Goal: Task Accomplishment & Management: Complete application form

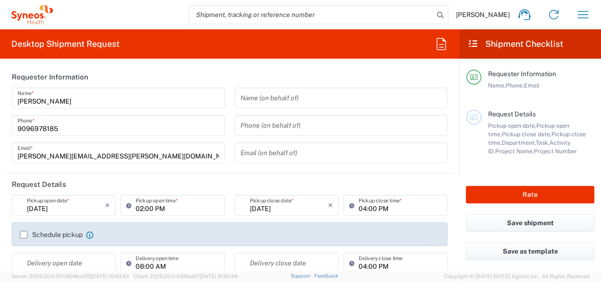
type input "Mahārāshtra"
type input "4010"
type input "India"
type input "Syneos Health India Private Limited"
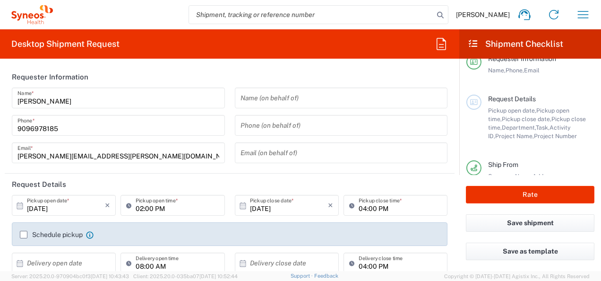
scroll to position [16, 0]
click at [25, 235] on label "Schedule pickup" at bounding box center [51, 235] width 63 height 8
click at [24, 234] on input "Schedule pickup" at bounding box center [24, 234] width 0 height 0
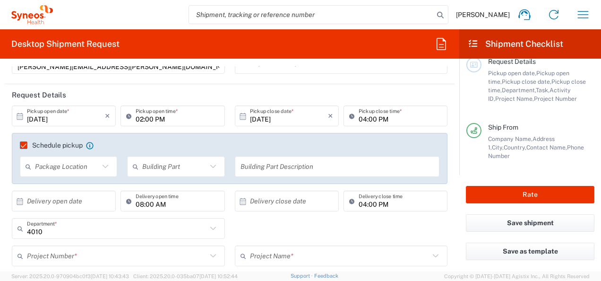
scroll to position [128, 0]
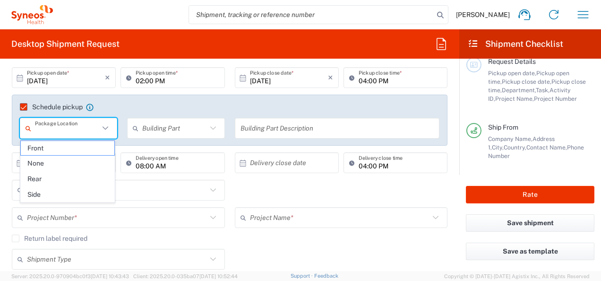
click at [94, 126] on input "text" at bounding box center [67, 128] width 64 height 17
click at [161, 99] on div "Schedule pickup When scheduling a pickup please be sure to meet the following c…" at bounding box center [230, 119] width 436 height 51
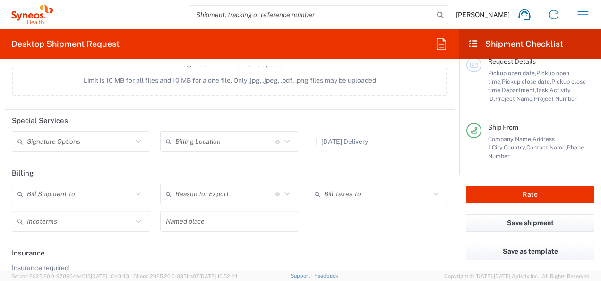
scroll to position [1170, 0]
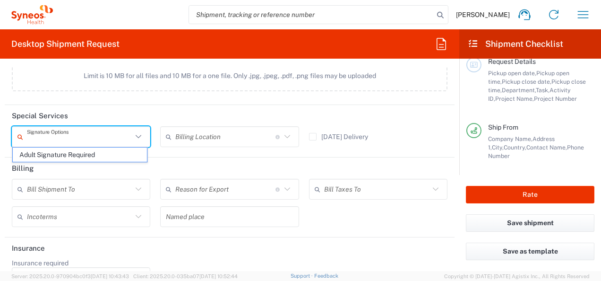
click at [72, 138] on input "text" at bounding box center [79, 136] width 105 height 17
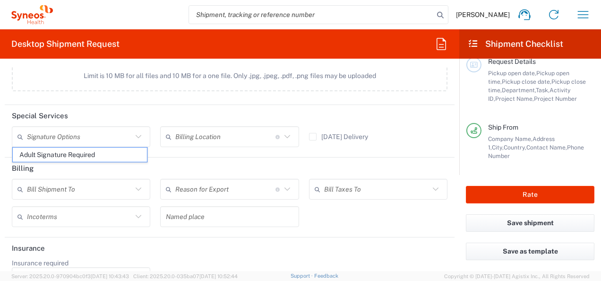
click at [164, 157] on header "Billing" at bounding box center [230, 167] width 450 height 21
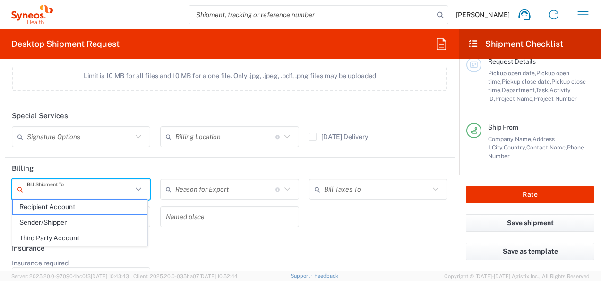
click at [102, 189] on input "text" at bounding box center [79, 189] width 105 height 17
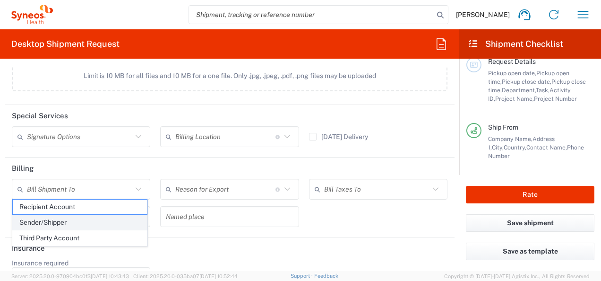
click at [80, 218] on span "Sender/Shipper" at bounding box center [80, 222] width 134 height 15
type input "Sender/Shipper"
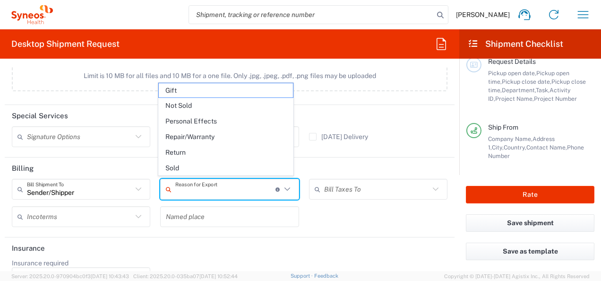
click at [238, 188] on input "text" at bounding box center [225, 189] width 100 height 17
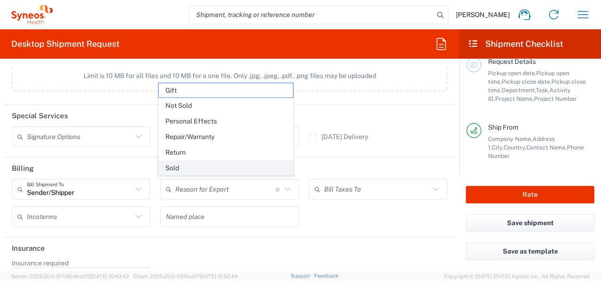
click at [180, 166] on span "Sold" at bounding box center [226, 168] width 134 height 15
type input "Sold"
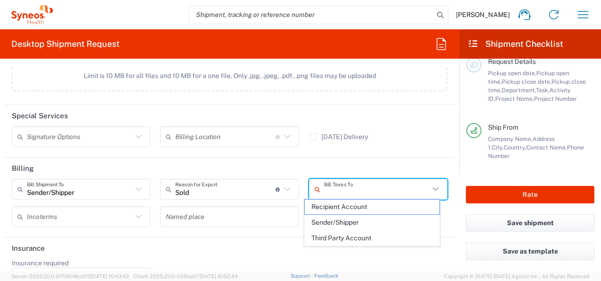
click at [324, 184] on input "text" at bounding box center [376, 189] width 105 height 17
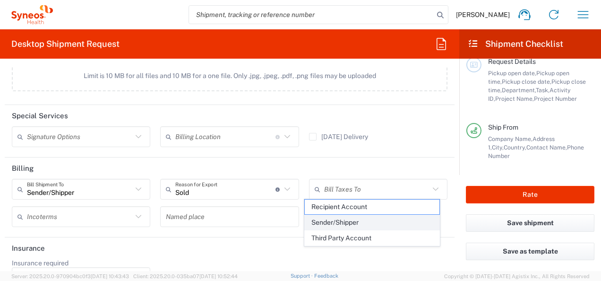
click at [333, 217] on span "Sender/Shipper" at bounding box center [372, 222] width 134 height 15
type input "Sender/Shipper"
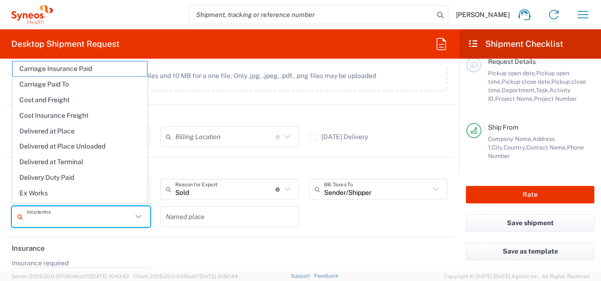
click at [58, 211] on input "text" at bounding box center [79, 216] width 105 height 17
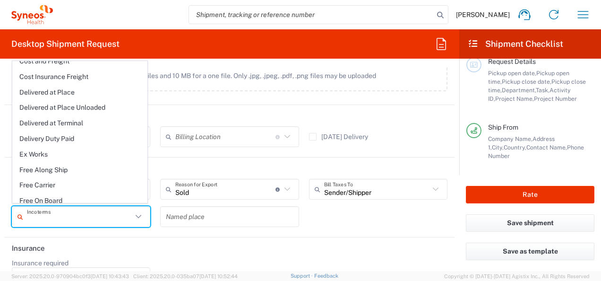
scroll to position [40, 0]
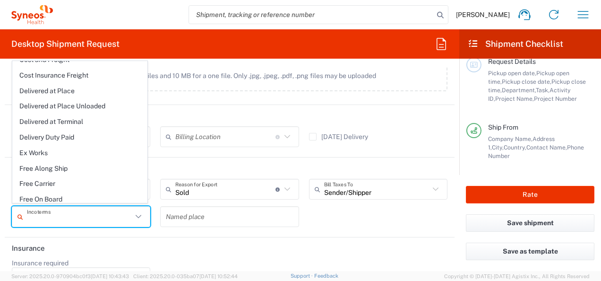
click at [216, 222] on div "Named place" at bounding box center [229, 216] width 138 height 21
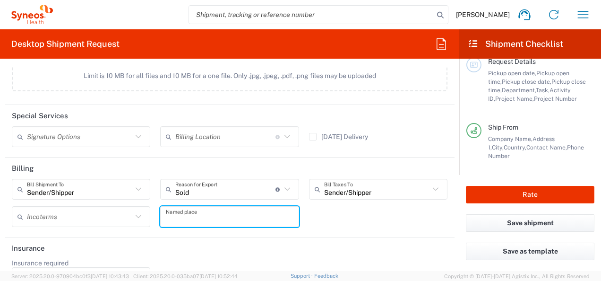
type input "Sold"
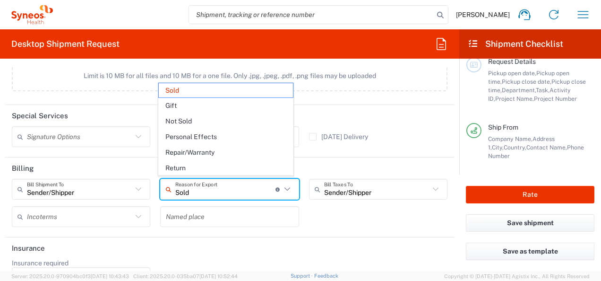
click at [259, 181] on input "Sold" at bounding box center [225, 189] width 100 height 17
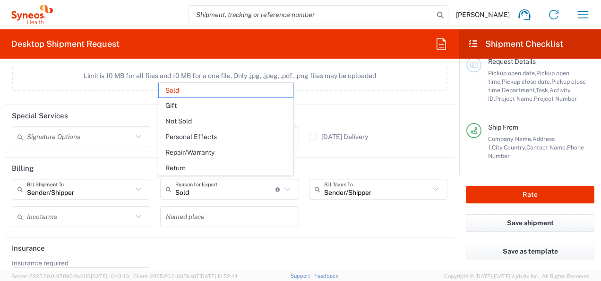
click at [374, 206] on div "Sender/Shipper Bill Shipment To Recipient Account Sender/Shipper Third Party Ac…" at bounding box center [229, 206] width 445 height 55
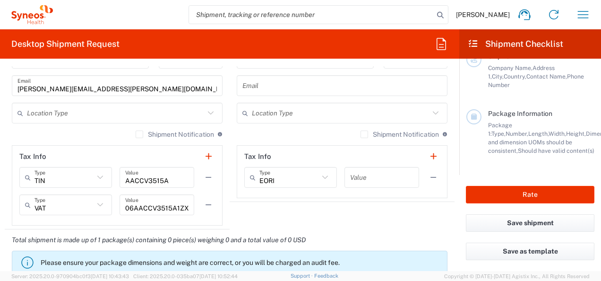
scroll to position [647, 0]
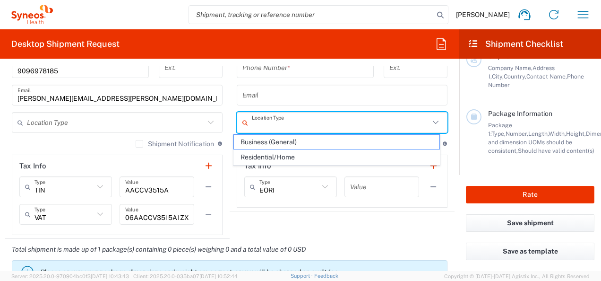
click at [259, 120] on input "text" at bounding box center [341, 122] width 178 height 17
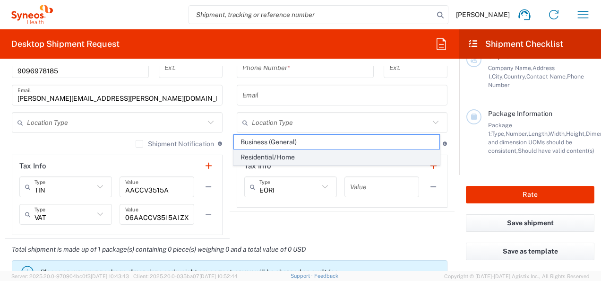
click at [256, 154] on span "Residential/Home" at bounding box center [336, 157] width 205 height 15
type input "Residential/Home"
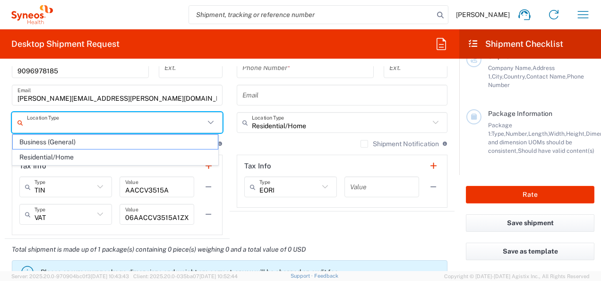
click at [161, 119] on input "text" at bounding box center [116, 122] width 178 height 17
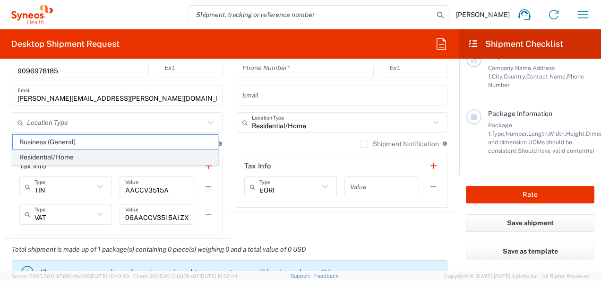
click at [103, 154] on span "Residential/Home" at bounding box center [115, 157] width 205 height 15
type input "Residential/Home"
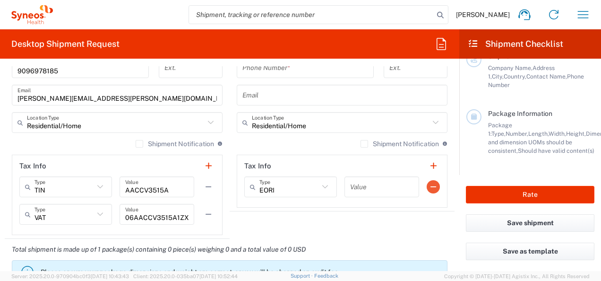
click at [427, 185] on button "button" at bounding box center [433, 186] width 13 height 13
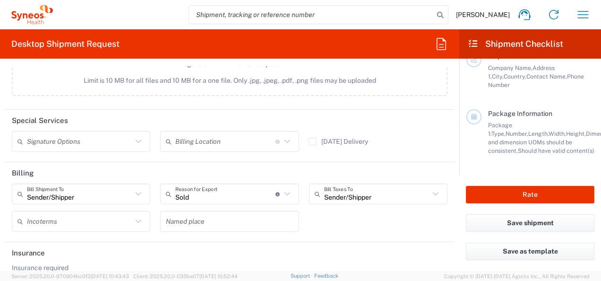
scroll to position [1194, 0]
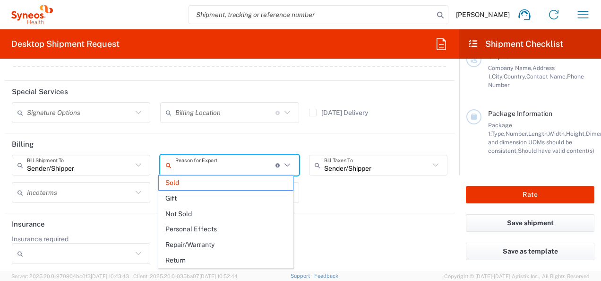
click at [247, 159] on input "text" at bounding box center [225, 165] width 100 height 17
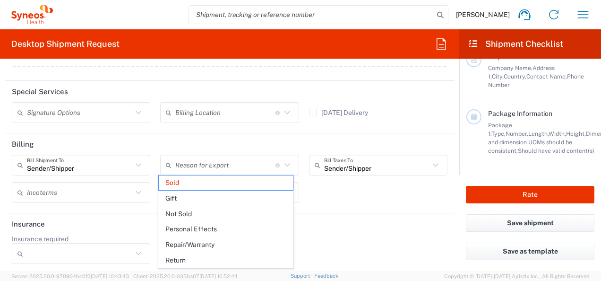
click at [124, 213] on header "Insurance" at bounding box center [230, 223] width 450 height 21
type input "Sold"
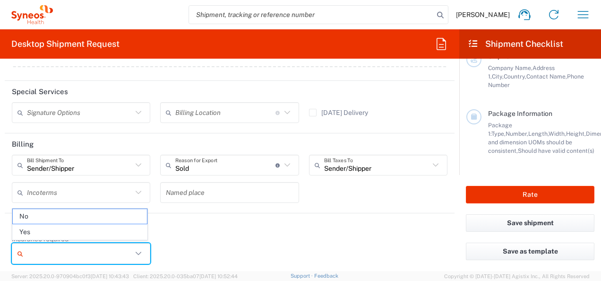
click at [98, 246] on input "Insurance required" at bounding box center [79, 253] width 105 height 15
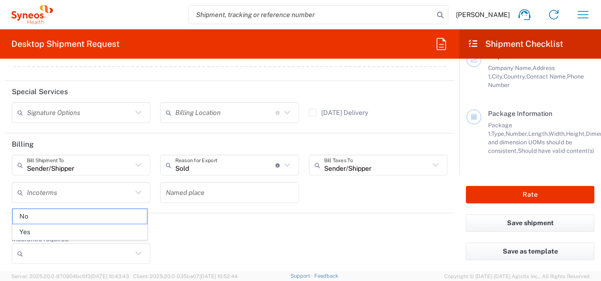
click at [222, 213] on header "Insurance" at bounding box center [230, 223] width 450 height 21
type input "Sender/Shipper"
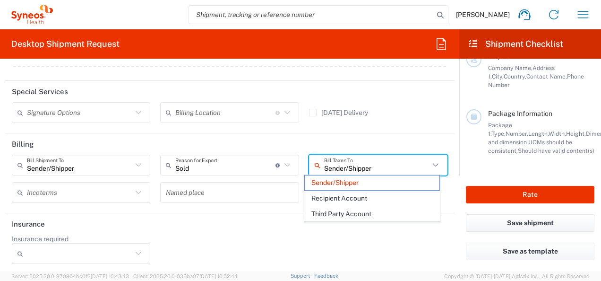
click at [364, 162] on input "Sender/Shipper" at bounding box center [376, 165] width 105 height 17
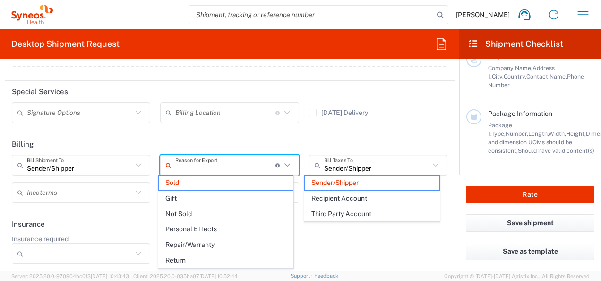
click at [259, 160] on input "text" at bounding box center [225, 165] width 100 height 17
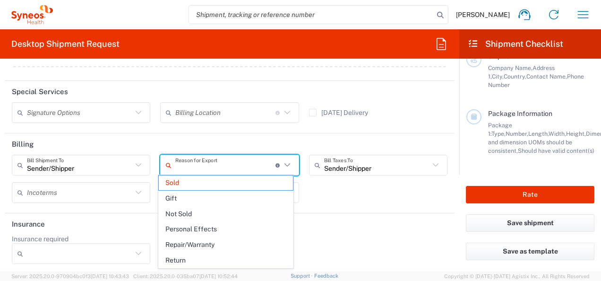
type input "Sender/Shipper"
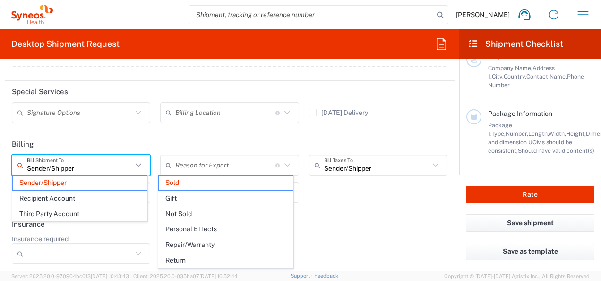
click at [100, 163] on input "Sender/Shipper" at bounding box center [79, 165] width 105 height 17
type input "Sold"
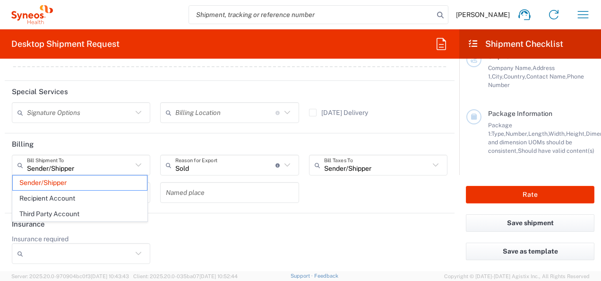
click at [196, 139] on header "Billing" at bounding box center [230, 143] width 450 height 21
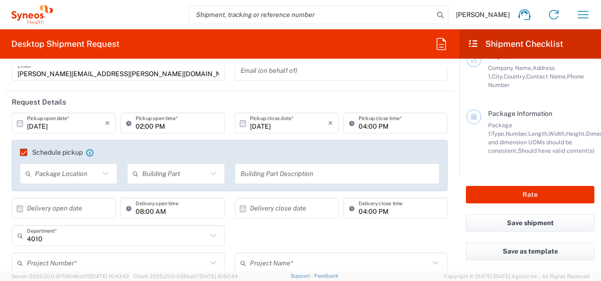
scroll to position [84, 0]
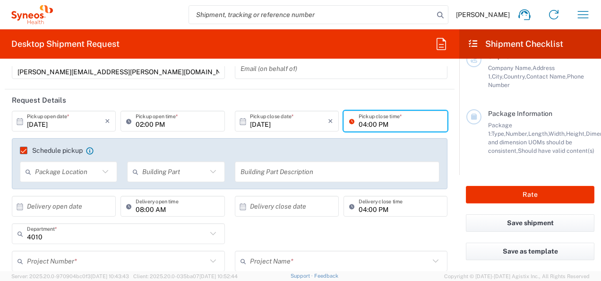
click at [368, 120] on input "04:00 PM" at bounding box center [400, 121] width 83 height 17
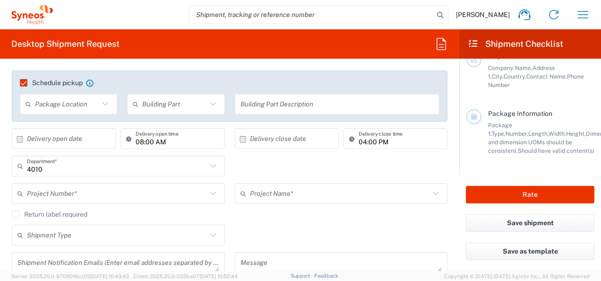
scroll to position [160, 0]
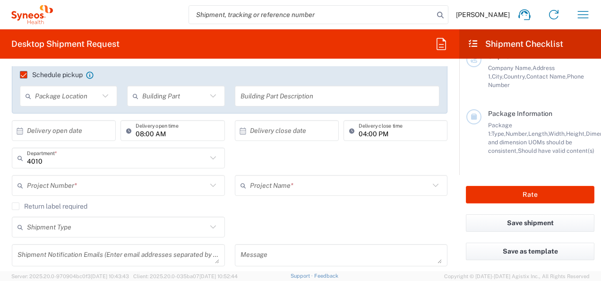
type input "06:00 PM"
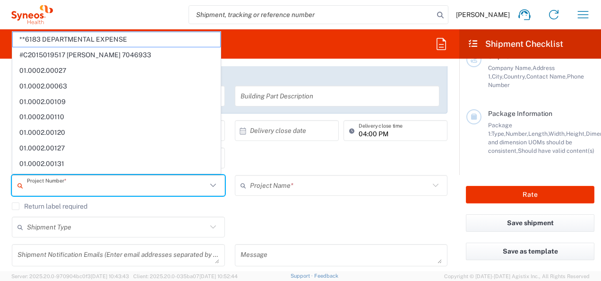
click at [102, 186] on input "text" at bounding box center [117, 185] width 180 height 17
paste input "DS1062AU301"
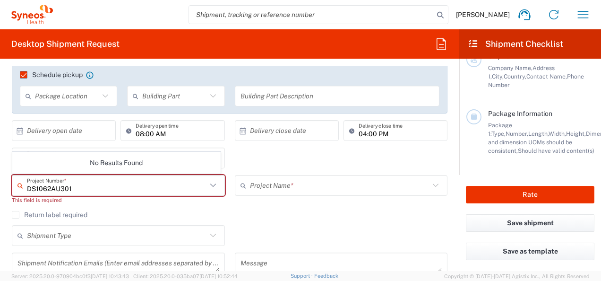
type input "DS1062AU301"
click at [119, 203] on div "This field is required" at bounding box center [118, 200] width 213 height 9
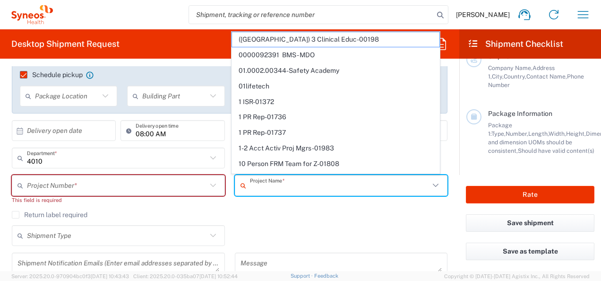
click at [295, 184] on input "text" at bounding box center [340, 185] width 180 height 17
paste input "Daiichi Sankyo Inc"
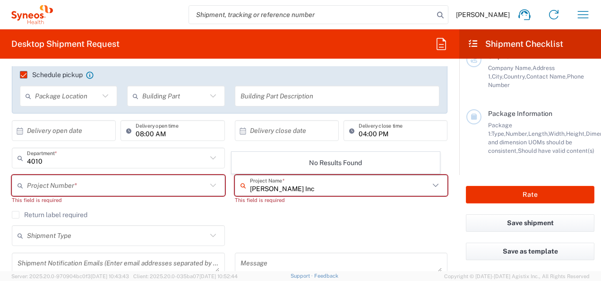
type input "Daiichi Sankyo Inc"
click at [331, 198] on div "This field is required" at bounding box center [341, 200] width 213 height 9
click at [318, 188] on input "text" at bounding box center [342, 185] width 184 height 17
paste input "Daiichi Sankyo Inc"
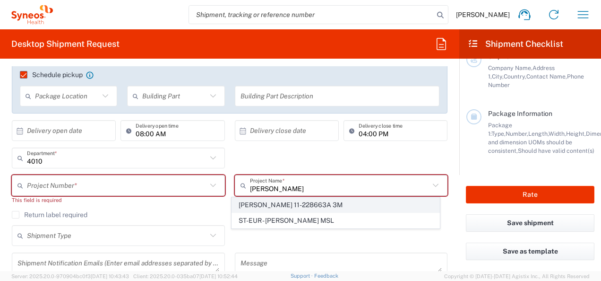
click at [312, 202] on span "DAIICHI SANKYO 11-228663A 3M" at bounding box center [335, 204] width 207 height 15
type input "DAIICHI SANKYO 11-228663A 3M"
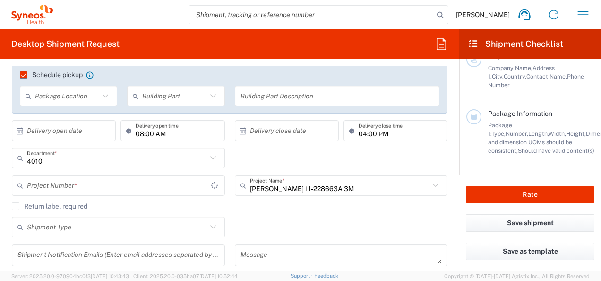
type input "11-228663A"
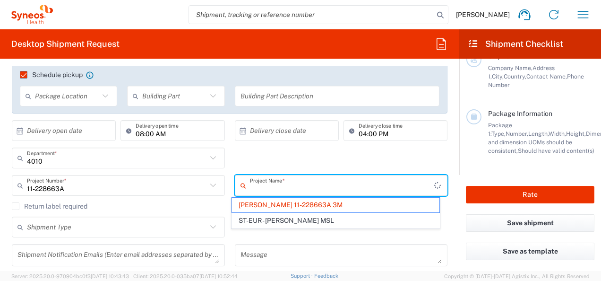
drag, startPoint x: 365, startPoint y: 188, endPoint x: 172, endPoint y: 168, distance: 193.7
click at [172, 168] on agx-shipment-cost-centers-widget "4010 Department * 4010 3000 3100 3109 3110 3111 3112 3125 3130 3135 3136 3150 3…" at bounding box center [229, 174] width 445 height 55
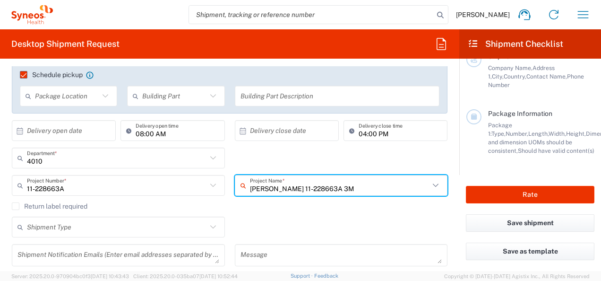
drag, startPoint x: 354, startPoint y: 185, endPoint x: 273, endPoint y: 186, distance: 81.3
click at [273, 186] on input "DAIICHI SANKYO 11-228663A 3M" at bounding box center [340, 185] width 180 height 17
type input "D"
paste input "Daiichi"
type input "Daiichi DS"
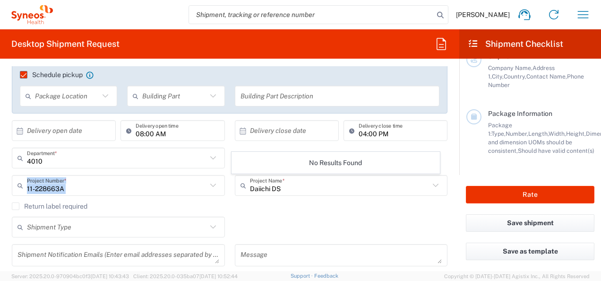
drag, startPoint x: 295, startPoint y: 194, endPoint x: 161, endPoint y: 175, distance: 136.0
click at [161, 175] on div "11-228663A Project Number * 11-228663A **6183 DEPARTMENTAL EXPENSE #C2015019517…" at bounding box center [229, 188] width 445 height 27
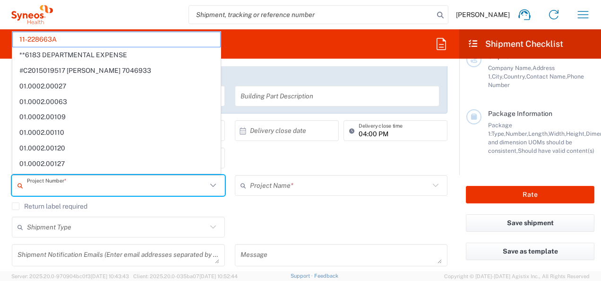
drag, startPoint x: 161, startPoint y: 175, endPoint x: 321, endPoint y: 206, distance: 163.6
click at [321, 206] on div "10/06/2025 × Pickup open date * Cancel Apply 02:00 PM Pickup open time * 10/06/…" at bounding box center [229, 154] width 445 height 238
type input "11-228663A"
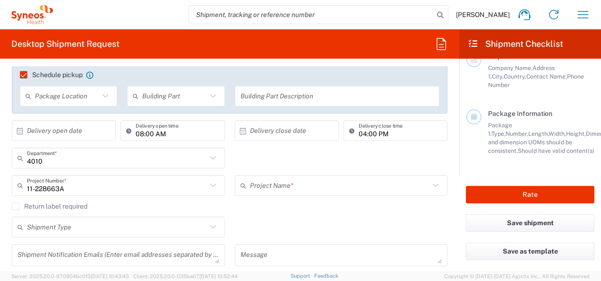
click at [321, 206] on agx-checkbox-control "Return label required" at bounding box center [230, 206] width 436 height 8
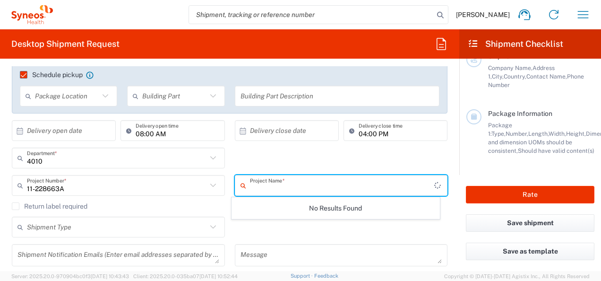
click at [310, 187] on input "text" at bounding box center [342, 185] width 184 height 17
paste input "Sankyo"
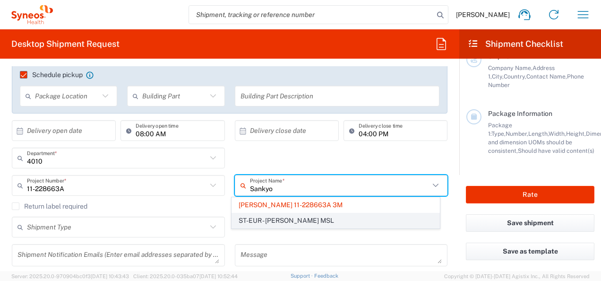
click at [307, 216] on span "ST-EUR - Daiichi Sankyo MSL" at bounding box center [335, 220] width 207 height 15
type input "ST-EUR - Daiichi Sankyo MSL"
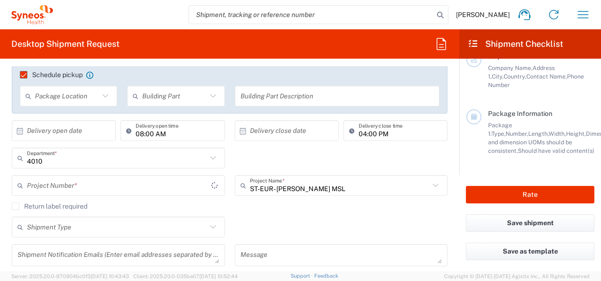
type input "6465"
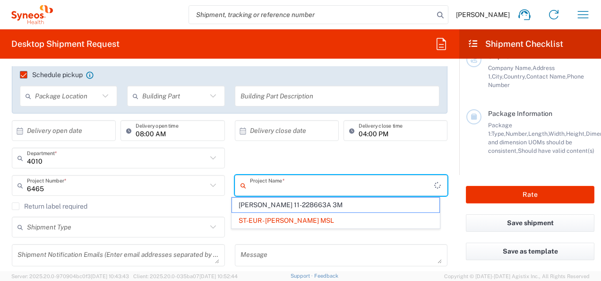
drag, startPoint x: 343, startPoint y: 189, endPoint x: 217, endPoint y: 169, distance: 127.7
click at [217, 169] on agx-shipment-cost-centers-widget "4010 Department * 4010 3000 3100 3109 3110 3111 3112 3125 3130 3135 3136 3150 3…" at bounding box center [229, 174] width 445 height 55
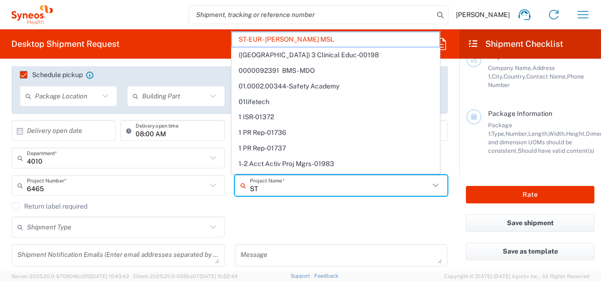
type input "S"
paste input "DS1062"
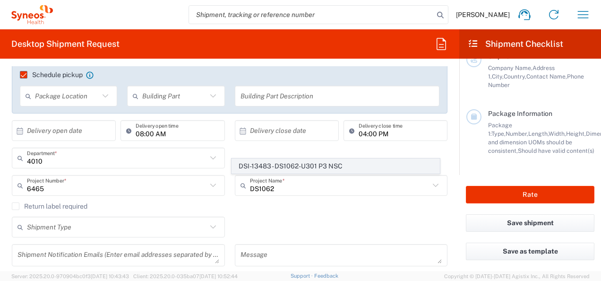
click at [288, 165] on span "DSI-13483 - DS1062-U301 P3 NSC" at bounding box center [335, 166] width 207 height 15
type input "DSI-13483 - DS1062-U301 P3 NSC"
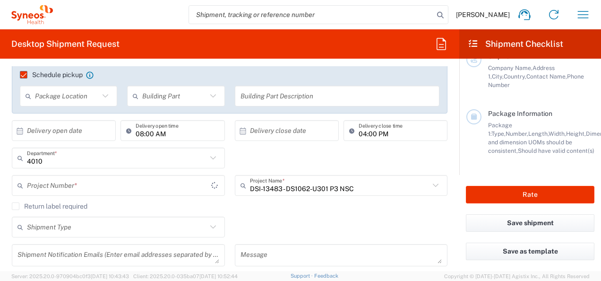
type input "DSI-13483 - DS1062-U301 P3 NSC"
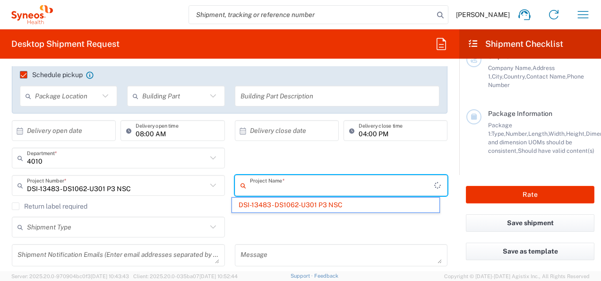
drag, startPoint x: 364, startPoint y: 186, endPoint x: 137, endPoint y: 148, distance: 229.8
click at [137, 148] on agx-shipment-cost-centers-widget "4010 Department * 4010 3000 3100 3109 3110 3111 3112 3125 3130 3135 3136 3150 3…" at bounding box center [229, 174] width 445 height 55
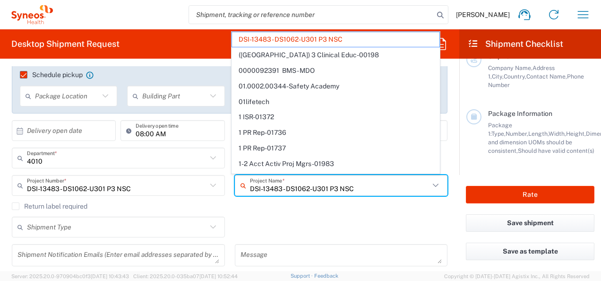
drag, startPoint x: 367, startPoint y: 189, endPoint x: 153, endPoint y: 153, distance: 217.4
click at [153, 153] on agx-shipment-cost-centers-widget "4010 Department * 4010 3000 3100 3109 3110 3111 3112 3125 3130 3135 3136 3150 3…" at bounding box center [229, 174] width 445 height 55
paste input "7009553"
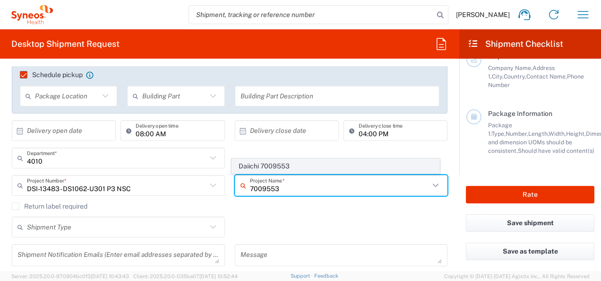
click at [281, 163] on span "Daiichi 7009553" at bounding box center [335, 166] width 207 height 15
type input "Daiichi 7009553"
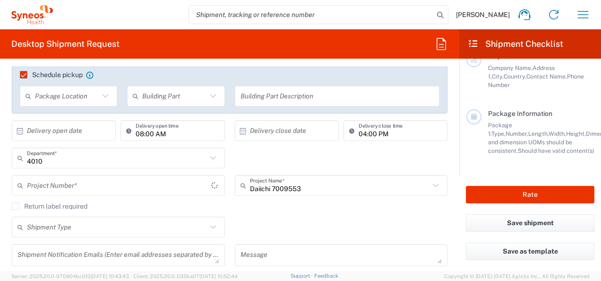
type input "7009553"
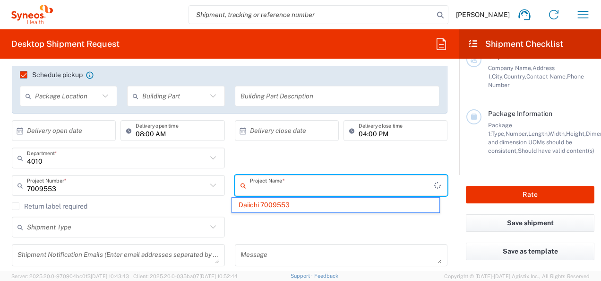
drag, startPoint x: 323, startPoint y: 184, endPoint x: 92, endPoint y: 147, distance: 233.9
click at [92, 147] on agx-shipment-cost-centers-widget "4010 Department * 4010 3000 3100 3109 3110 3111 3112 3125 3130 3135 3136 3150 3…" at bounding box center [229, 174] width 445 height 55
type input "D"
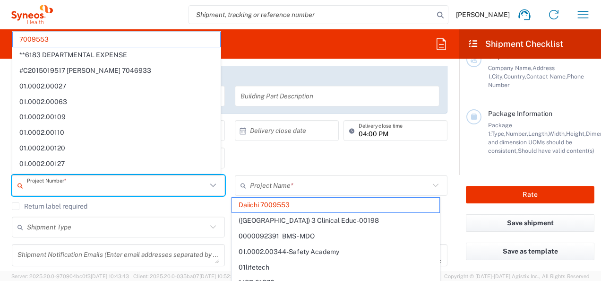
click at [72, 187] on input "text" at bounding box center [117, 185] width 180 height 17
type input "Daiichi 7009553"
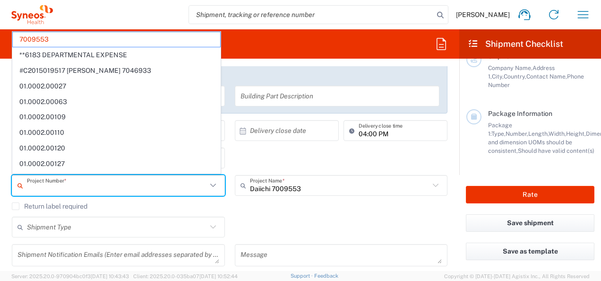
paste input "DS1062A"
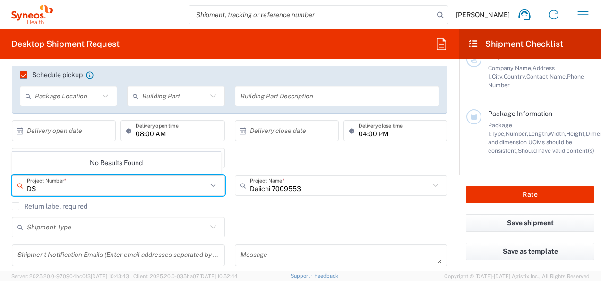
type input "D"
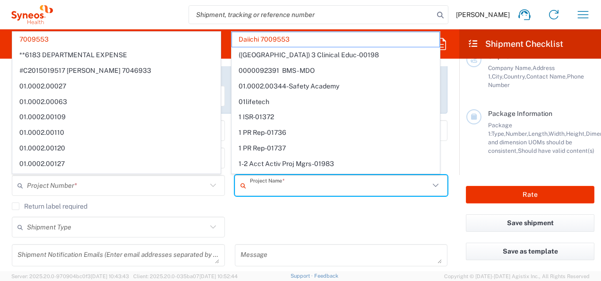
drag, startPoint x: 304, startPoint y: 188, endPoint x: 262, endPoint y: 184, distance: 42.7
click at [262, 184] on input "text" at bounding box center [340, 185] width 180 height 17
type input "7009553"
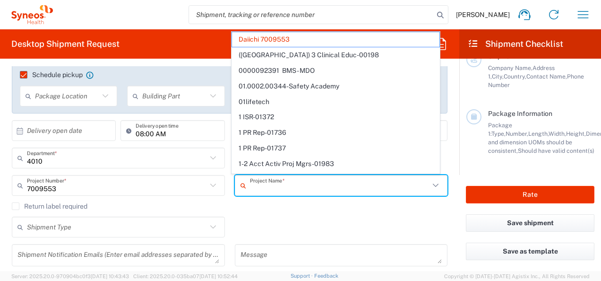
paste input "Daiichi"
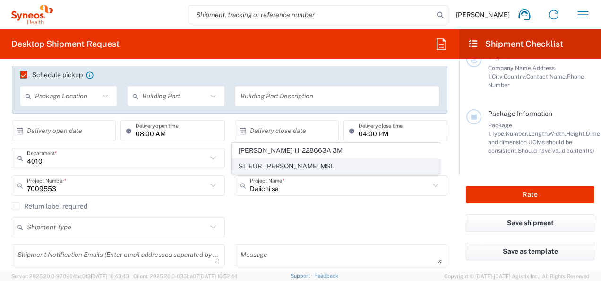
click at [342, 170] on span "ST-EUR - Daiichi Sankyo MSL" at bounding box center [335, 166] width 207 height 15
type input "ST-EUR - Daiichi Sankyo MSL"
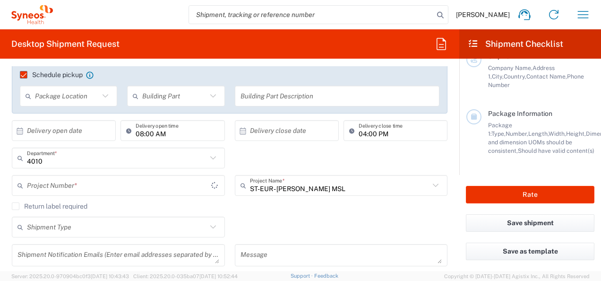
type input "6465"
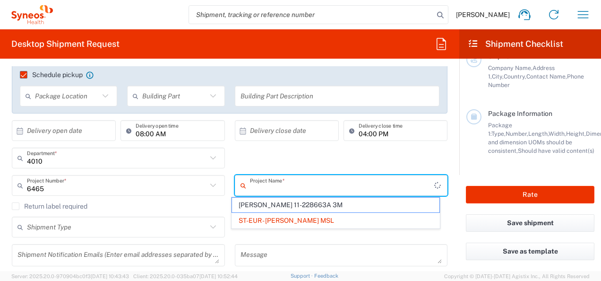
drag, startPoint x: 341, startPoint y: 189, endPoint x: 165, endPoint y: 172, distance: 176.0
click at [165, 172] on agx-shipment-cost-centers-widget "4010 Department * 4010 3000 3100 3109 3110 3111 3112 3125 3130 3135 3136 3150 3…" at bounding box center [229, 174] width 445 height 55
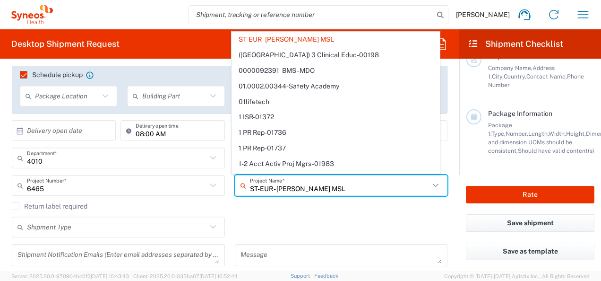
drag, startPoint x: 345, startPoint y: 187, endPoint x: 203, endPoint y: 187, distance: 142.7
click at [203, 187] on div "6465 Project Number * 6465 **6183 DEPARTMENTAL EXPENSE #C2015019517 Janssen 704…" at bounding box center [229, 188] width 445 height 27
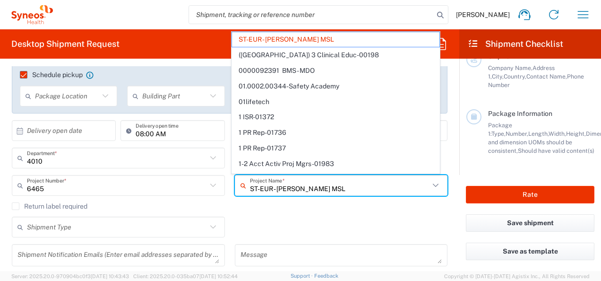
paste input "7009553"
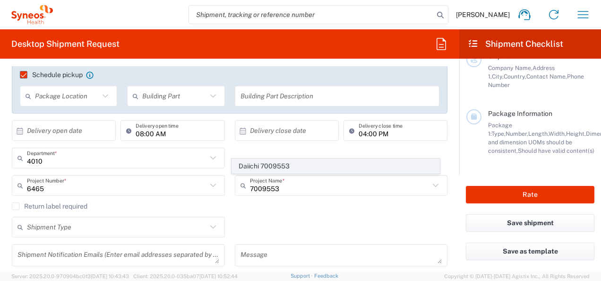
click at [316, 162] on span "Daiichi 7009553" at bounding box center [335, 166] width 207 height 15
type input "Daiichi 7009553"
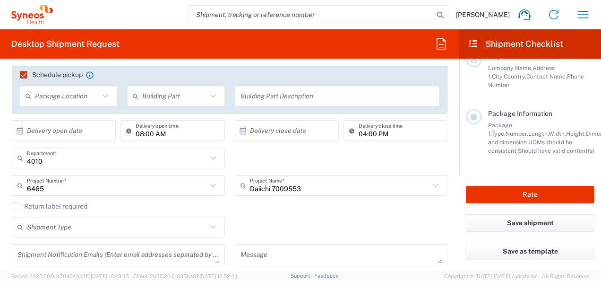
type input "7009553"
click at [309, 222] on div "Shipment Type Batch Regular" at bounding box center [229, 229] width 445 height 27
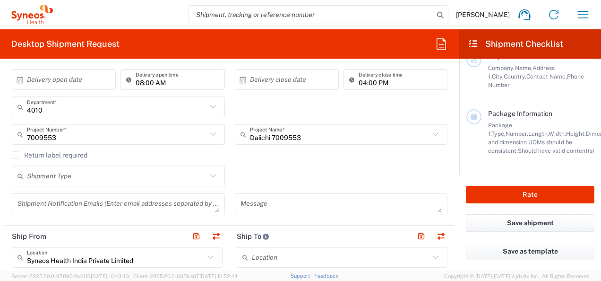
scroll to position [208, 0]
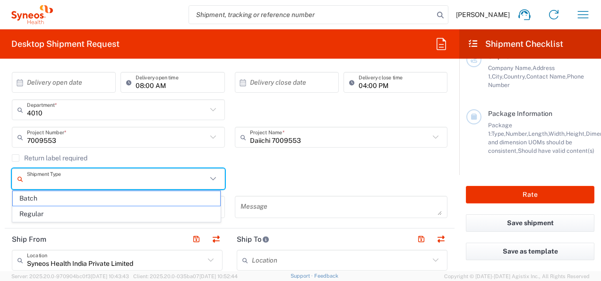
click at [64, 178] on input "text" at bounding box center [117, 179] width 180 height 17
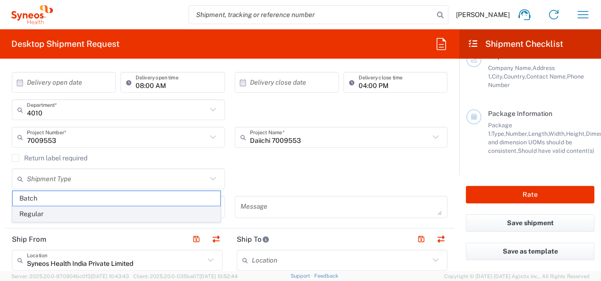
click at [49, 210] on span "Regular" at bounding box center [116, 213] width 207 height 15
type input "Regular"
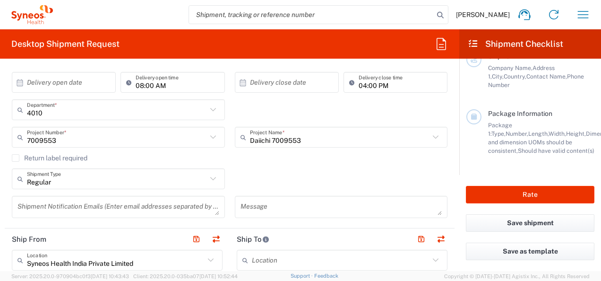
click at [300, 172] on div "Regular Shipment Type Batch Regular" at bounding box center [229, 181] width 445 height 27
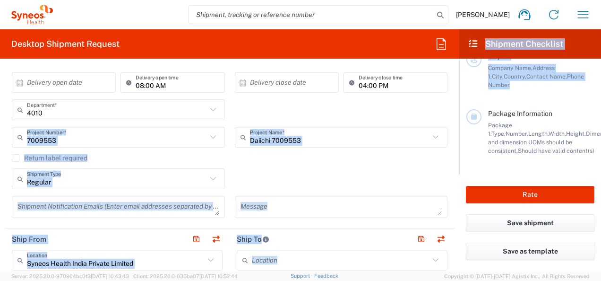
drag, startPoint x: 460, startPoint y: 113, endPoint x: 457, endPoint y: 103, distance: 10.3
click at [457, 103] on div "Desktop Shipment Request Requester Information Vaibhav Sanghai Name * 909697818…" at bounding box center [300, 149] width 601 height 241
drag, startPoint x: 457, startPoint y: 103, endPoint x: 434, endPoint y: 164, distance: 65.0
click at [434, 164] on div "Return label required" at bounding box center [230, 161] width 436 height 14
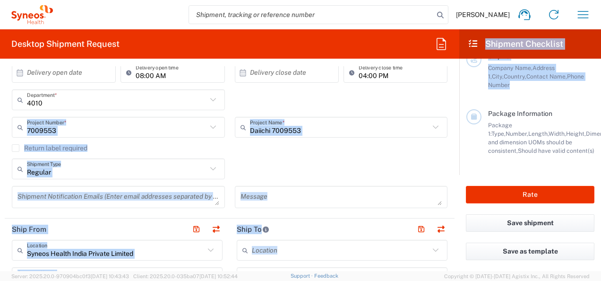
scroll to position [220, 0]
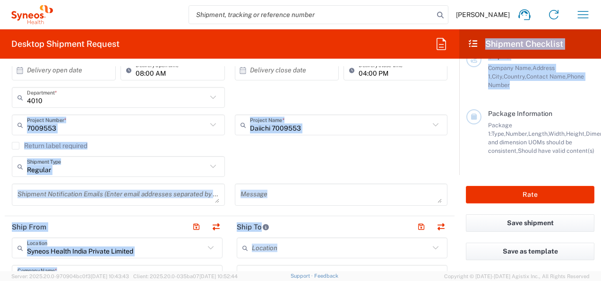
click at [345, 148] on agx-checkbox-control "Return label required" at bounding box center [230, 146] width 436 height 8
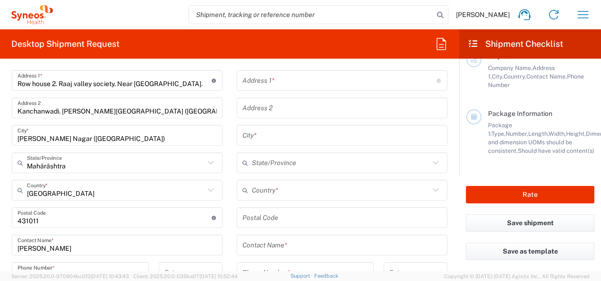
scroll to position [450, 0]
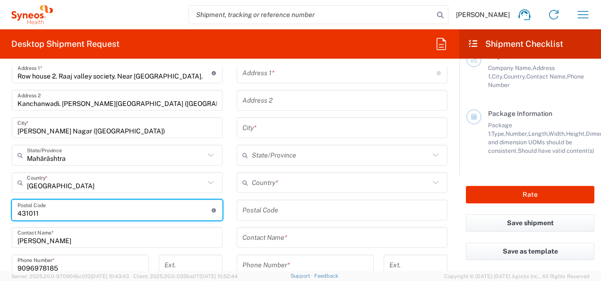
click at [43, 214] on input "undefined" at bounding box center [114, 210] width 194 height 17
type input "431001"
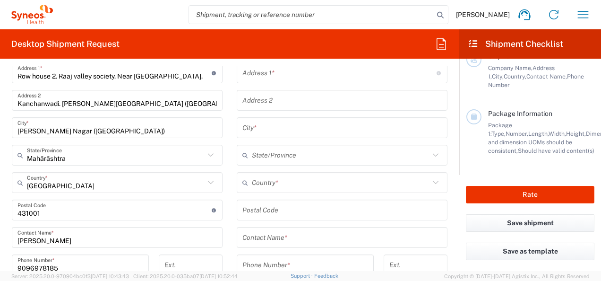
click at [221, 156] on main "Location Addison Whitney LLC-Morrisvile NC US Barcelona-Syneos Health BioSector…" at bounding box center [117, 220] width 225 height 424
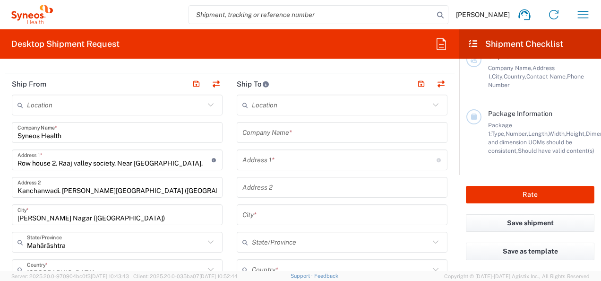
scroll to position [360, 0]
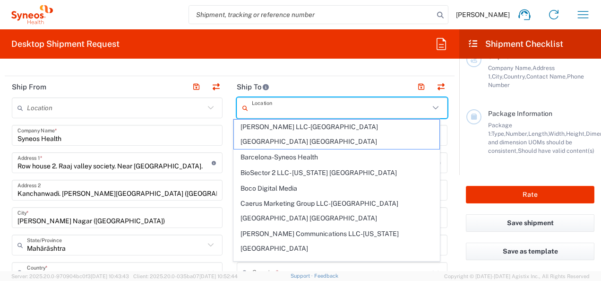
click at [369, 110] on input "text" at bounding box center [341, 108] width 178 height 17
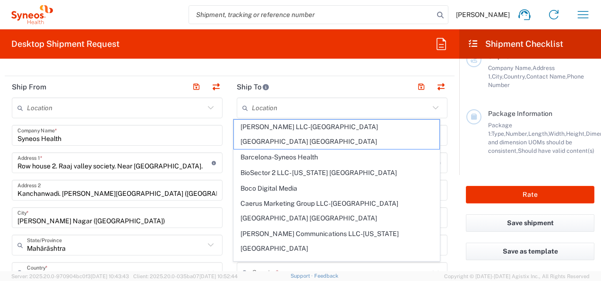
click at [358, 82] on header "Ship To" at bounding box center [342, 86] width 225 height 21
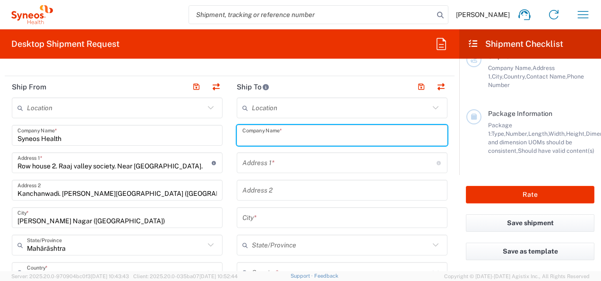
click at [297, 130] on input "text" at bounding box center [341, 135] width 199 height 17
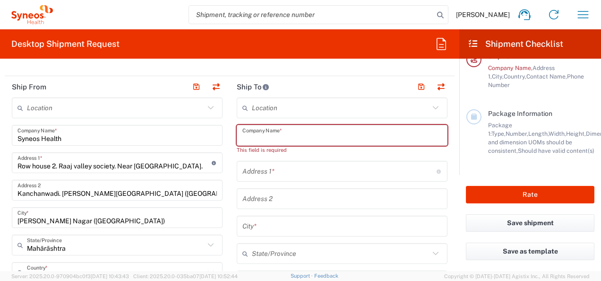
click at [289, 131] on input "text" at bounding box center [341, 135] width 199 height 17
paste input "Szent Borbala Korhaz"
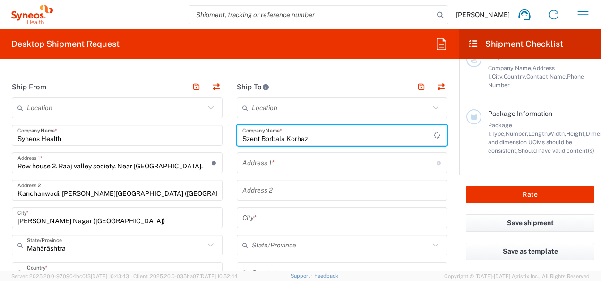
type input "Szent Borbala Korhaz"
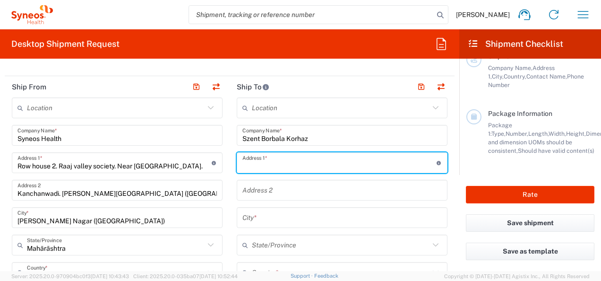
click at [309, 164] on input "text" at bounding box center [339, 162] width 194 height 17
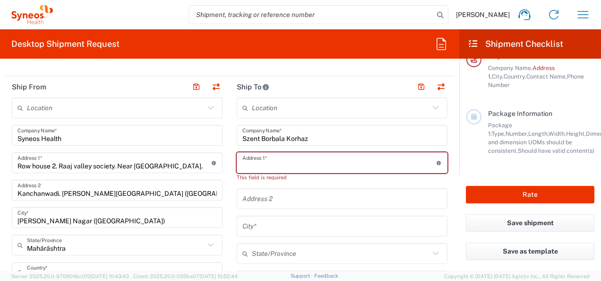
paste input "Szent Borbala Korhaz, Dozsa gyorgy ut 77, 2800, Tatabanya, Komarom-Esztergom"
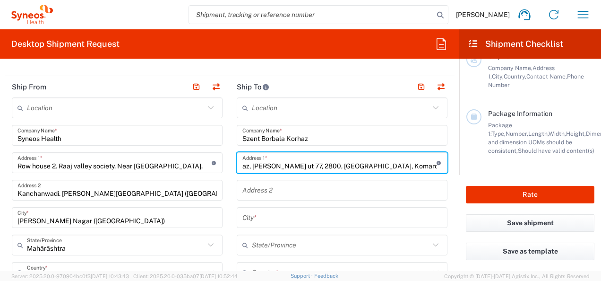
type input "Szent Borbala Korhaz, Dozsa gyorgy ut 77, 2800, Tatabanya, Komarom-Esztergom"
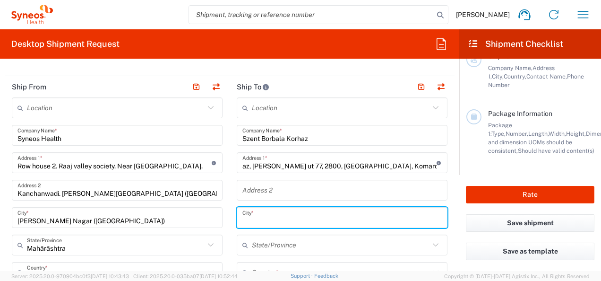
scroll to position [0, 0]
click at [336, 213] on input "text" at bounding box center [341, 217] width 199 height 17
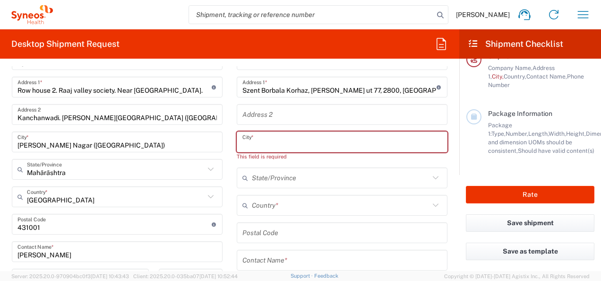
scroll to position [454, 0]
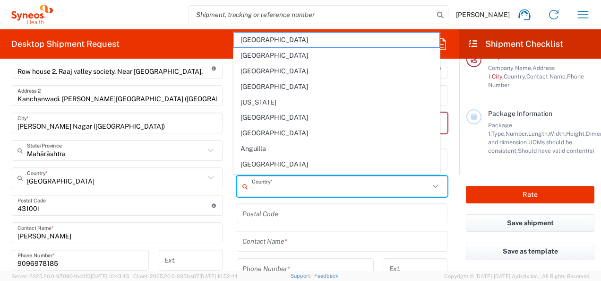
click at [305, 183] on input "text" at bounding box center [341, 186] width 178 height 17
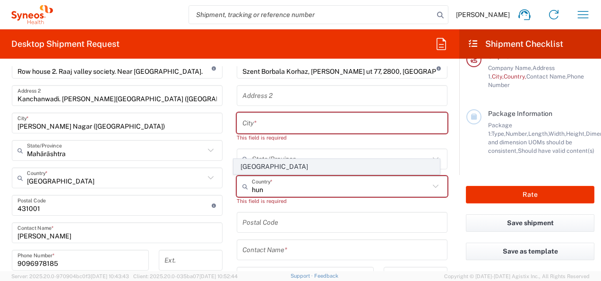
click at [269, 162] on span "[GEOGRAPHIC_DATA]" at bounding box center [336, 166] width 205 height 15
type input "[GEOGRAPHIC_DATA]"
type input "Delivery Duty Paid"
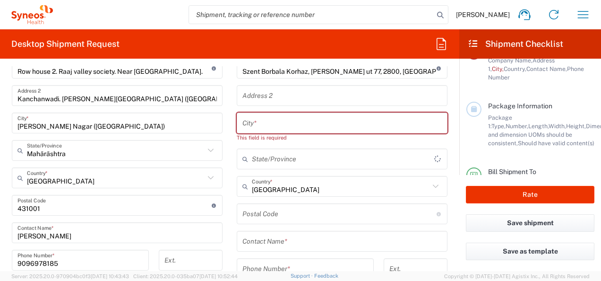
click at [269, 162] on input "text" at bounding box center [343, 159] width 182 height 17
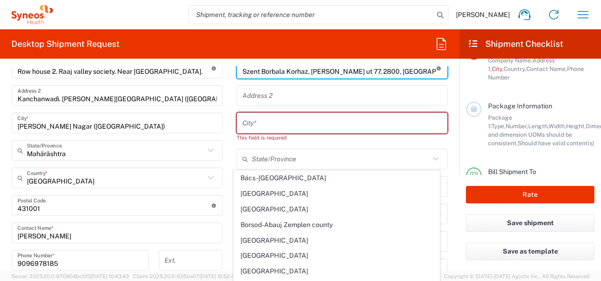
click at [385, 72] on input "Szent Borbala Korhaz, Dozsa gyorgy ut 77, 2800, Tatabanya, Komarom-Esztergom" at bounding box center [339, 68] width 194 height 17
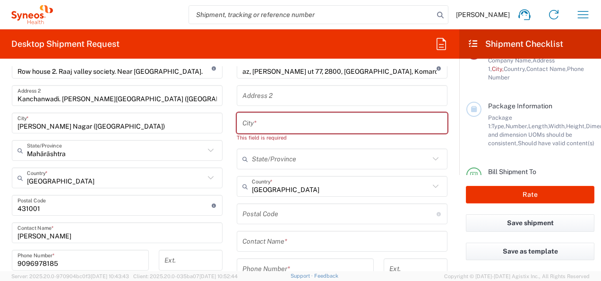
scroll to position [0, 0]
click at [285, 117] on input "text" at bounding box center [341, 123] width 199 height 17
paste input "Tatabánya"
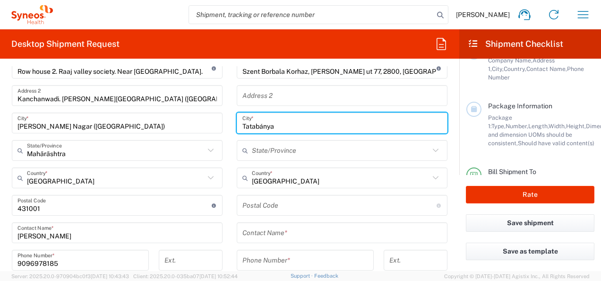
type input "Tatabánya"
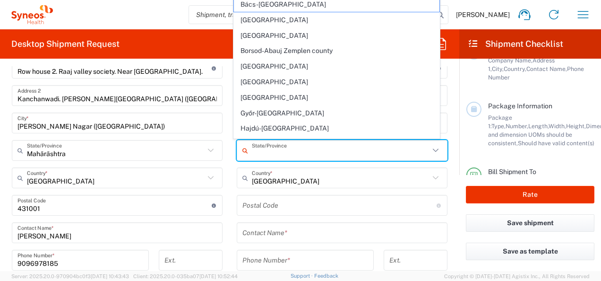
click at [306, 150] on input "text" at bounding box center [341, 150] width 178 height 17
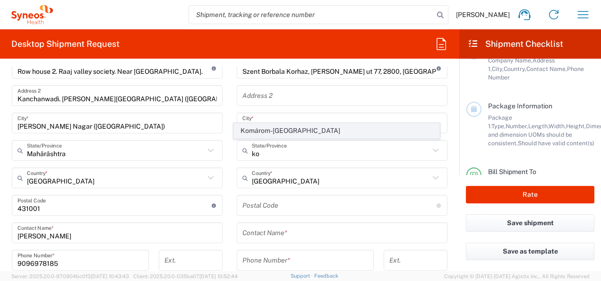
click at [300, 131] on span "Komárom-Esztergom" at bounding box center [336, 130] width 205 height 15
type input "Komárom-Esztergom"
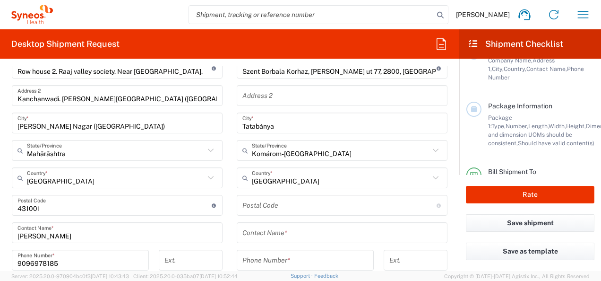
scroll to position [436, 0]
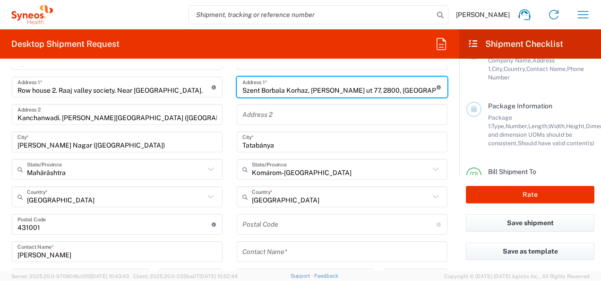
drag, startPoint x: 388, startPoint y: 90, endPoint x: 421, endPoint y: 93, distance: 33.2
click at [421, 93] on input "Szent Borbala Korhaz, Dozsa gyorgy ut 77, 2800, Tatabanya, Komarom-Esztergom" at bounding box center [339, 87] width 194 height 17
type input "Szent Borbala Korhaz, Dozsa gyorgy ut 77, 2800"
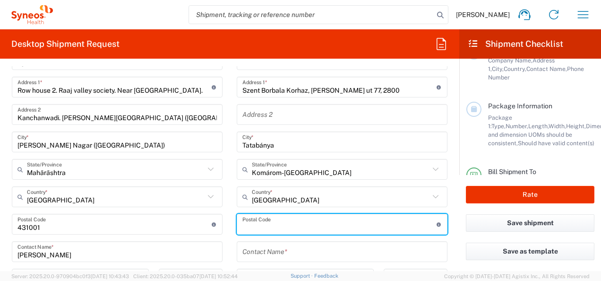
click at [300, 225] on input "undefined" at bounding box center [339, 224] width 194 height 17
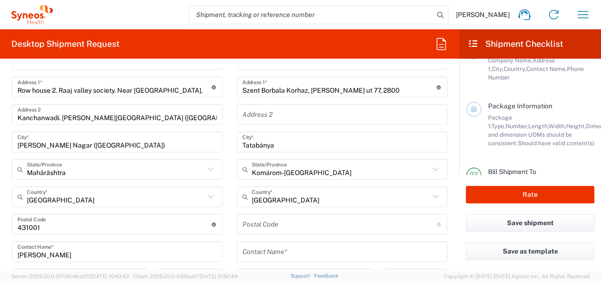
click at [223, 135] on main "Location Addison Whitney LLC-Morrisvile NC US Barcelona-Syneos Health BioSector…" at bounding box center [117, 234] width 225 height 424
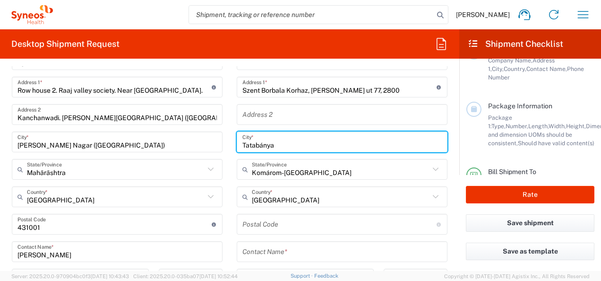
drag, startPoint x: 281, startPoint y: 145, endPoint x: 215, endPoint y: 142, distance: 65.7
click at [215, 142] on div "Ship From Location Addison Whitney LLC-Morrisvile NC US Barcelona-Syneos Health…" at bounding box center [230, 224] width 450 height 449
drag, startPoint x: 286, startPoint y: 146, endPoint x: 175, endPoint y: 117, distance: 114.7
click at [175, 117] on div "Ship From Location Addison Whitney LLC-Morrisvile NC US Barcelona-Syneos Health…" at bounding box center [230, 224] width 450 height 449
paste input "[GEOGRAPHIC_DATA]"
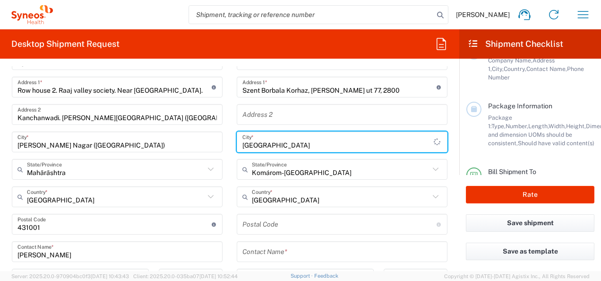
type input "[GEOGRAPHIC_DATA]"
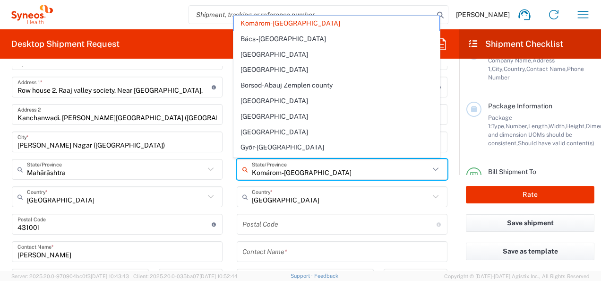
drag, startPoint x: 317, startPoint y: 174, endPoint x: 228, endPoint y: 159, distance: 90.6
click at [230, 159] on main "Location Addison Whitney LLC-Morrisvile NC US Barcelona-Syneos Health BioSector…" at bounding box center [342, 206] width 225 height 369
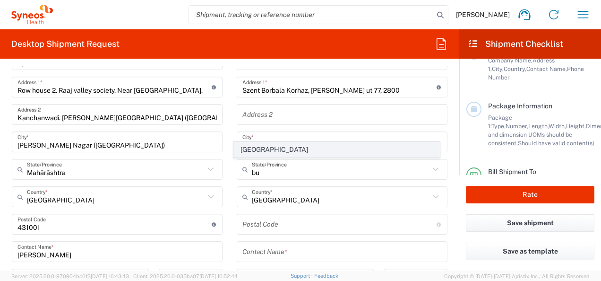
click at [269, 146] on span "[GEOGRAPHIC_DATA]" at bounding box center [336, 149] width 205 height 15
type input "[GEOGRAPHIC_DATA]"
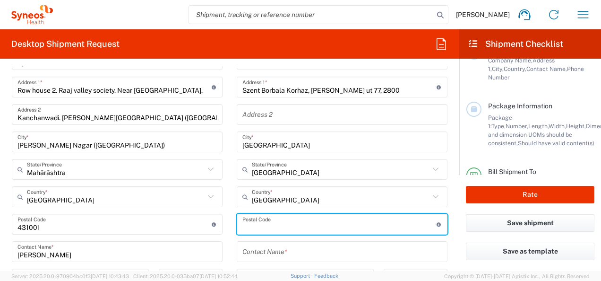
click at [283, 230] on input "undefined" at bounding box center [339, 224] width 194 height 17
paste input "1117"
type input "1117"
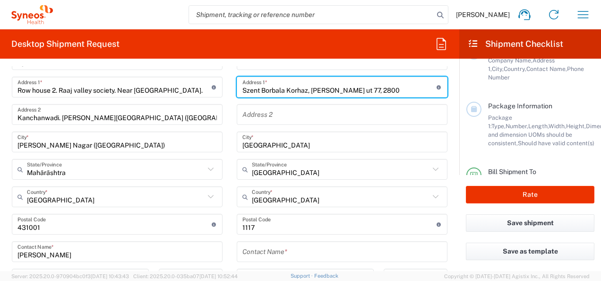
drag, startPoint x: 392, startPoint y: 89, endPoint x: 135, endPoint y: 94, distance: 257.0
click at [135, 94] on div "Ship From Location Addison Whitney LLC-Morrisvile NC US Barcelona-Syneos Health…" at bounding box center [230, 224] width 450 height 449
paste input "Irinyi József utca 4-2"
type input "Irinyi József utca 4-20"
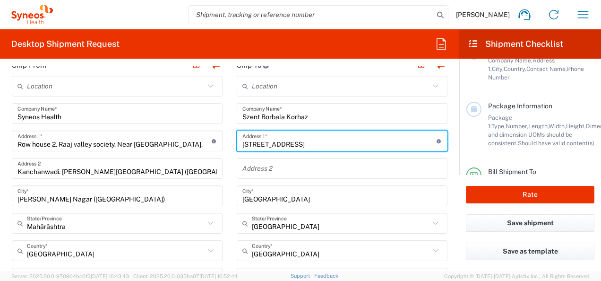
scroll to position [379, 0]
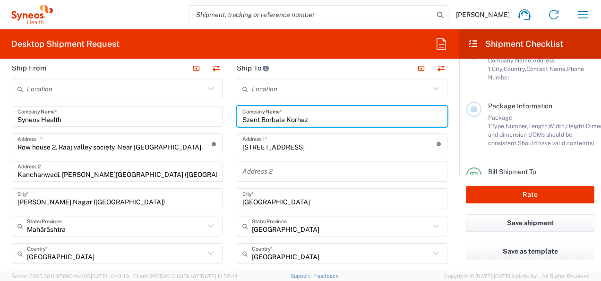
drag, startPoint x: 310, startPoint y: 116, endPoint x: 171, endPoint y: 111, distance: 139.9
click at [171, 111] on div "Ship From Location Addison Whitney LLC-Morrisvile NC US Barcelona-Syneos Health…" at bounding box center [230, 281] width 450 height 449
paste input "yneos Health Hungary Kft"
type input "Syneos Health Hungary Kft"
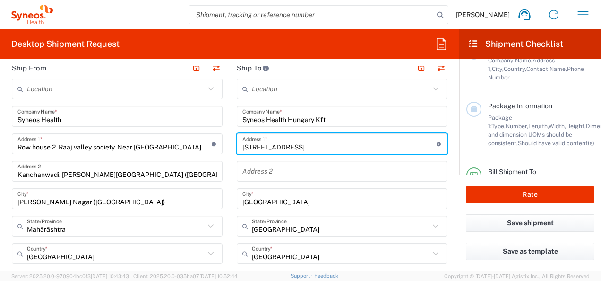
drag, startPoint x: 316, startPoint y: 144, endPoint x: 145, endPoint y: 128, distance: 172.3
click at [145, 128] on div "Ship From Location Addison Whitney LLC-Morrisvile NC US Barcelona-Syneos Health…" at bounding box center [230, 281] width 450 height 449
paste input "1117 Budapest,"
type input "[STREET_ADDRESS]"
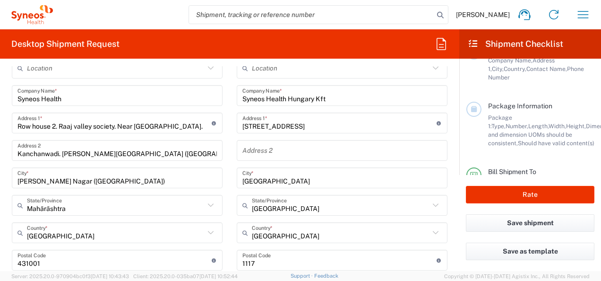
scroll to position [397, 0]
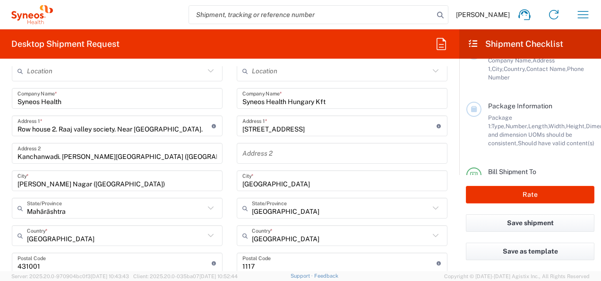
click at [230, 95] on main "Location Addison Whitney LLC-Morrisvile NC US Barcelona-Syneos Health BioSector…" at bounding box center [342, 244] width 225 height 369
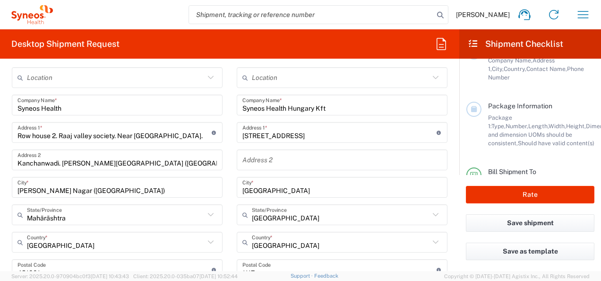
scroll to position [385, 0]
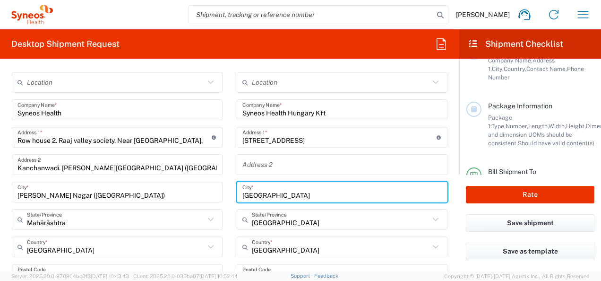
drag, startPoint x: 279, startPoint y: 195, endPoint x: 203, endPoint y: 185, distance: 77.1
click at [203, 185] on div "Ship From Location Addison Whitney LLC-Morrisvile NC US Barcelona-Syneos Health…" at bounding box center [230, 275] width 450 height 449
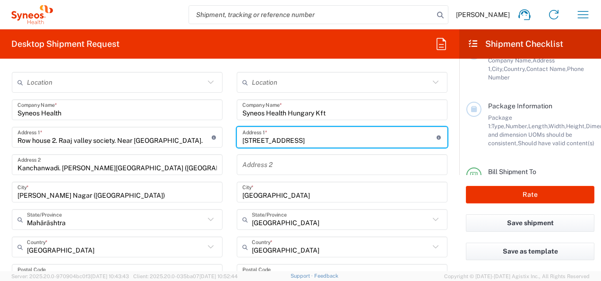
drag, startPoint x: 374, startPoint y: 137, endPoint x: 94, endPoint y: 88, distance: 284.9
click at [94, 88] on div "Ship From Location Addison Whitney LLC-Morrisvile NC US Barcelona-Syneos Health…" at bounding box center [230, 275] width 450 height 449
type input "[GEOGRAPHIC_DATA]"
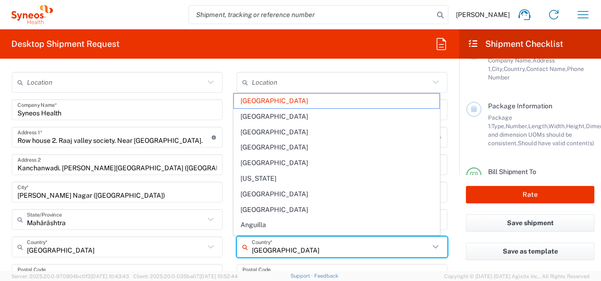
drag, startPoint x: 282, startPoint y: 251, endPoint x: 230, endPoint y: 248, distance: 52.5
click at [230, 248] on main "Location Addison Whitney LLC-Morrisvile NC US Barcelona-Syneos Health BioSector…" at bounding box center [342, 256] width 225 height 369
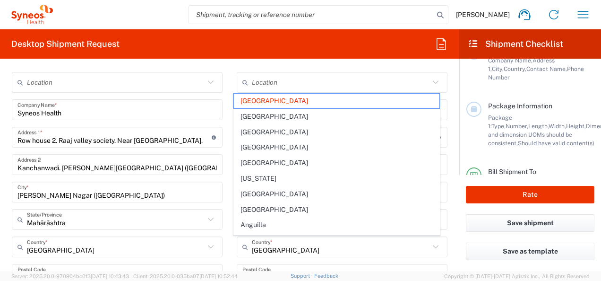
click at [221, 228] on main "Location Addison Whitney LLC-Morrisvile NC US Barcelona-Syneos Health BioSector…" at bounding box center [117, 284] width 225 height 424
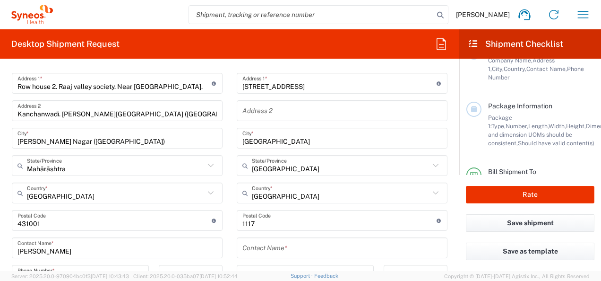
scroll to position [461, 0]
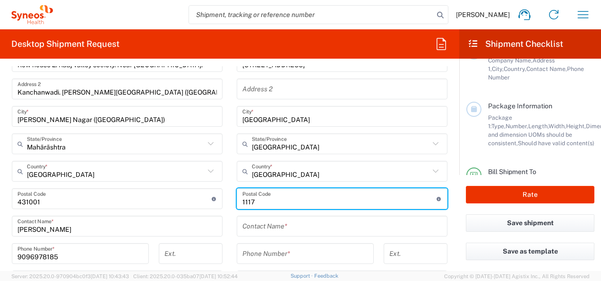
drag, startPoint x: 265, startPoint y: 203, endPoint x: 217, endPoint y: 189, distance: 50.5
click at [217, 189] on div "Ship From Location Addison Whitney LLC-Morrisvile NC US Barcelona-Syneos Health…" at bounding box center [230, 199] width 450 height 449
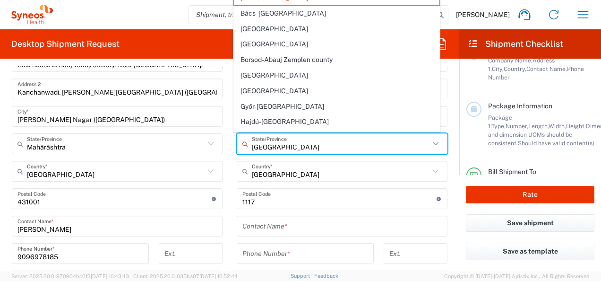
click at [332, 138] on input "[GEOGRAPHIC_DATA]" at bounding box center [341, 144] width 178 height 17
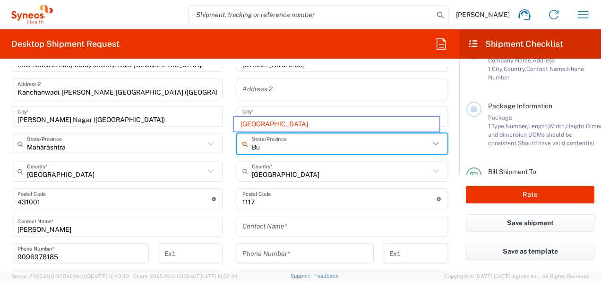
type input "B"
type input "s"
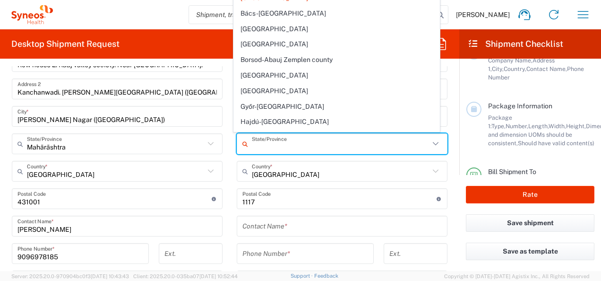
paste input "south-eastern"
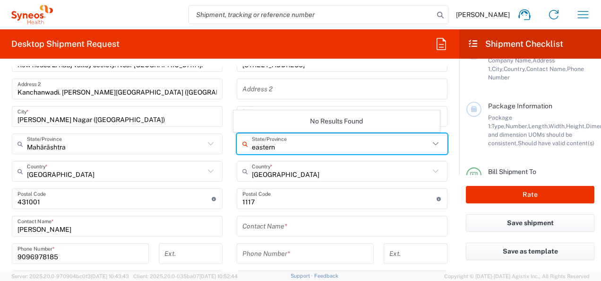
type input "eastern"
drag, startPoint x: 286, startPoint y: 146, endPoint x: 199, endPoint y: 137, distance: 87.8
click at [199, 137] on div "Ship From Location Addison Whitney LLC-Morrisvile NC US Barcelona-Syneos Health…" at bounding box center [230, 199] width 450 height 449
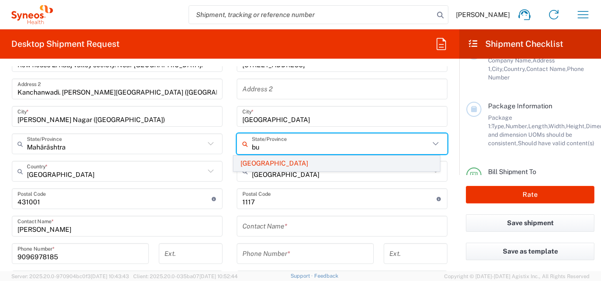
type input "bu"
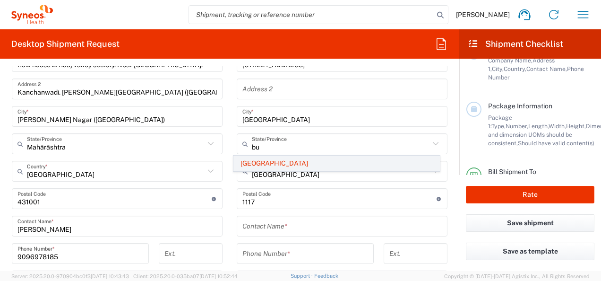
click at [269, 161] on span "[GEOGRAPHIC_DATA]" at bounding box center [336, 163] width 205 height 15
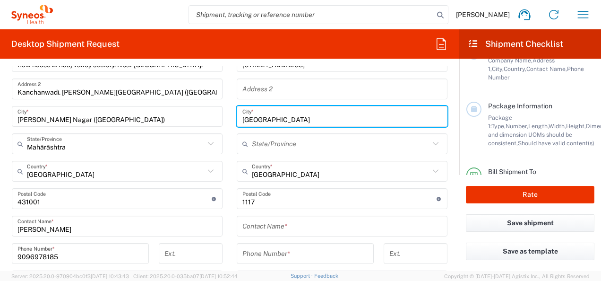
click at [285, 116] on input "[GEOGRAPHIC_DATA]" at bounding box center [341, 116] width 199 height 17
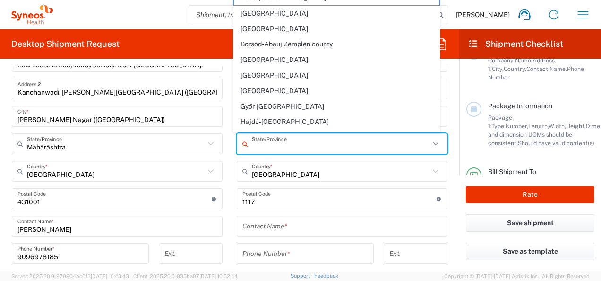
click at [270, 143] on input "text" at bounding box center [341, 144] width 178 height 17
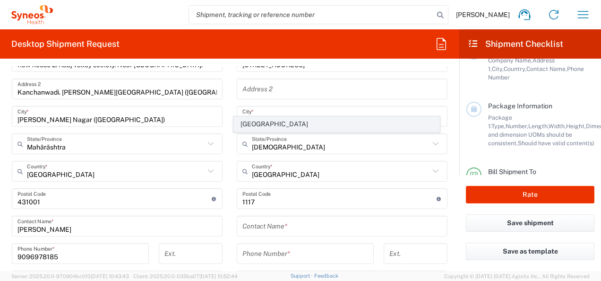
click at [258, 122] on span "[GEOGRAPHIC_DATA]" at bounding box center [336, 124] width 205 height 15
type input "[GEOGRAPHIC_DATA]"
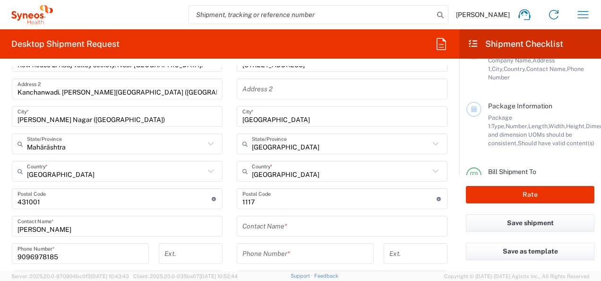
click at [230, 129] on main "Location Addison Whitney LLC-Morrisvile NC US Barcelona-Syneos Health BioSector…" at bounding box center [342, 180] width 225 height 369
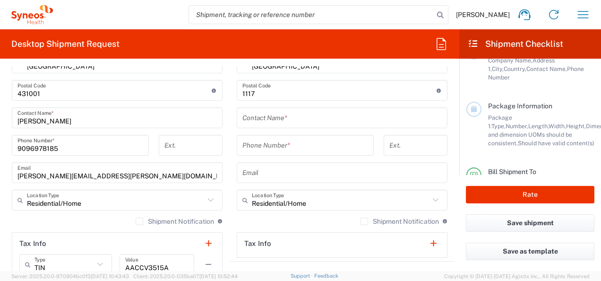
scroll to position [574, 0]
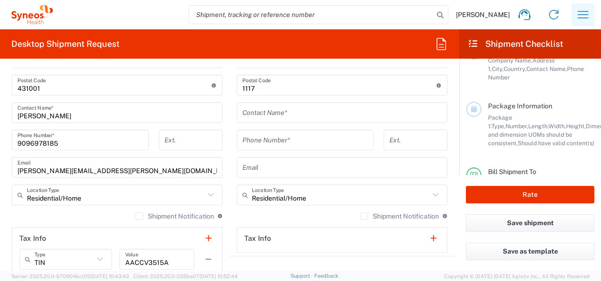
click at [590, 14] on icon "button" at bounding box center [582, 14] width 15 height 15
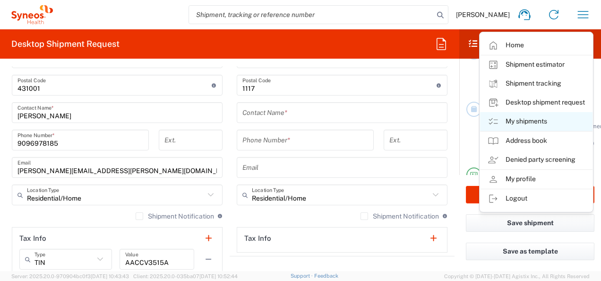
click at [533, 120] on link "My shipments" at bounding box center [536, 121] width 112 height 19
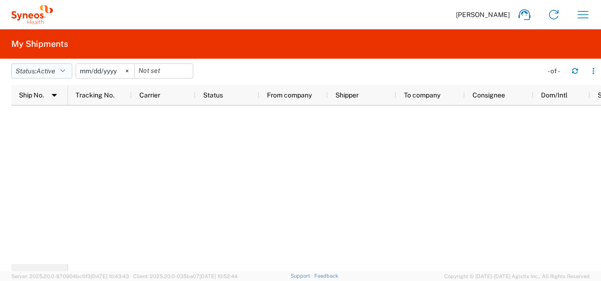
click at [68, 69] on button "Status: Active" at bounding box center [41, 70] width 61 height 15
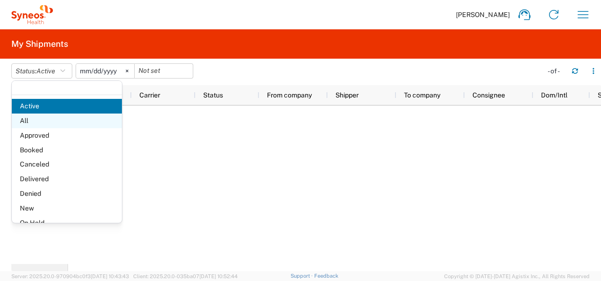
click at [34, 118] on span "All" at bounding box center [67, 120] width 110 height 15
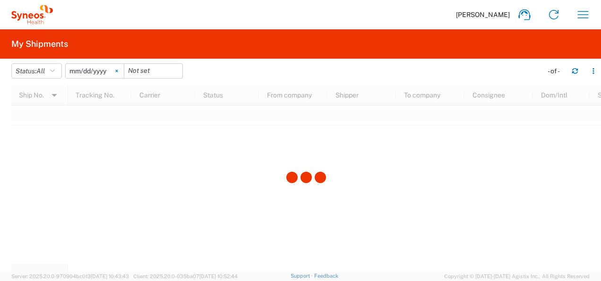
click at [118, 71] on icon at bounding box center [116, 70] width 3 height 3
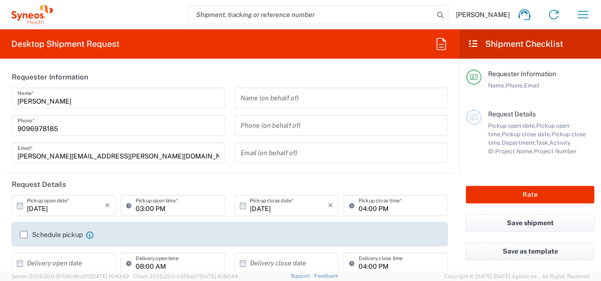
type input "4010"
type input "Mahārāshtra"
type input "India"
type input "Syneos Health India Private Limited"
click at [24, 236] on label "Schedule pickup" at bounding box center [51, 235] width 63 height 8
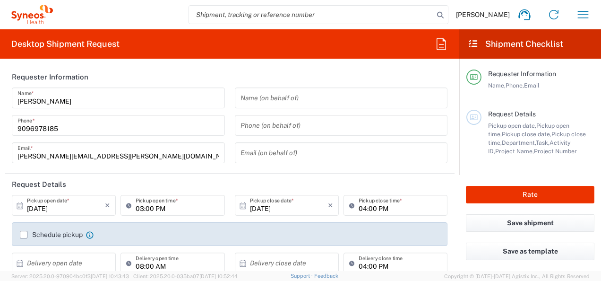
click at [24, 234] on input "Schedule pickup" at bounding box center [24, 234] width 0 height 0
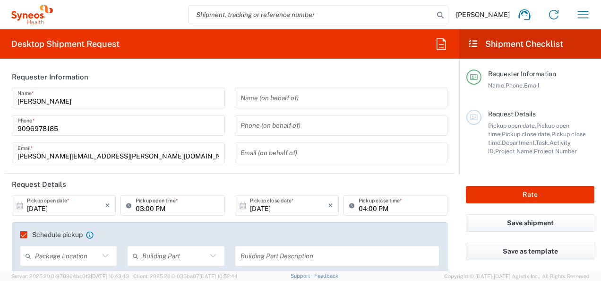
click at [24, 236] on label "Schedule pickup" at bounding box center [51, 235] width 63 height 8
click at [19, 234] on input "Schedule pickup" at bounding box center [19, 234] width 0 height 0
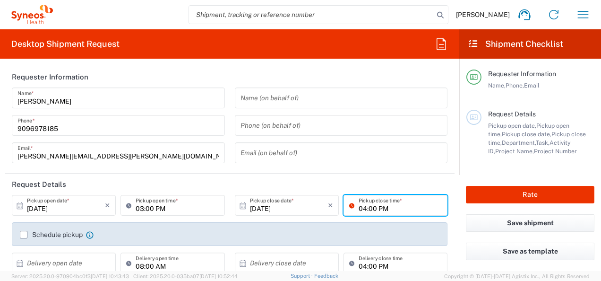
click at [360, 210] on input "04:00 PM" at bounding box center [400, 205] width 83 height 17
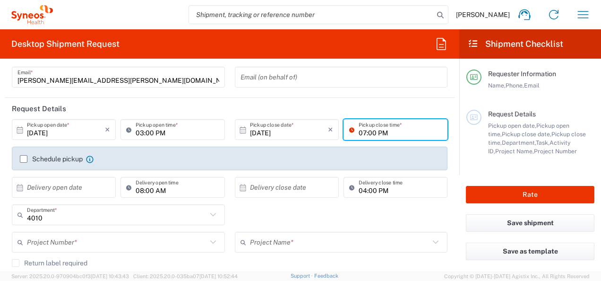
scroll to position [57, 0]
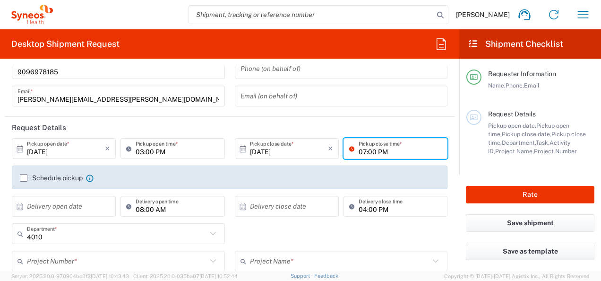
type input "07:00 PM"
click at [23, 180] on label "Schedule pickup" at bounding box center [51, 178] width 63 height 8
click at [24, 178] on input "Schedule pickup" at bounding box center [24, 178] width 0 height 0
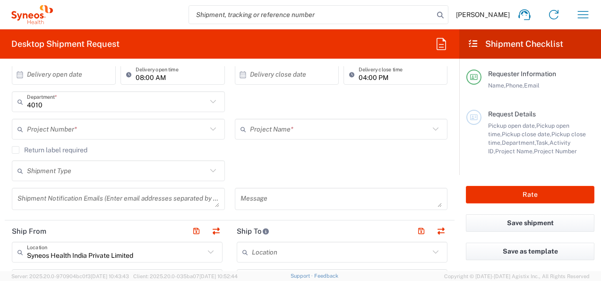
scroll to position [218, 0]
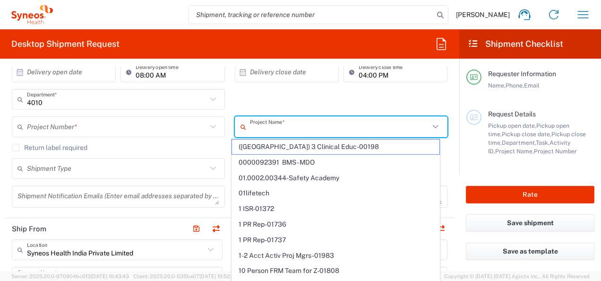
click at [262, 124] on input "text" at bounding box center [340, 127] width 180 height 17
paste input "7009553"
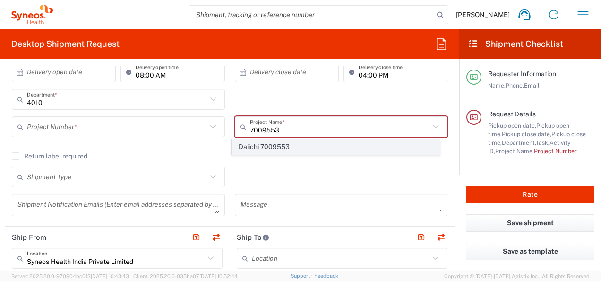
click at [295, 146] on span "Daiichi 7009553" at bounding box center [335, 146] width 207 height 15
type input "Daiichi 7009553"
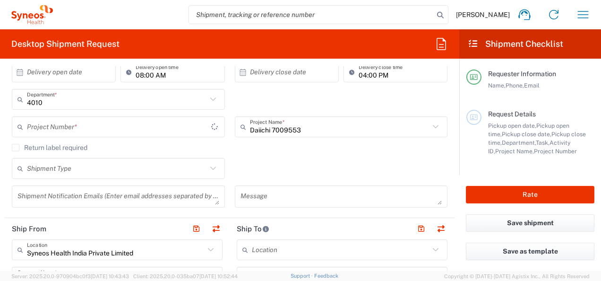
type input "7009553"
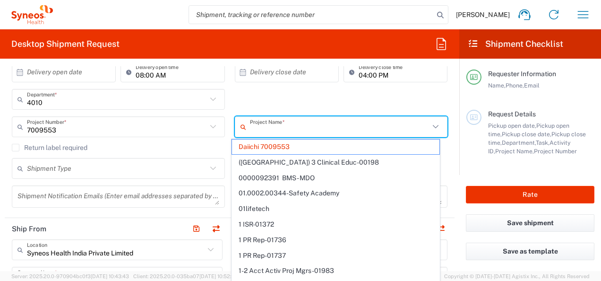
drag, startPoint x: 316, startPoint y: 132, endPoint x: 72, endPoint y: 129, distance: 244.7
click at [72, 129] on div "7009553 Project Number * 7009553 **6183 DEPARTMENTAL EXPENSE #C2015019517 Janss…" at bounding box center [229, 129] width 445 height 27
type input "Daiichi 7009553"
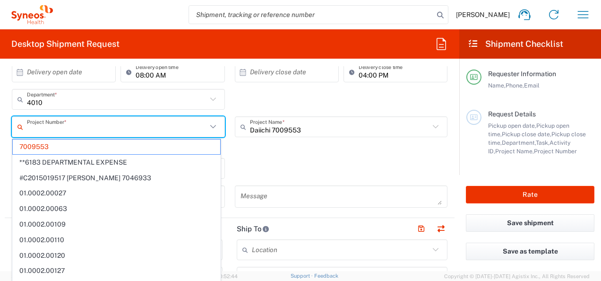
drag, startPoint x: 72, startPoint y: 129, endPoint x: 21, endPoint y: 128, distance: 50.6
click at [21, 128] on div "Project Number *" at bounding box center [118, 126] width 213 height 21
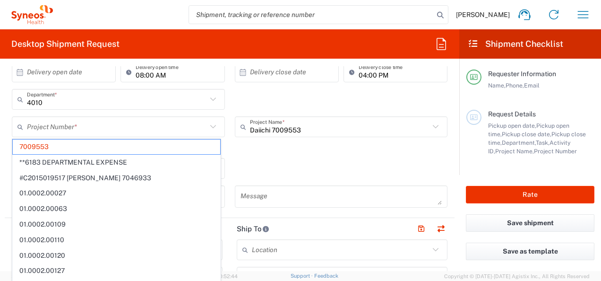
click at [337, 172] on div "Shipment Type Batch Regular" at bounding box center [229, 171] width 445 height 27
type input "7009553"
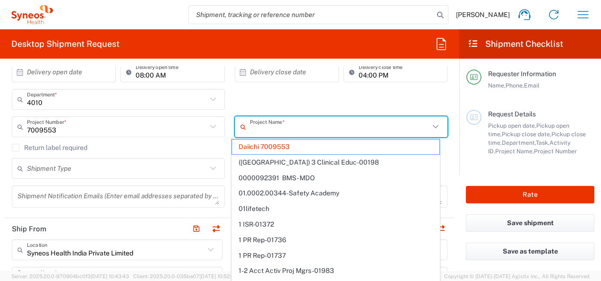
click at [310, 130] on input "text" at bounding box center [340, 127] width 180 height 17
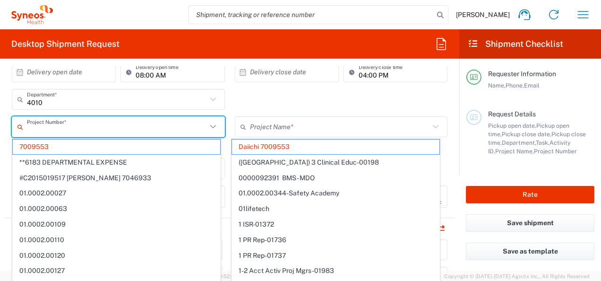
click at [153, 128] on input "text" at bounding box center [117, 127] width 180 height 17
type input "Daiichi 7009553"
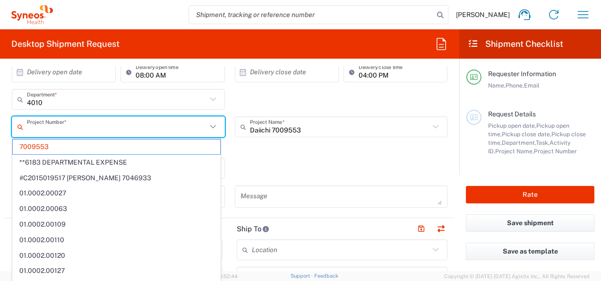
paste input "DS1062AU301"
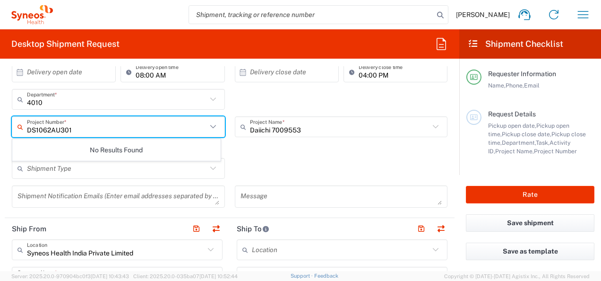
type input "DS1062AU301"
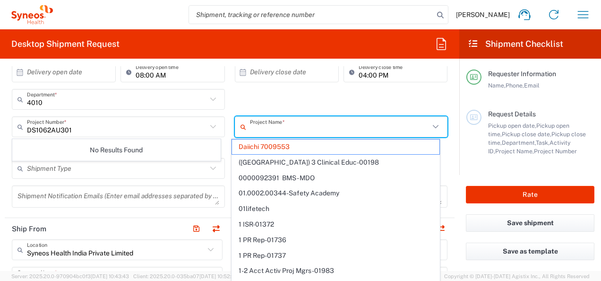
drag, startPoint x: 309, startPoint y: 129, endPoint x: 237, endPoint y: 127, distance: 72.3
click at [237, 127] on div "Project Name *" at bounding box center [341, 126] width 213 height 21
paste input "DS1062AU301"
type input "DS1062AU301"
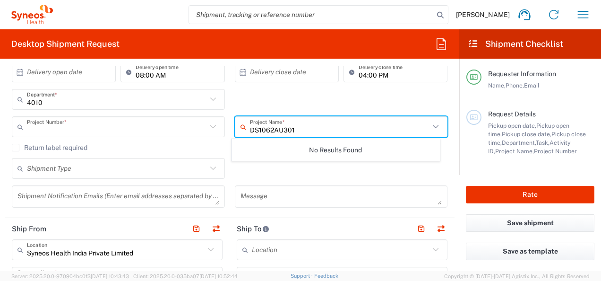
type input "7009553"
type input "DS1062AU301"
drag, startPoint x: 291, startPoint y: 130, endPoint x: 209, endPoint y: 128, distance: 82.2
click at [209, 128] on div "7009553 Project Number * 7009553 **6183 DEPARTMENTAL EXPENSE #C2015019517 Janss…" at bounding box center [229, 129] width 445 height 27
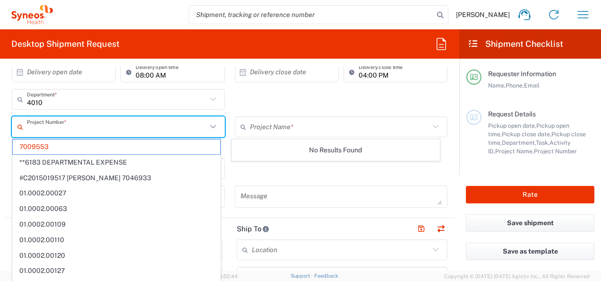
drag, startPoint x: 120, startPoint y: 128, endPoint x: 0, endPoint y: 115, distance: 121.1
click at [0, 115] on html "Vaibhav Sanghai Home Shipment estimator Shipment tracking Desktop shipment requ…" at bounding box center [300, 140] width 601 height 281
paste input "DS1062AU301"
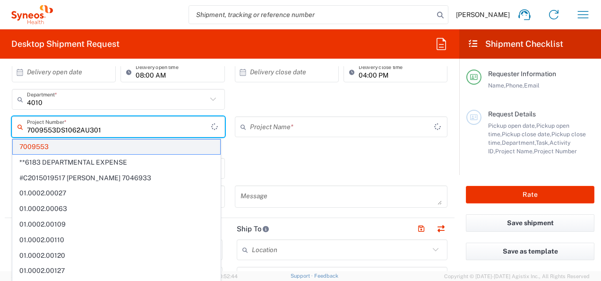
type input "7009553"
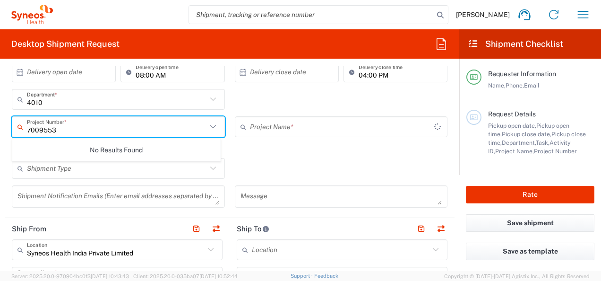
type input "Daiichi 7009553"
drag, startPoint x: 94, startPoint y: 127, endPoint x: -2, endPoint y: 121, distance: 95.6
click at [0, 121] on html "Vaibhav Sanghai Home Shipment estimator Shipment tracking Desktop shipment requ…" at bounding box center [300, 140] width 601 height 281
paste input "DS1062AU301"
type input "DS1062AU301"
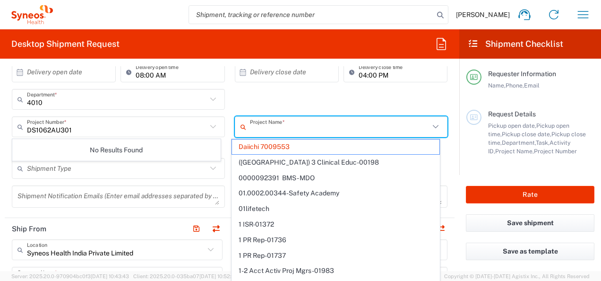
click at [317, 133] on input "text" at bounding box center [340, 127] width 180 height 17
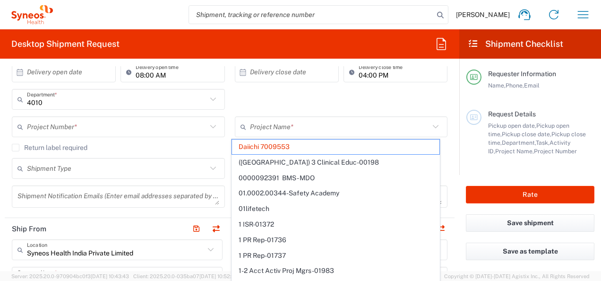
click at [299, 90] on div "4010 Department * 4010 3000 3100 3109 3110 3111 3112 3125 3130 3135 3136 3150 3…" at bounding box center [229, 102] width 445 height 27
type input "Daiichi 7009553"
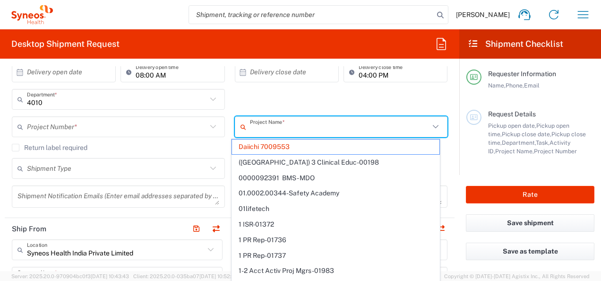
click at [270, 134] on input "text" at bounding box center [340, 127] width 180 height 17
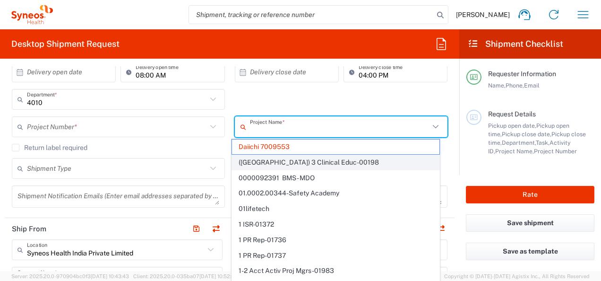
type input "a"
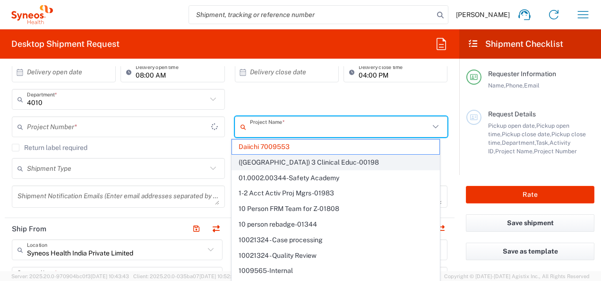
type input "7009553"
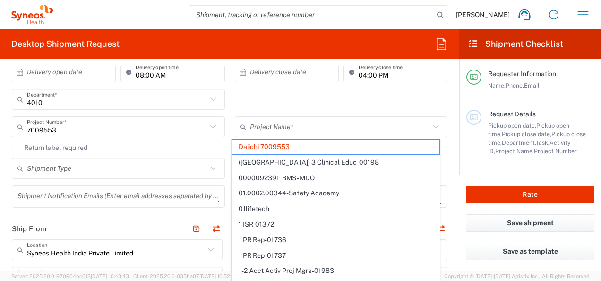
click at [264, 99] on div "4010 Department * 4010 3000 3100 3109 3110 3111 3112 3125 3130 3135 3136 3150 3…" at bounding box center [229, 102] width 445 height 27
type input "Daiichi 7009553"
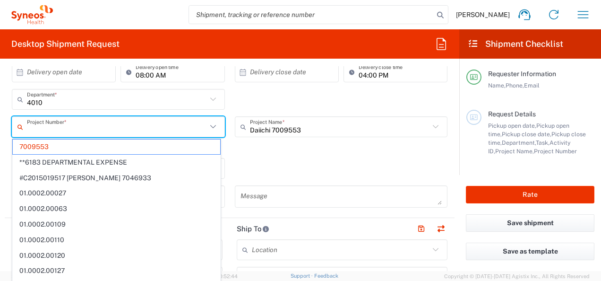
click at [171, 128] on input "text" at bounding box center [117, 127] width 180 height 17
paste input "DS1062AU301"
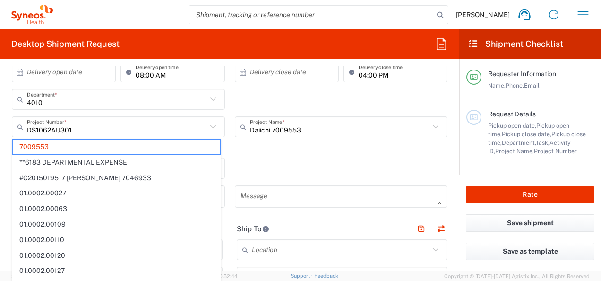
click at [263, 166] on div "Shipment Type Batch Regular" at bounding box center [229, 171] width 445 height 27
type input "7009553"
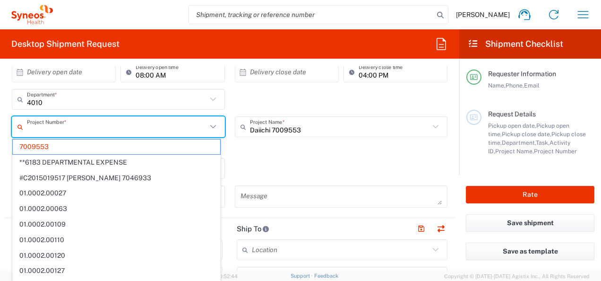
drag, startPoint x: 126, startPoint y: 125, endPoint x: 0, endPoint y: 105, distance: 127.7
click at [0, 105] on html "Vaibhav Sanghai Home Shipment estimator Shipment tracking Desktop shipment requ…" at bounding box center [300, 140] width 601 height 281
paste input "DS1062AU301"
type input "7009553DS1062AU301"
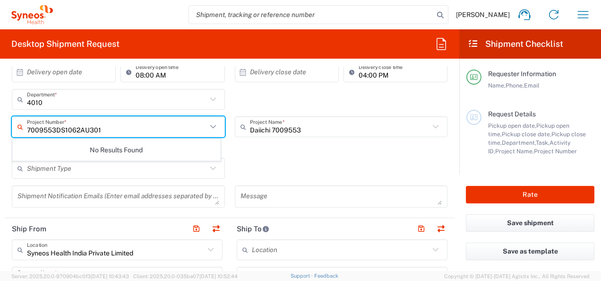
drag, startPoint x: 123, startPoint y: 133, endPoint x: 0, endPoint y: 108, distance: 125.3
click at [0, 108] on html "Vaibhav Sanghai Home Shipment estimator Shipment tracking Desktop shipment requ…" at bounding box center [300, 140] width 601 height 281
paste input "DS1062AU301"
type input "DS1062AU301"
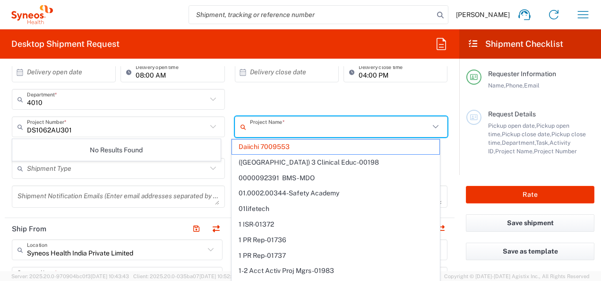
drag, startPoint x: 306, startPoint y: 128, endPoint x: 269, endPoint y: 128, distance: 37.3
click at [269, 128] on input "text" at bounding box center [340, 127] width 180 height 17
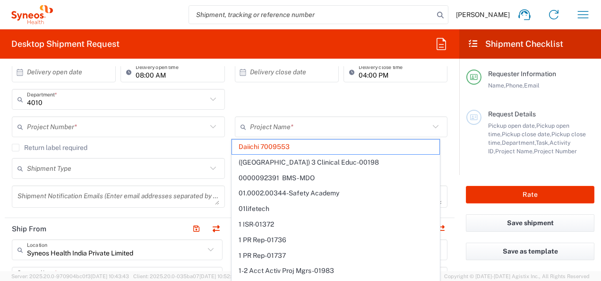
click at [237, 95] on div "4010 Department * 4010 3000 3100 3109 3110 3111 3112 3125 3130 3135 3136 3150 3…" at bounding box center [229, 102] width 445 height 27
type input "Daiichi 7009553"
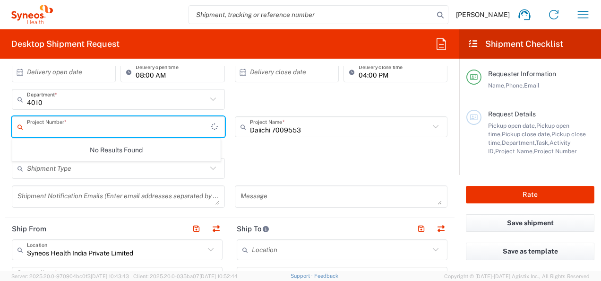
click at [148, 126] on input "text" at bounding box center [119, 127] width 184 height 17
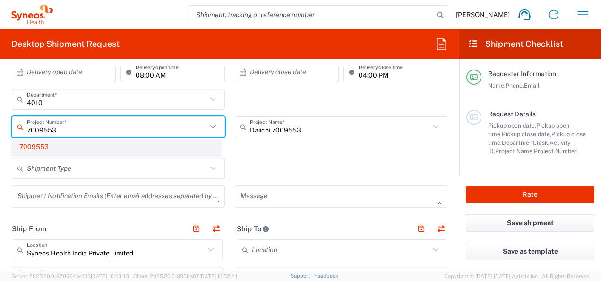
type input "7009553"
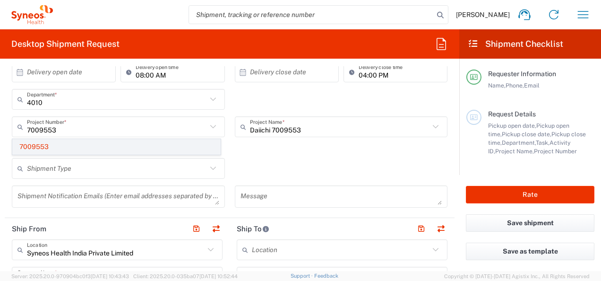
click at [57, 143] on span "7009553" at bounding box center [116, 146] width 207 height 15
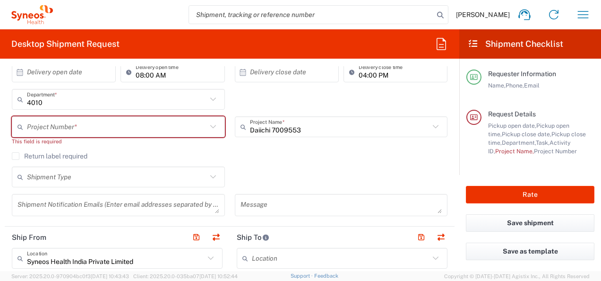
click at [196, 150] on div "Project Number * 7009553 This field is required" at bounding box center [118, 134] width 223 height 36
click at [314, 132] on input "text" at bounding box center [340, 127] width 180 height 17
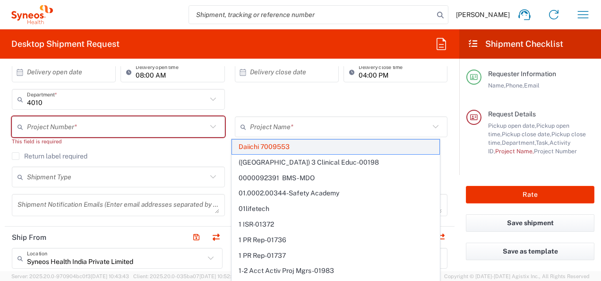
click at [287, 143] on span "Daiichi 7009553" at bounding box center [335, 146] width 207 height 15
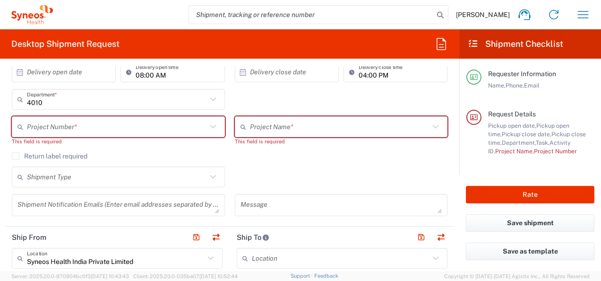
click at [287, 147] on div "Project Name * Daiichi 7009553 (Canada) 3 Clinical Educ-00198 0000092391 BMS - …" at bounding box center [341, 134] width 223 height 36
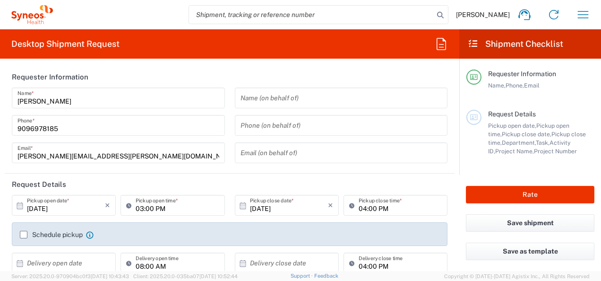
type input "Mahārāshtra"
type input "4010"
type input "[GEOGRAPHIC_DATA]"
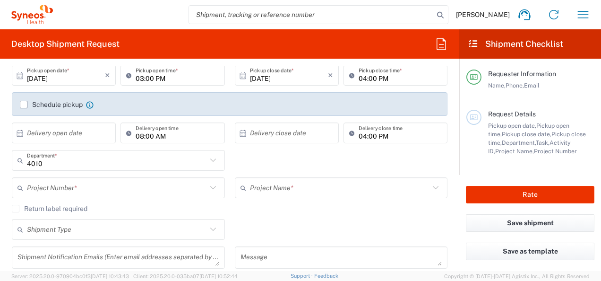
type input "Syneos Health India Private Limited"
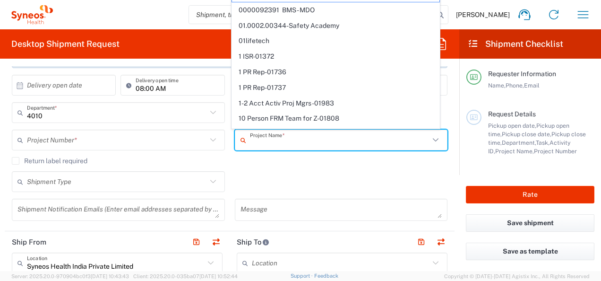
click at [303, 139] on input "text" at bounding box center [340, 140] width 180 height 17
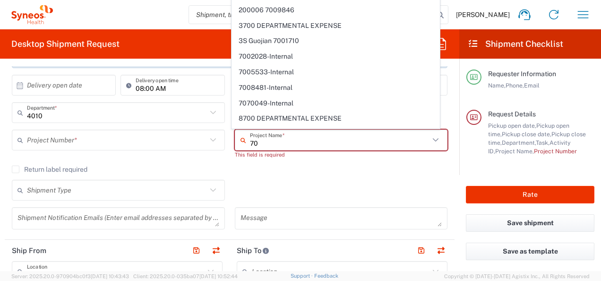
type input "7"
paste input "7009553"
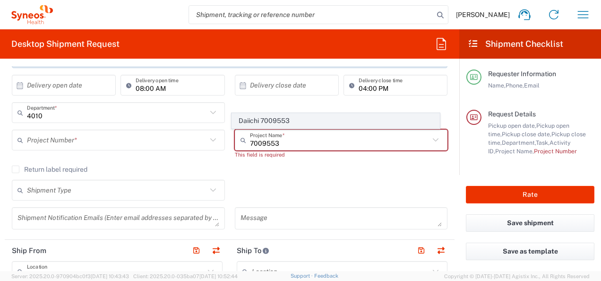
click at [277, 122] on span "Daiichi 7009553" at bounding box center [335, 120] width 207 height 15
type input "Daiichi 7009553"
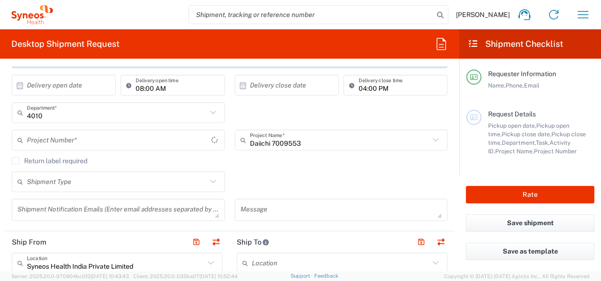
type input "7009553"
click at [289, 166] on div "Return label required" at bounding box center [230, 164] width 436 height 14
click at [326, 180] on div "Shipment Type Batch Regular" at bounding box center [229, 184] width 445 height 27
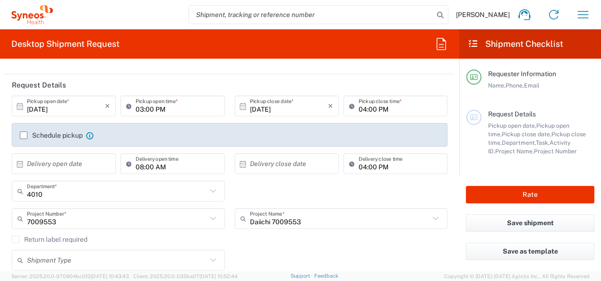
scroll to position [78, 0]
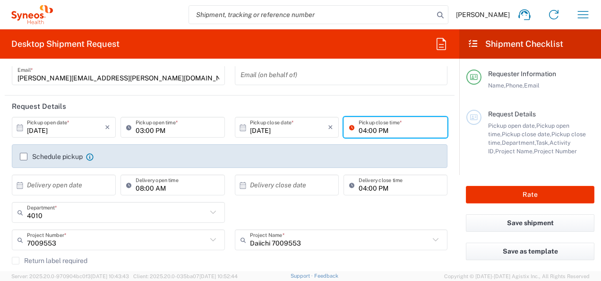
click at [368, 128] on input "04:00 PM" at bounding box center [400, 127] width 83 height 17
click at [359, 131] on input "04:00 PM" at bounding box center [400, 127] width 83 height 17
type input "08:00 PM"
click at [26, 156] on label "Schedule pickup" at bounding box center [51, 157] width 63 height 8
click at [24, 156] on input "Schedule pickup" at bounding box center [24, 156] width 0 height 0
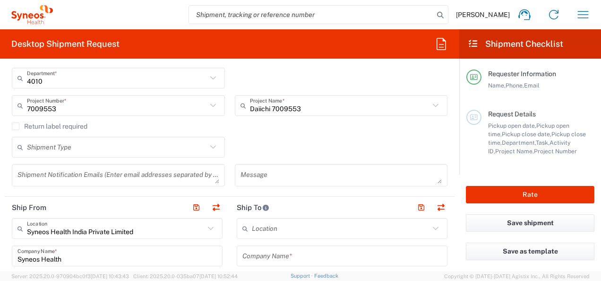
scroll to position [245, 0]
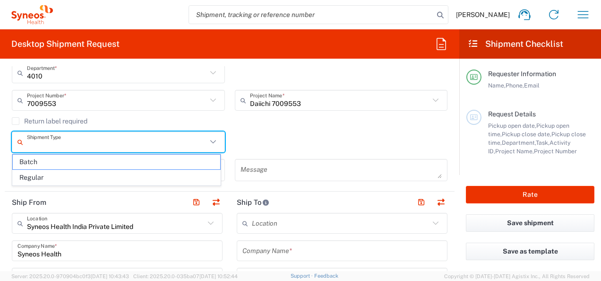
click at [72, 135] on input "text" at bounding box center [117, 142] width 180 height 17
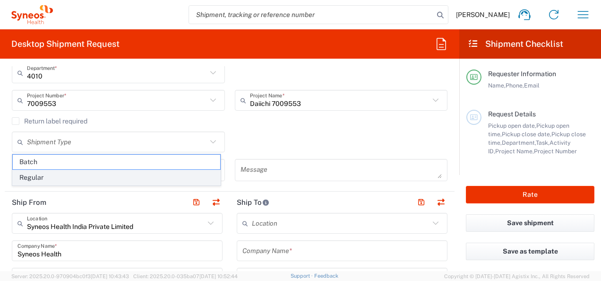
click at [46, 175] on span "Regular" at bounding box center [116, 177] width 207 height 15
type input "Regular"
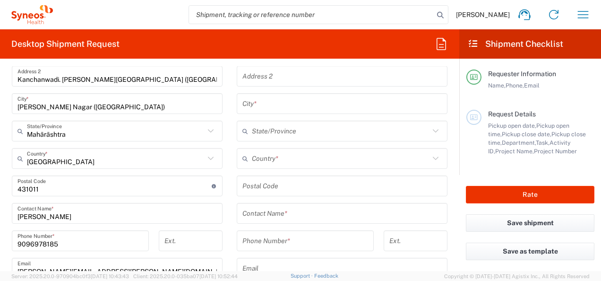
scroll to position [476, 0]
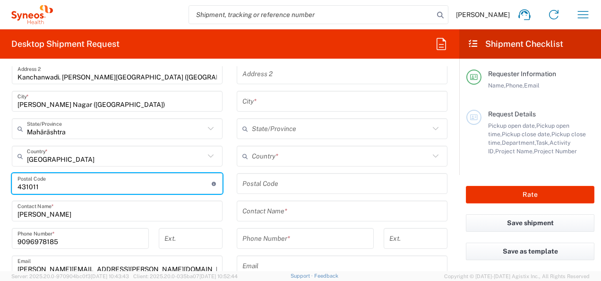
click at [53, 186] on input "undefined" at bounding box center [114, 183] width 194 height 17
type input "4310"
type input "431001"
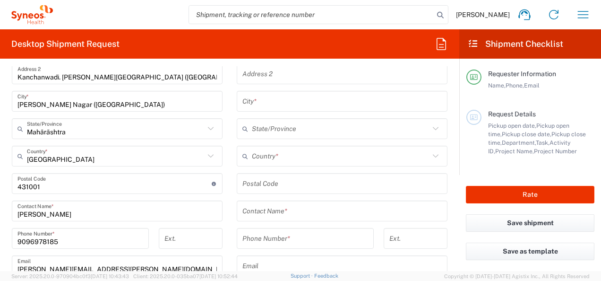
click at [230, 202] on main "Location [PERSON_NAME] LLC-[GEOGRAPHIC_DATA] [GEOGRAPHIC_DATA] [GEOGRAPHIC_DATA…" at bounding box center [342, 179] width 225 height 397
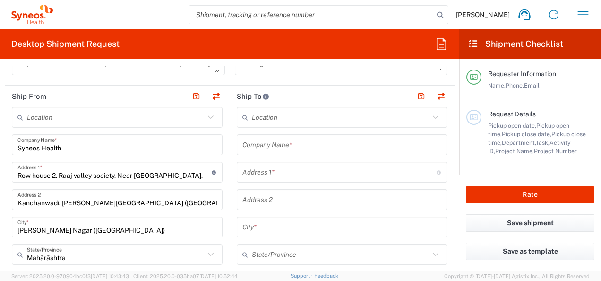
scroll to position [355, 0]
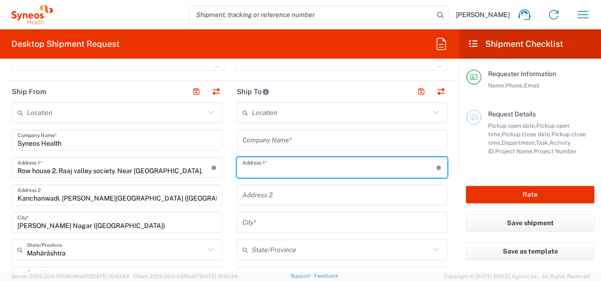
click at [299, 163] on input "text" at bounding box center [339, 167] width 194 height 17
paste input "Syneos Health Hungary Kft, 1117 Budapest, Irinyi József utca 4-20"
drag, startPoint x: 315, startPoint y: 168, endPoint x: 102, endPoint y: 164, distance: 212.6
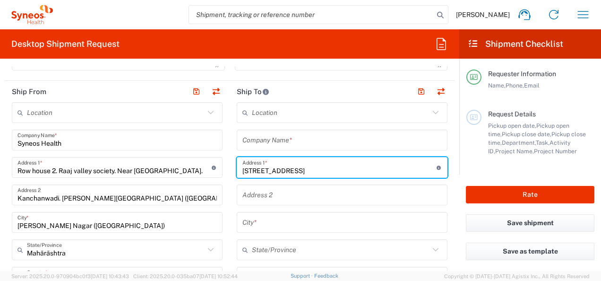
type input "[STREET_ADDRESS]"
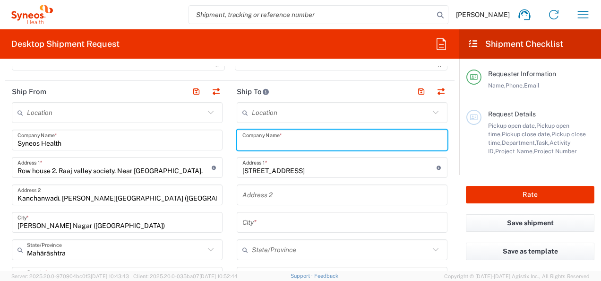
click at [258, 144] on input "text" at bounding box center [341, 140] width 199 height 17
paste input "Syneos Health Hungary Kft,"
type input "Syneos Health Hungary Kft,"
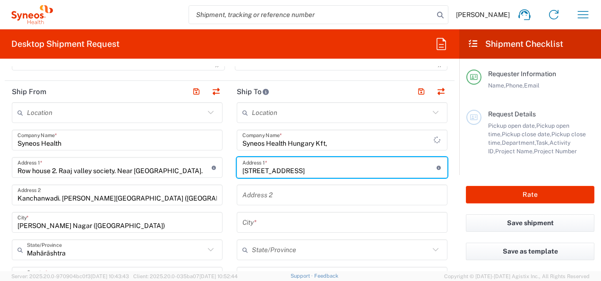
click at [242, 172] on input "[STREET_ADDRESS]" at bounding box center [339, 167] width 194 height 17
type input "[STREET_ADDRESS]"
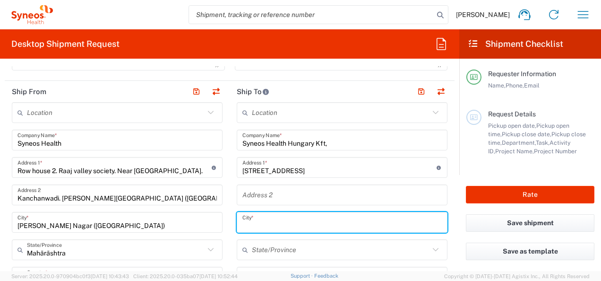
click at [282, 216] on input "text" at bounding box center [341, 222] width 199 height 17
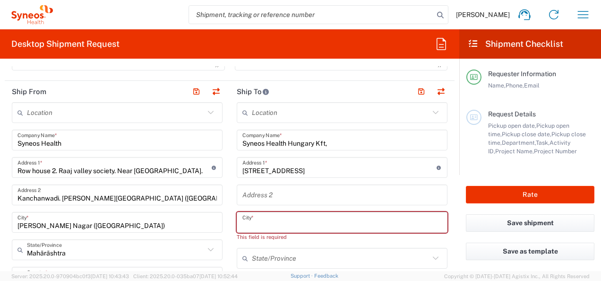
paste input "[GEOGRAPHIC_DATA]"
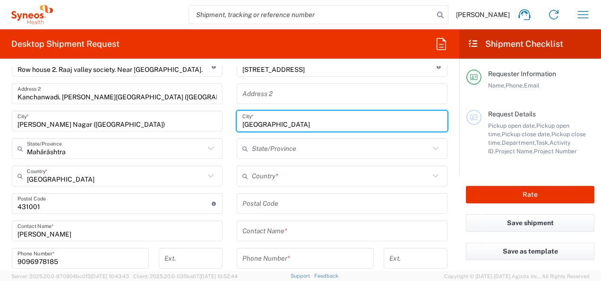
scroll to position [469, 0]
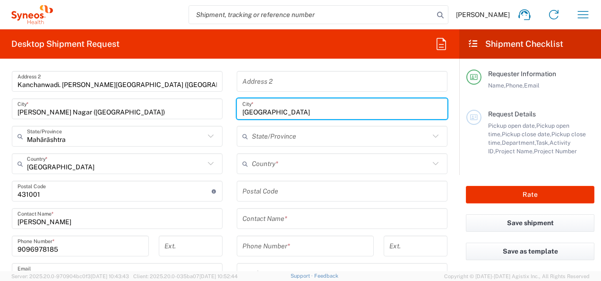
type input "[GEOGRAPHIC_DATA]"
click at [296, 134] on input "text" at bounding box center [341, 136] width 178 height 17
paste input "[GEOGRAPHIC_DATA]"
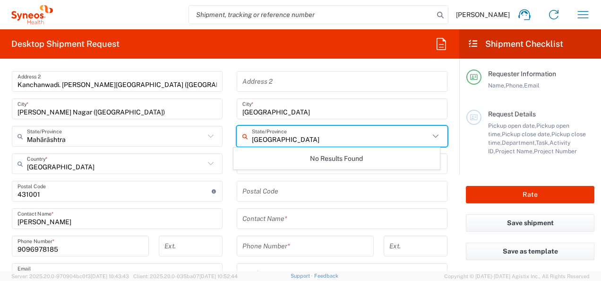
type input "[GEOGRAPHIC_DATA]"
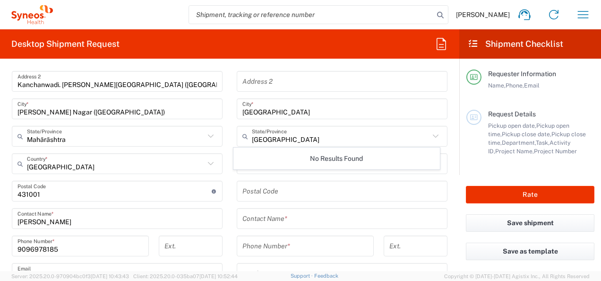
click at [224, 112] on main "Location Addison Whitney LLC-Morrisvile NC US Barcelona-Syneos Health BioSector…" at bounding box center [117, 201] width 225 height 424
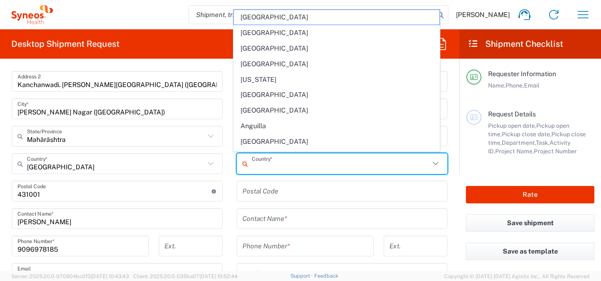
click at [275, 162] on input "text" at bounding box center [341, 163] width 178 height 17
type input "u"
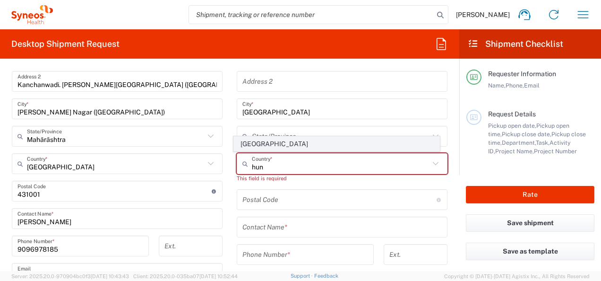
click at [257, 146] on span "[GEOGRAPHIC_DATA]" at bounding box center [336, 144] width 205 height 15
type input "[GEOGRAPHIC_DATA]"
type input "Sender/Shipper"
type input "Delivery Duty Paid"
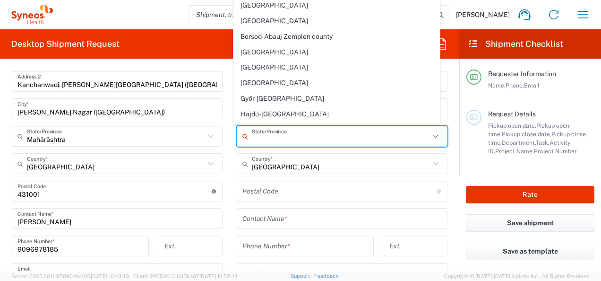
click at [272, 136] on input "text" at bounding box center [341, 136] width 178 height 17
paste input "[GEOGRAPHIC_DATA]"
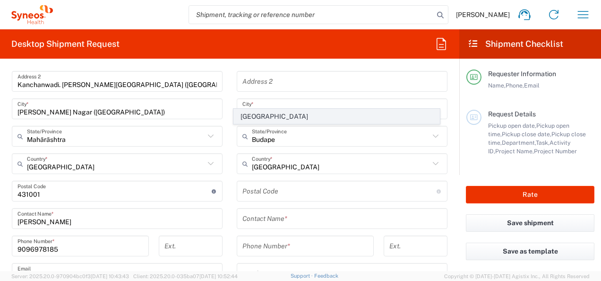
click at [265, 111] on span "[GEOGRAPHIC_DATA]" at bounding box center [336, 116] width 205 height 15
type input "[GEOGRAPHIC_DATA]"
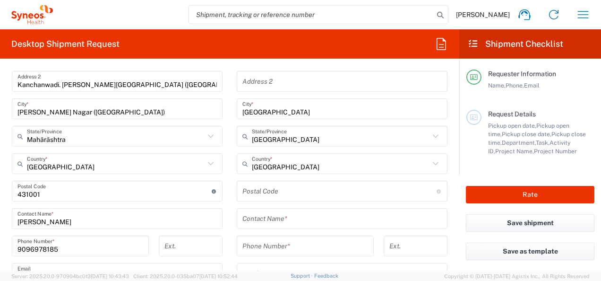
click at [225, 127] on main "Location Addison Whitney LLC-Morrisvile NC US Barcelona-Syneos Health BioSector…" at bounding box center [117, 201] width 225 height 424
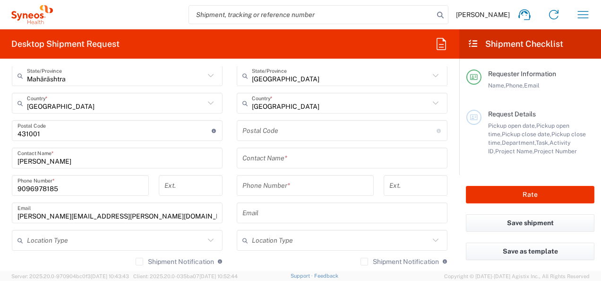
scroll to position [532, 0]
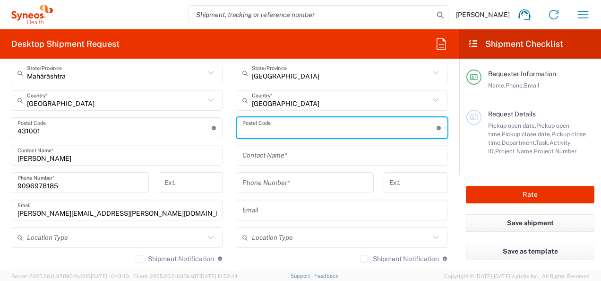
click at [310, 127] on input "undefined" at bounding box center [339, 128] width 194 height 17
paste input "1117"
type input "1117"
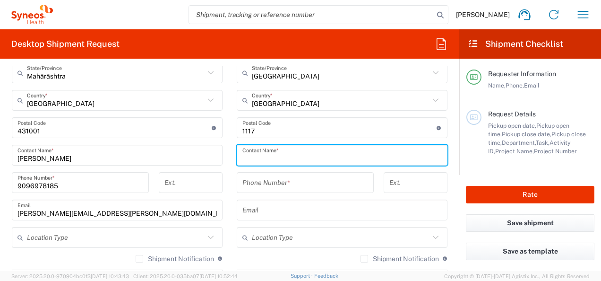
click at [304, 157] on input "text" at bounding box center [341, 155] width 199 height 17
paste input "Szent Borbala Korhaz"
type input "Szent Borbala Korhaz"
click at [288, 214] on input "text" at bounding box center [341, 210] width 199 height 17
paste input "heisz.adrienn@tatabanyakorhaz.hu"
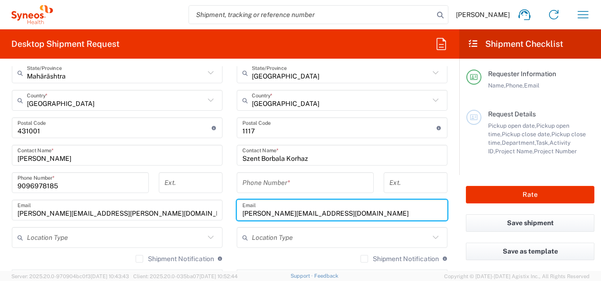
type input "heisz.adrienn@tatabanyakorhaz.hu"
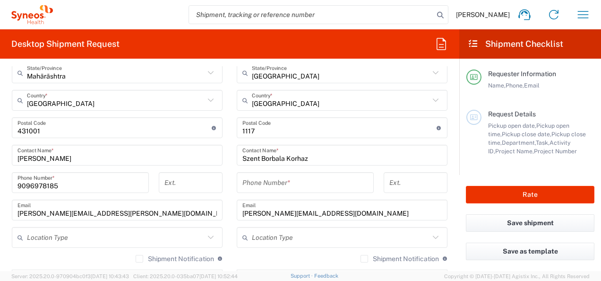
click at [223, 167] on main "Location Addison Whitney LLC-Morrisvile NC US Barcelona-Syneos Health BioSector…" at bounding box center [117, 137] width 225 height 424
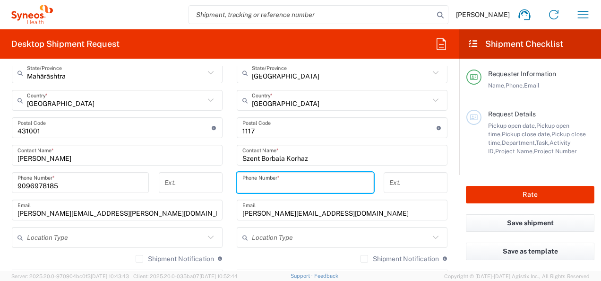
click at [272, 183] on input "tel" at bounding box center [305, 182] width 126 height 17
click at [230, 162] on main "Location Addison Whitney LLC-Morrisvile NC US Barcelona-Syneos Health BioSector…" at bounding box center [342, 127] width 225 height 405
click at [245, 181] on input "3634515488" at bounding box center [305, 182] width 126 height 17
type input "36 34 515 488"
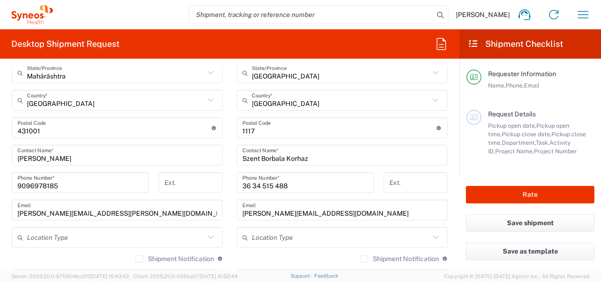
click at [230, 145] on main "Location Addison Whitney LLC-Morrisvile NC US Barcelona-Syneos Health BioSector…" at bounding box center [342, 127] width 225 height 405
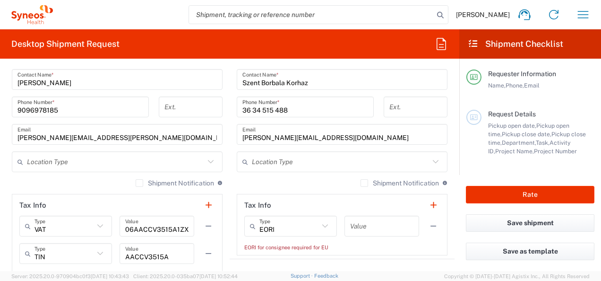
scroll to position [615, 0]
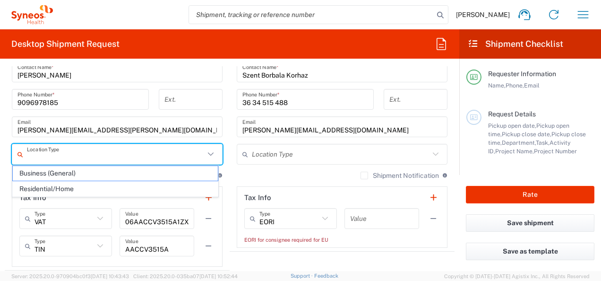
click at [121, 154] on input "text" at bounding box center [116, 154] width 178 height 17
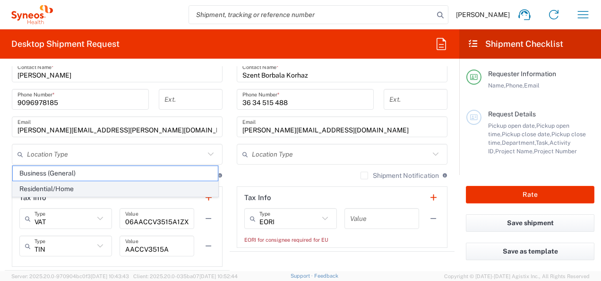
click at [72, 188] on span "Residential/Home" at bounding box center [115, 188] width 205 height 15
type input "Residential/Home"
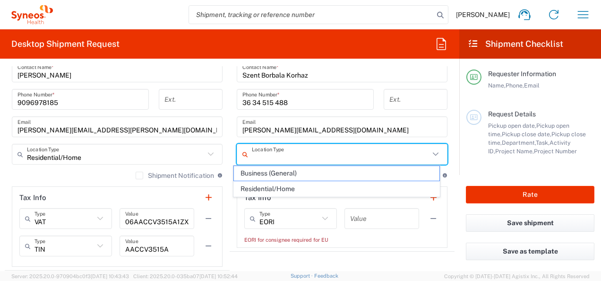
click at [270, 159] on input "text" at bounding box center [341, 154] width 178 height 17
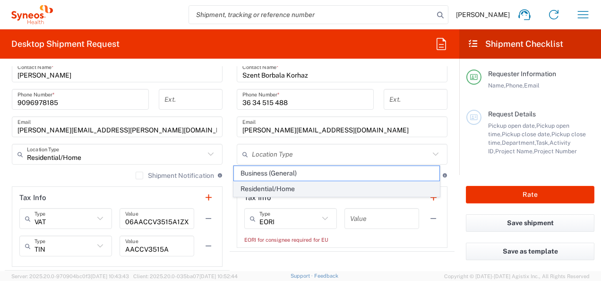
click at [256, 189] on span "Residential/Home" at bounding box center [336, 188] width 205 height 15
type input "Residential/Home"
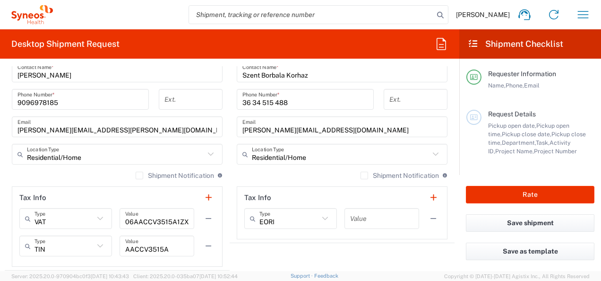
click at [409, 248] on agx-shipment-stop-widget "Ship To Location Addison Whitney LLC-Morrisvile NC US Barcelona-Syneos Health B…" at bounding box center [342, 45] width 225 height 449
click at [427, 217] on button "button" at bounding box center [433, 218] width 13 height 13
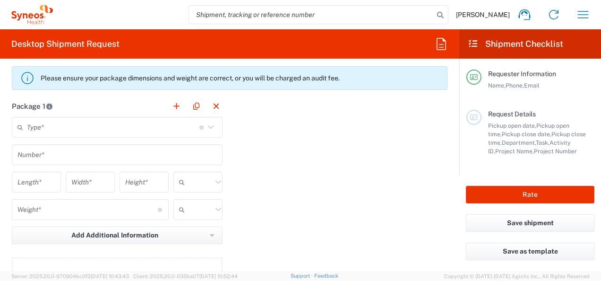
scroll to position [872, 0]
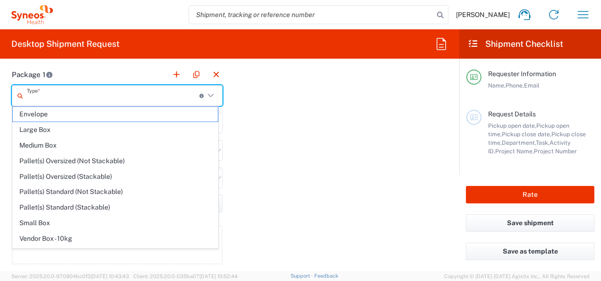
click at [151, 95] on input "text" at bounding box center [113, 95] width 172 height 17
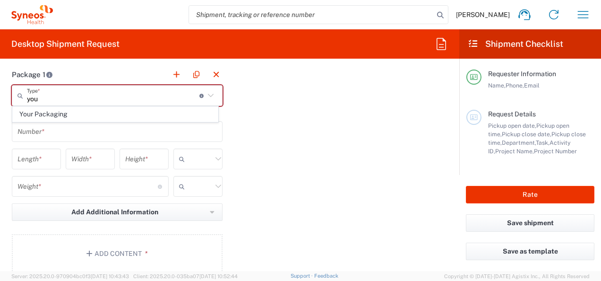
click at [58, 117] on span "Your Packaging" at bounding box center [115, 114] width 205 height 15
type input "Your Packaging"
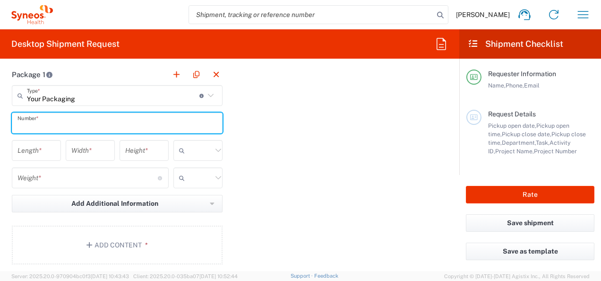
click at [57, 117] on input "text" at bounding box center [116, 123] width 199 height 17
type input "1"
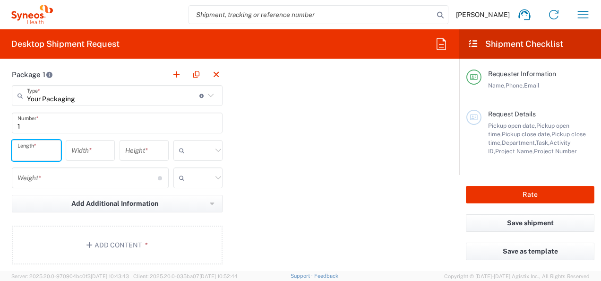
click at [39, 148] on input "number" at bounding box center [36, 150] width 38 height 17
type input "40"
click at [88, 153] on input "number" at bounding box center [90, 150] width 38 height 17
type input "35"
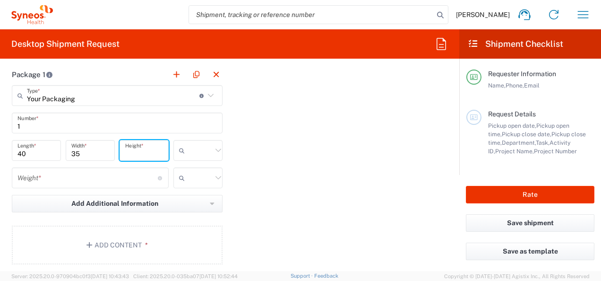
click at [137, 153] on input "number" at bounding box center [144, 150] width 38 height 17
type input "1"
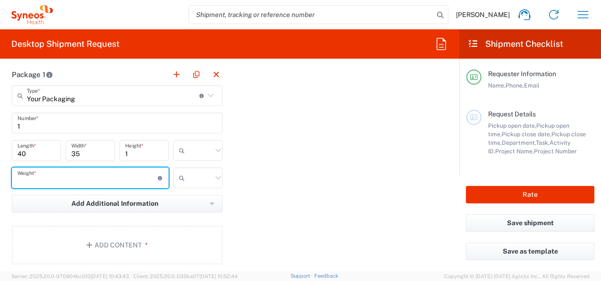
click at [65, 177] on input "number" at bounding box center [87, 178] width 140 height 17
type input "0"
type input ".5"
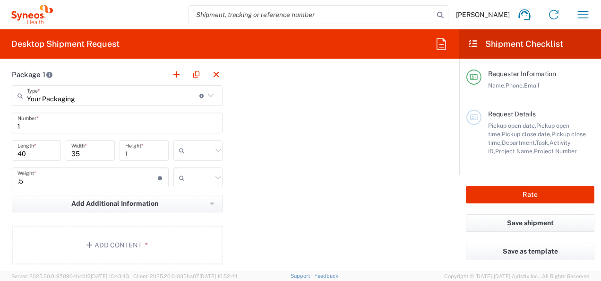
click at [300, 202] on div "Package 1 Your Packaging Type * Material used to package goods Your Packaging 1…" at bounding box center [230, 167] width 450 height 207
click at [201, 149] on input "text" at bounding box center [200, 150] width 24 height 15
click at [189, 170] on span "cm" at bounding box center [194, 169] width 46 height 15
type input "cm"
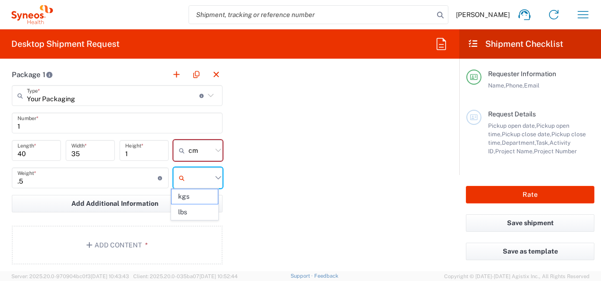
click at [189, 170] on input "text" at bounding box center [200, 177] width 24 height 15
click at [188, 200] on span "kgs" at bounding box center [194, 196] width 46 height 15
type input "kgs"
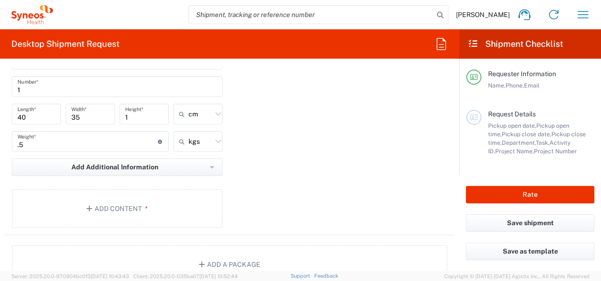
scroll to position [903, 0]
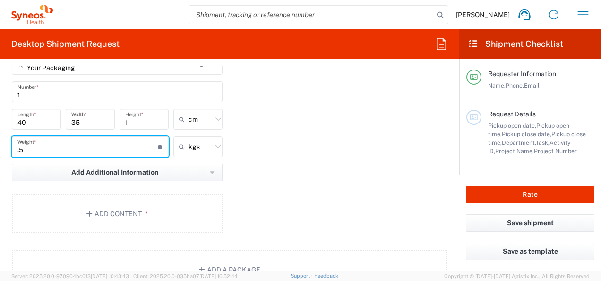
click at [138, 142] on input ".5" at bounding box center [87, 146] width 140 height 17
type input ".25"
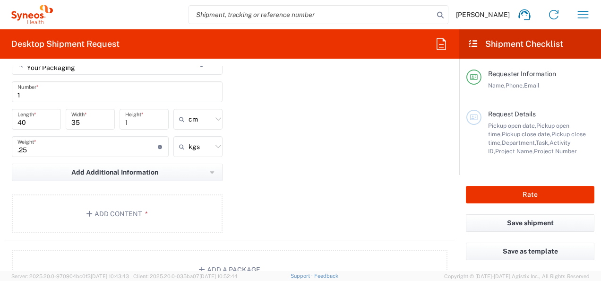
click at [325, 154] on div "Package 1 Your Packaging Type * Material used to package goods Your Packaging 1…" at bounding box center [230, 136] width 450 height 207
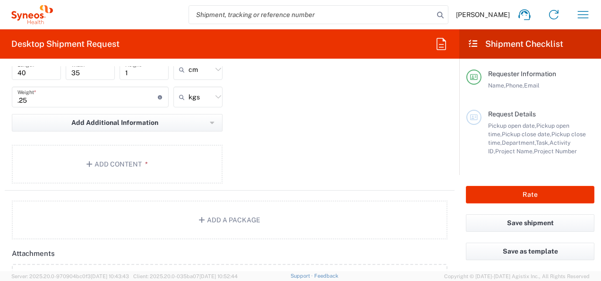
scroll to position [963, 0]
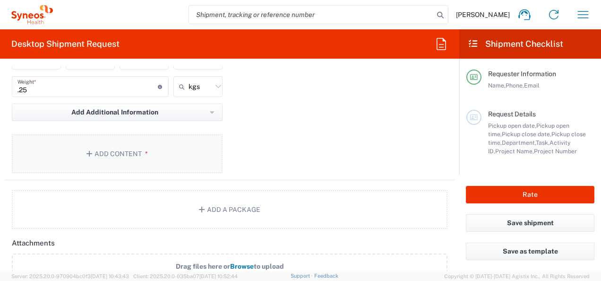
click at [145, 143] on button "Add Content *" at bounding box center [117, 153] width 211 height 39
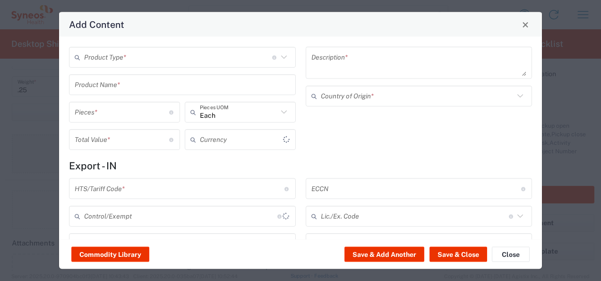
type input "US Dollar"
click at [180, 48] on div "Product Type * Document: Paper document generated internally by Syneos, a clien…" at bounding box center [182, 57] width 227 height 21
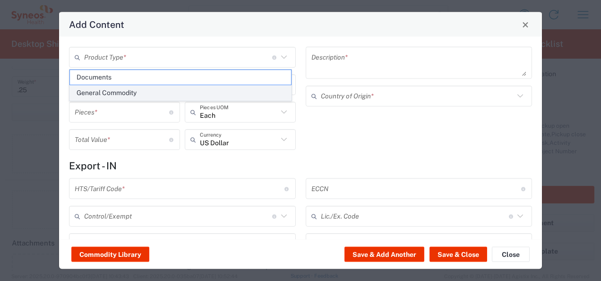
click at [140, 91] on span "General Commodity" at bounding box center [180, 92] width 221 height 15
type input "General Commodity"
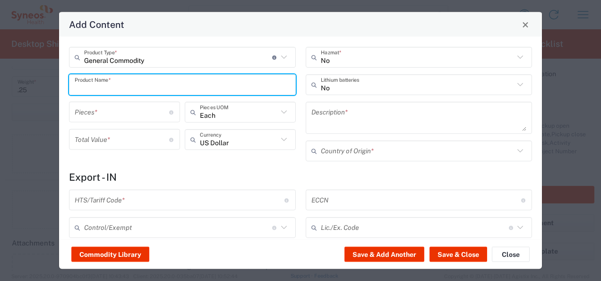
click at [140, 91] on input "text" at bounding box center [182, 84] width 215 height 17
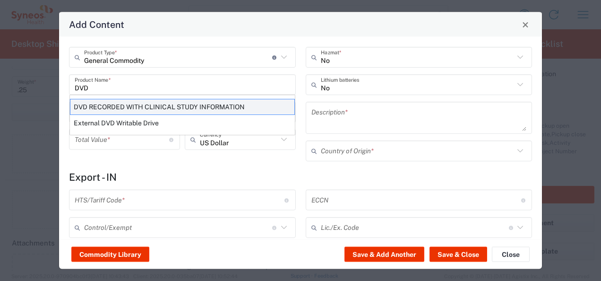
click at [130, 108] on div "DVD RECORDED WITH CLINICAL STUDY INFORMATION" at bounding box center [182, 107] width 225 height 16
type input "DVD RECORDED WITH CLINICAL STUDY INFORMATION"
type input "1"
type textarea "RECORDED WITH CLINICAL STUDY INFORMATION"
type input "[GEOGRAPHIC_DATA]"
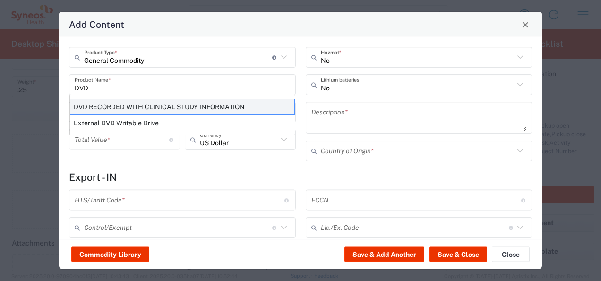
type input "8523.49.4000"
type input "BIS"
type input "EAR99"
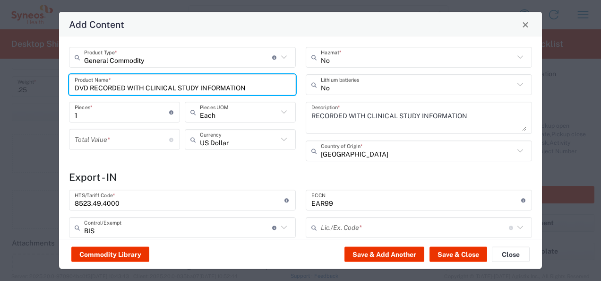
type input "NLR - No License Required"
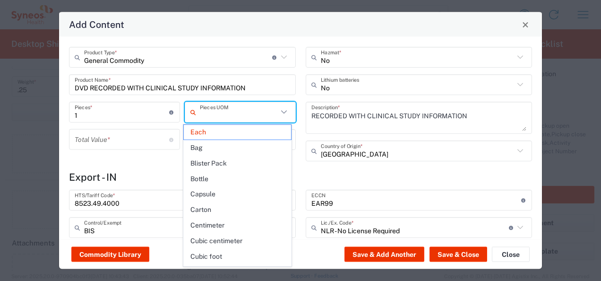
click at [220, 117] on input "text" at bounding box center [239, 111] width 78 height 17
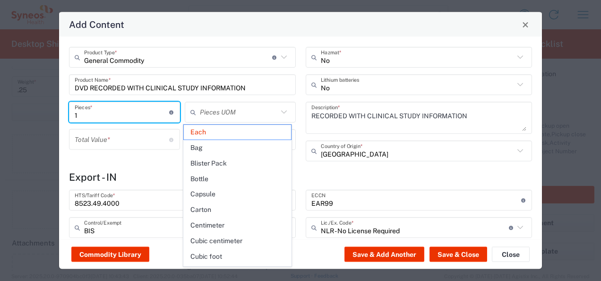
click at [147, 109] on input "1" at bounding box center [122, 111] width 94 height 17
type input "Each"
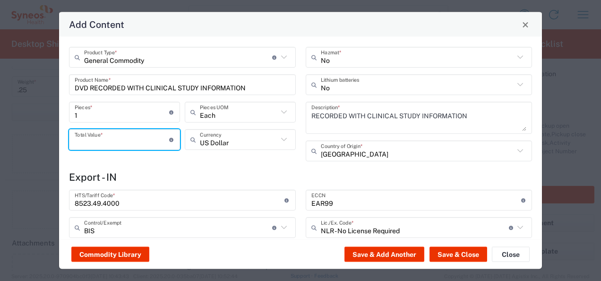
click at [138, 137] on input "number" at bounding box center [122, 139] width 94 height 17
type input "100"
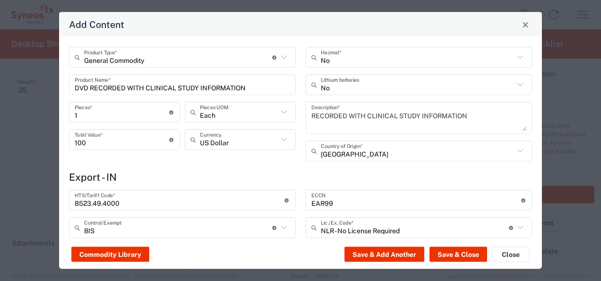
click at [224, 168] on div "General Commodity Product Type * Document: Paper document generated internally …" at bounding box center [300, 138] width 483 height 202
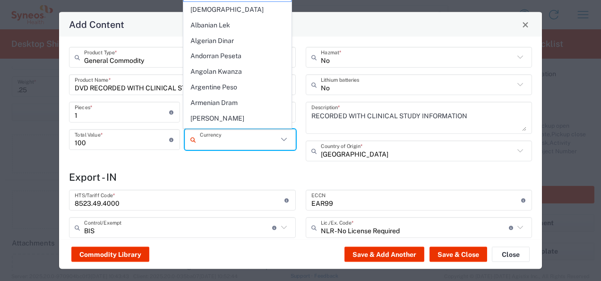
click at [270, 143] on input "text" at bounding box center [239, 139] width 78 height 17
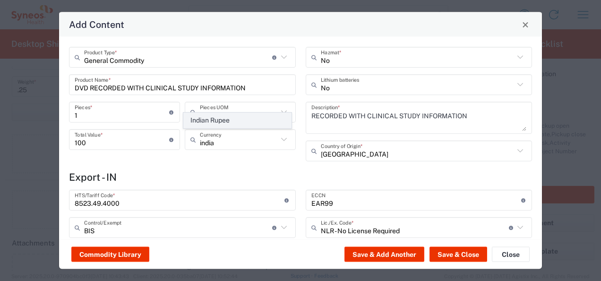
click at [240, 125] on span "Indian Rupee" at bounding box center [237, 120] width 107 height 15
type input "Indian Rupee"
click at [226, 175] on h4 "Export - IN" at bounding box center [300, 177] width 463 height 12
click at [405, 160] on div "United States Country of Origin *" at bounding box center [419, 150] width 227 height 21
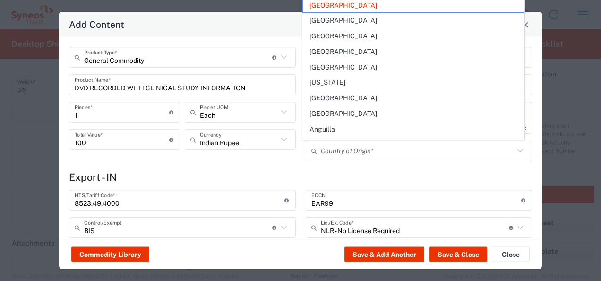
click at [408, 178] on h4 "Export - IN" at bounding box center [300, 177] width 463 height 12
type input "[GEOGRAPHIC_DATA]"
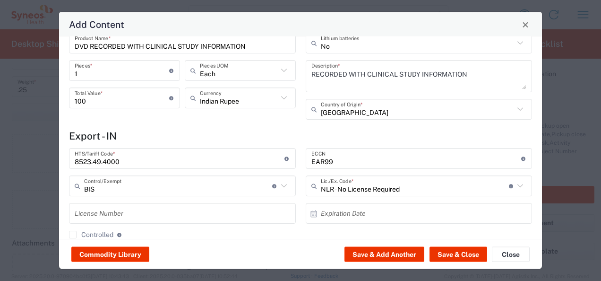
scroll to position [0, 0]
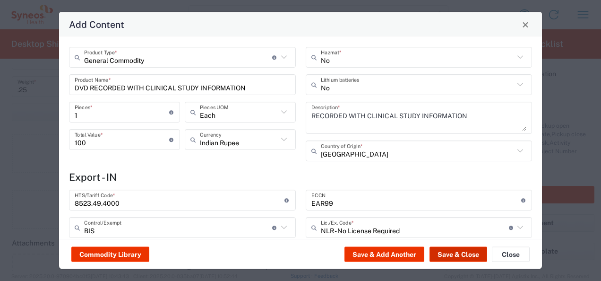
click at [455, 254] on button "Save & Close" at bounding box center [458, 254] width 58 height 15
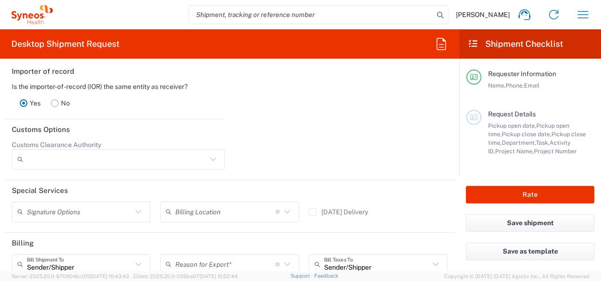
scroll to position [1272, 0]
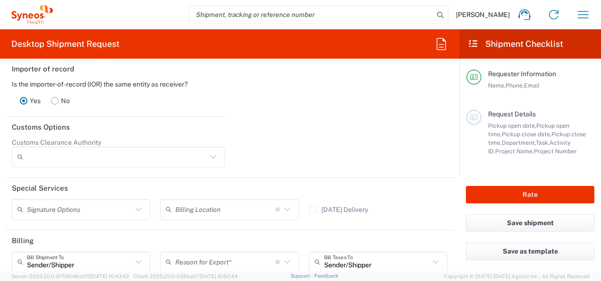
click at [207, 155] on icon at bounding box center [213, 157] width 12 height 12
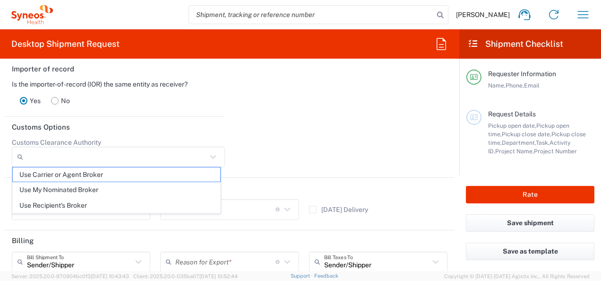
click at [287, 145] on div at bounding box center [341, 156] width 223 height 36
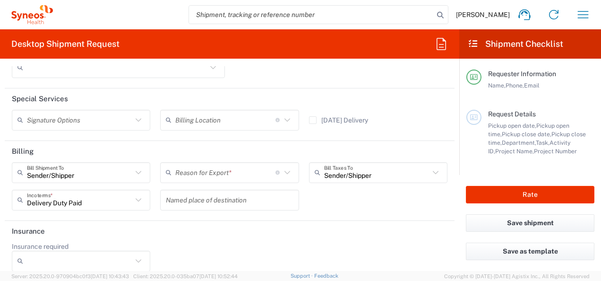
scroll to position [1368, 0]
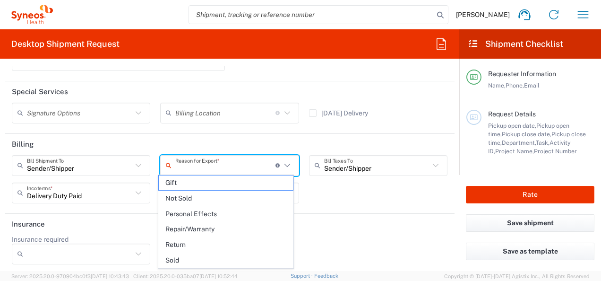
click at [231, 166] on input "text" at bounding box center [225, 165] width 100 height 17
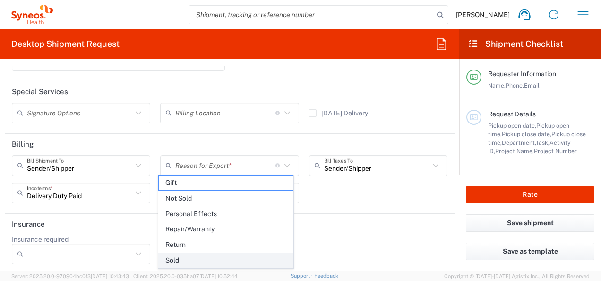
click at [191, 253] on span "Sold" at bounding box center [226, 260] width 134 height 15
type input "Sold"
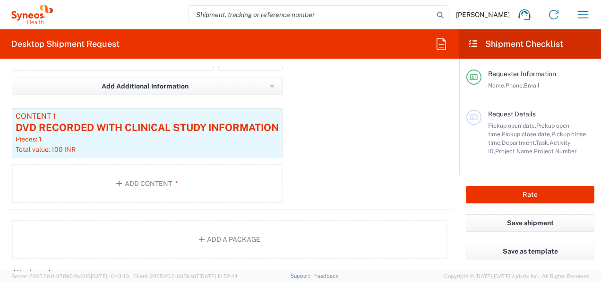
scroll to position [986, 0]
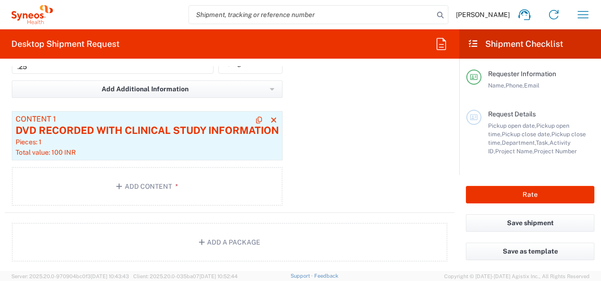
click at [191, 128] on div "DVD RECORDED WITH CLINICAL STUDY INFORMATION" at bounding box center [147, 130] width 263 height 14
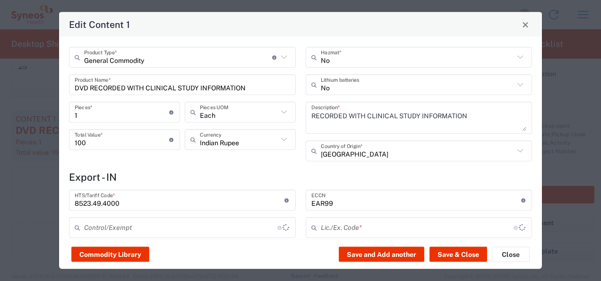
type input "BIS"
type input "NLR - No License Required"
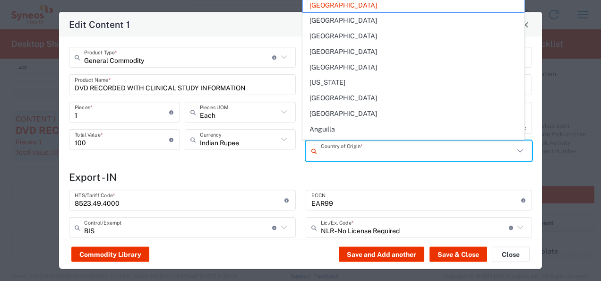
click at [412, 150] on input "text" at bounding box center [418, 150] width 194 height 17
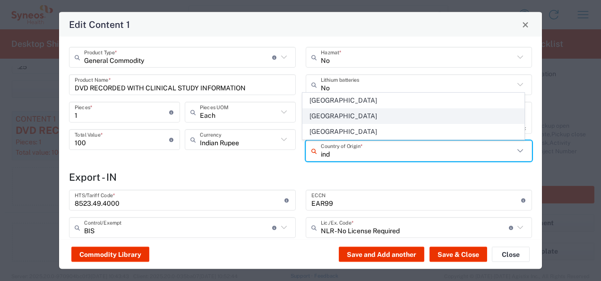
click at [316, 111] on span "[GEOGRAPHIC_DATA]" at bounding box center [413, 116] width 221 height 15
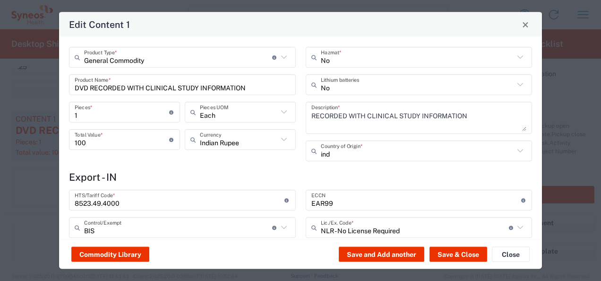
type input "[GEOGRAPHIC_DATA]"
click at [376, 175] on h4 "Export - IN" at bounding box center [300, 177] width 463 height 12
click at [393, 253] on button "Save and Add another" at bounding box center [381, 254] width 85 height 15
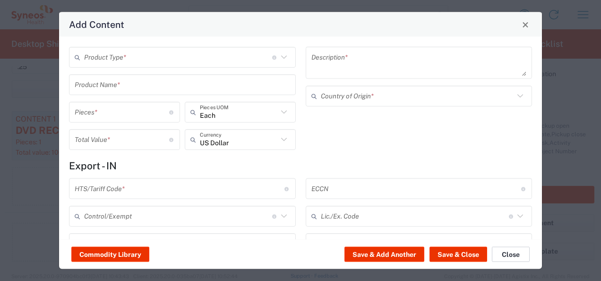
click at [506, 256] on button "Close" at bounding box center [511, 254] width 38 height 15
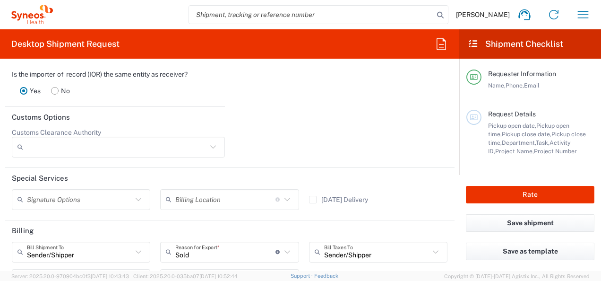
scroll to position [1368, 0]
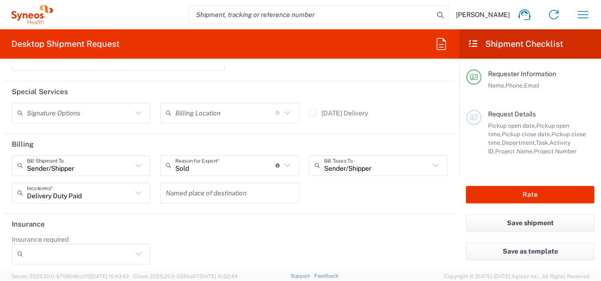
click at [330, 190] on div "Sender/Shipper Bill Shipment To Sender/Shipper Recipient Account Third Party Ac…" at bounding box center [229, 182] width 445 height 55
click at [515, 195] on button "Rate" at bounding box center [530, 194] width 128 height 17
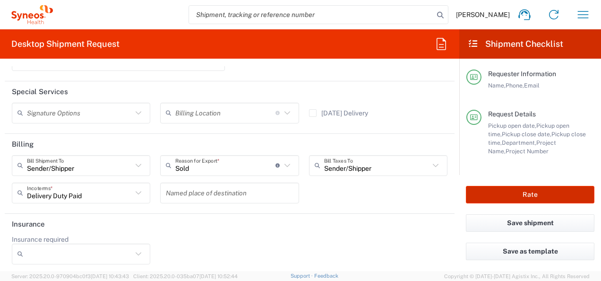
type input "Daiichi 7009553"
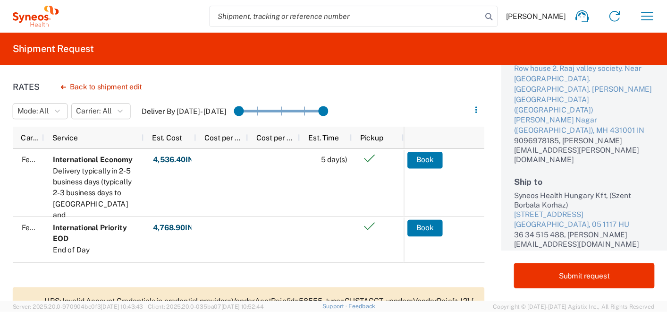
scroll to position [74, 0]
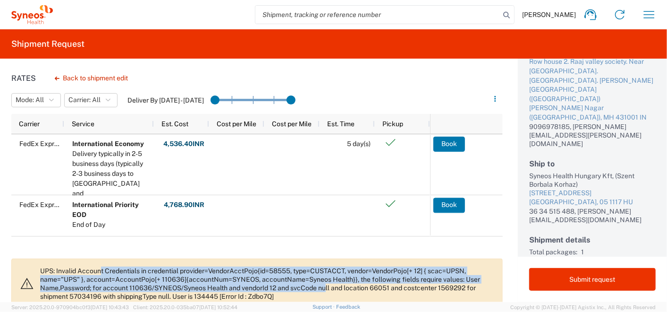
drag, startPoint x: 101, startPoint y: 270, endPoint x: 325, endPoint y: 288, distance: 224.6
click at [325, 280] on p "UPS: Invalid Account Credentials in credential provider=VendorAcctPojo{id=58555…" at bounding box center [267, 283] width 455 height 34
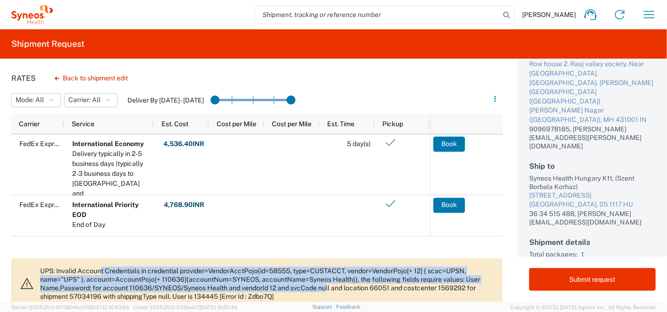
scroll to position [97, 0]
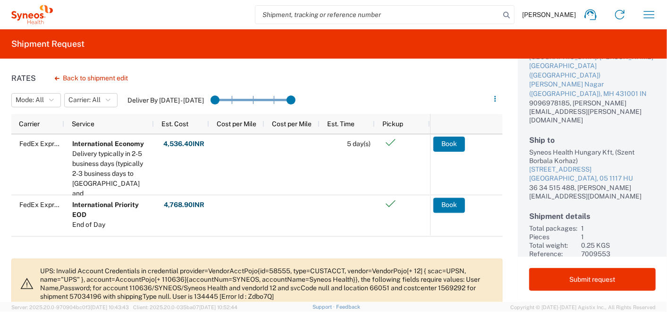
click at [89, 260] on agx-banner "UPS: Invalid Account Credentials in credential provider=VendorAcctPojo{id=58555…" at bounding box center [257, 283] width 492 height 50
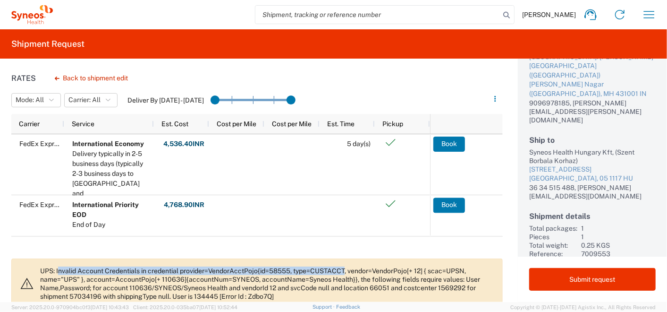
drag, startPoint x: 58, startPoint y: 271, endPoint x: 347, endPoint y: 268, distance: 289.1
click at [347, 268] on p "UPS: Invalid Account Credentials in credential provider=VendorAcctPojo{id=58555…" at bounding box center [267, 283] width 455 height 34
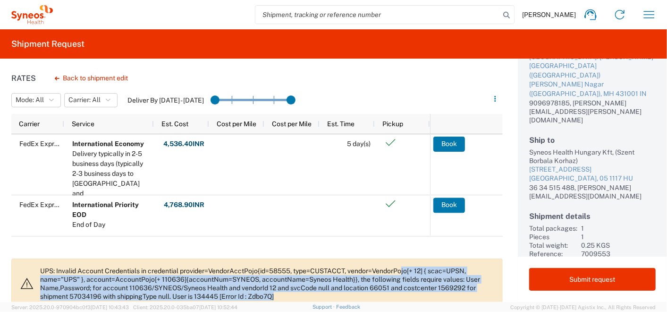
drag, startPoint x: 347, startPoint y: 268, endPoint x: 434, endPoint y: 294, distance: 91.3
click at [434, 280] on p "UPS: Invalid Account Credentials in credential provider=VendorAcctPojo{id=58555…" at bounding box center [267, 283] width 455 height 34
click at [91, 72] on button "Back to shipment edit" at bounding box center [91, 78] width 88 height 17
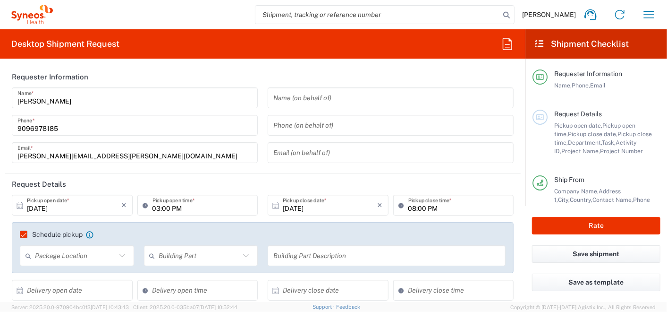
type input "[GEOGRAPHIC_DATA]"
type input "7009553"
type input "Daiichi 7009553"
type input "4010"
type input "Mahārāshtra"
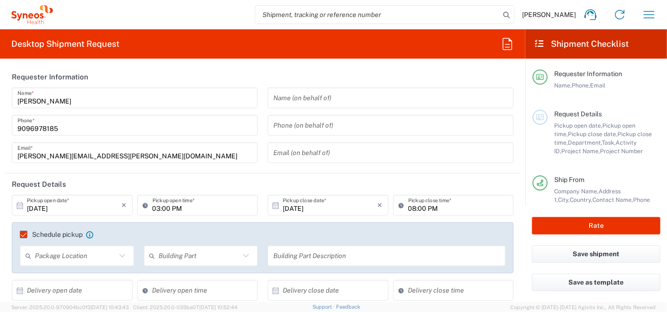
type input "Your Packaging"
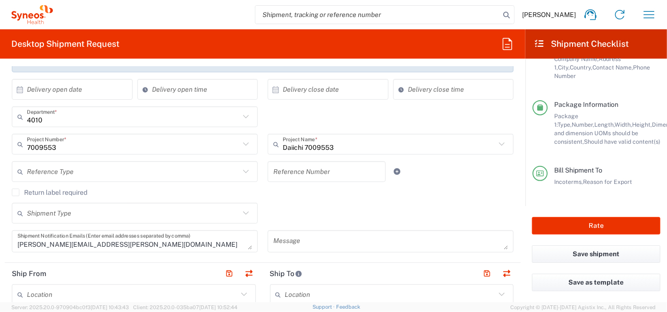
scroll to position [204, 0]
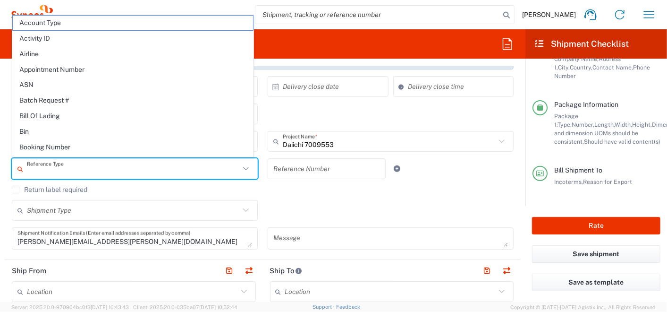
click at [200, 173] on input "text" at bounding box center [133, 169] width 213 height 17
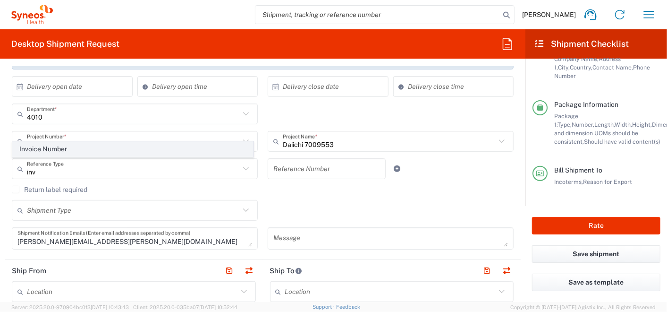
click at [92, 153] on span "Invoice Number" at bounding box center [133, 149] width 240 height 15
type input "Invoice Number"
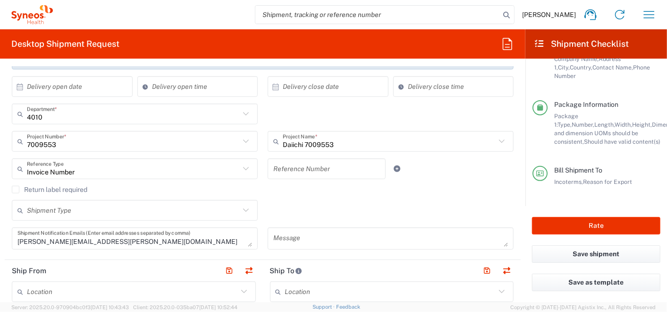
click at [289, 186] on agx-checkbox-control "Return label required" at bounding box center [263, 190] width 502 height 8
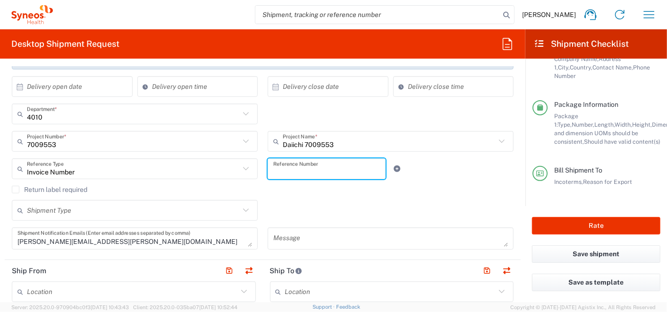
click at [303, 166] on input "text" at bounding box center [327, 169] width 107 height 17
type input "oo1"
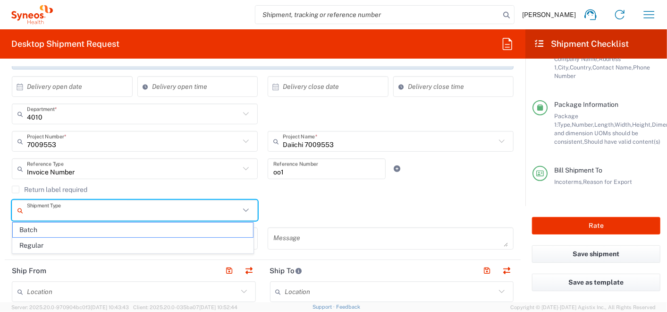
click at [188, 209] on input "text" at bounding box center [133, 210] width 213 height 17
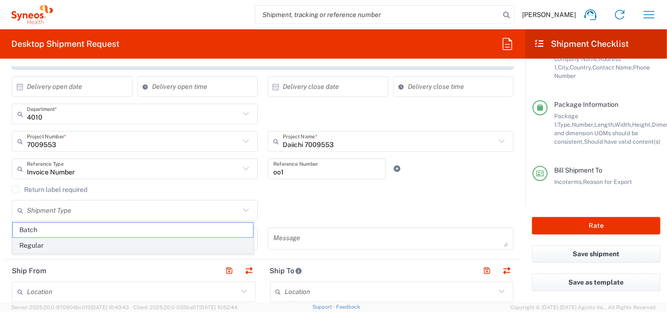
click at [106, 247] on span "Regular" at bounding box center [133, 245] width 240 height 15
type input "Regular"
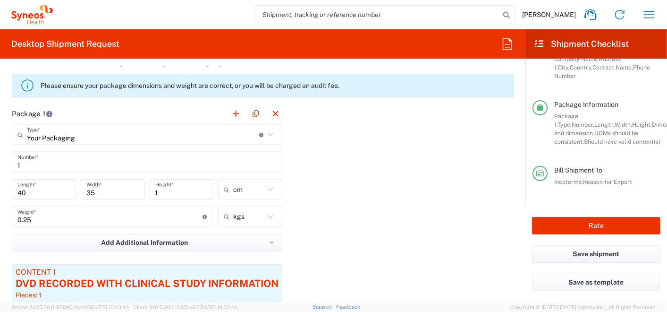
scroll to position [844, 0]
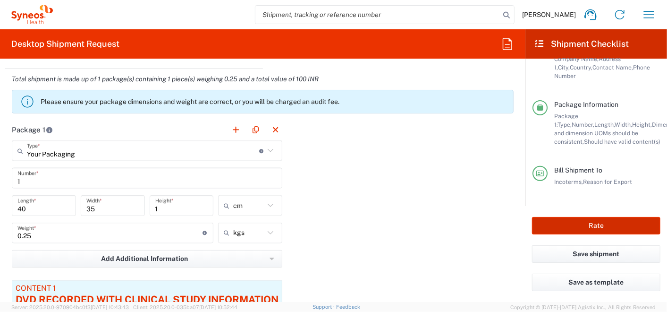
click at [592, 220] on button "Rate" at bounding box center [596, 225] width 128 height 17
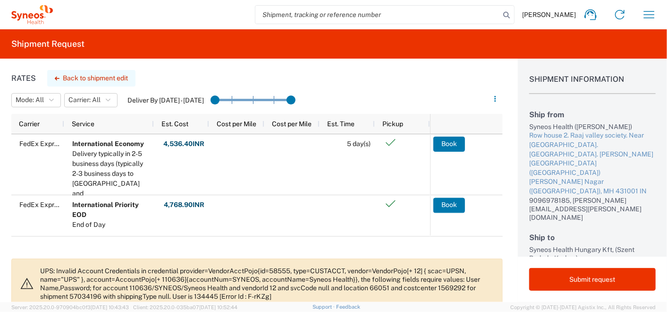
click at [98, 81] on button "Back to shipment edit" at bounding box center [91, 78] width 88 height 17
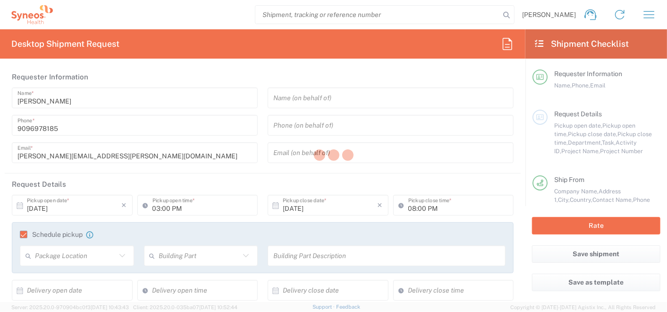
type input "7009553"
type input "Daiichi 7009553"
type input "[GEOGRAPHIC_DATA]"
type input "4010"
type input "Mahārāshtra"
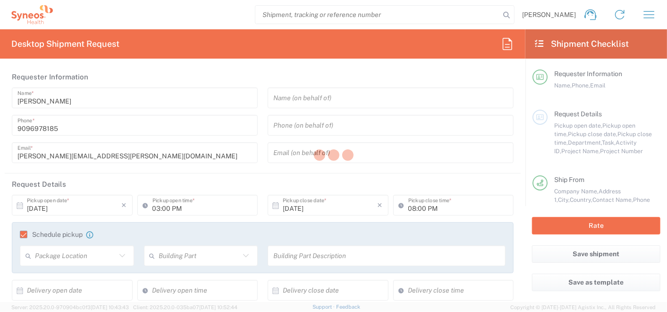
type input "Your Packaging"
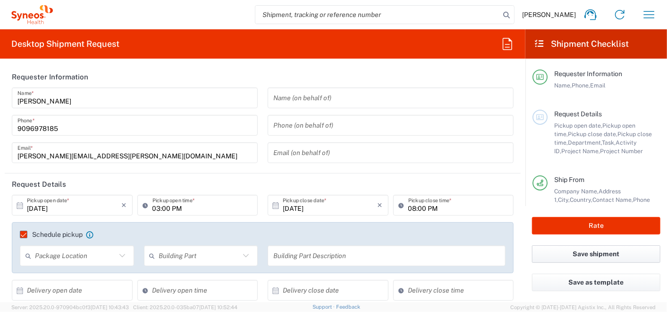
click at [599, 250] on button "Save shipment" at bounding box center [596, 253] width 128 height 17
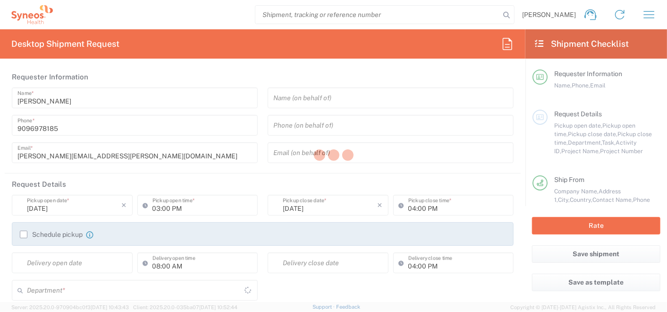
type input "Mahārāshtra"
type input "4010"
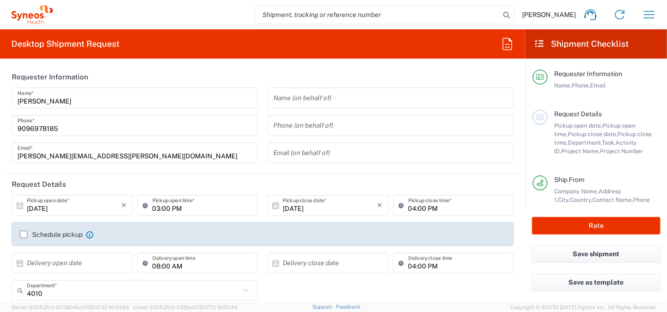
type input "[GEOGRAPHIC_DATA]"
type input "Syneos Health India Private Limited"
click at [21, 234] on label "Schedule pickup" at bounding box center [51, 235] width 63 height 8
click at [24, 234] on input "Schedule pickup" at bounding box center [24, 234] width 0 height 0
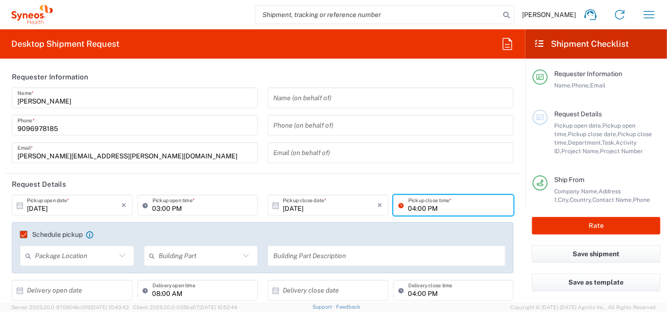
click at [409, 210] on input "04:00 PM" at bounding box center [459, 205] width 100 height 17
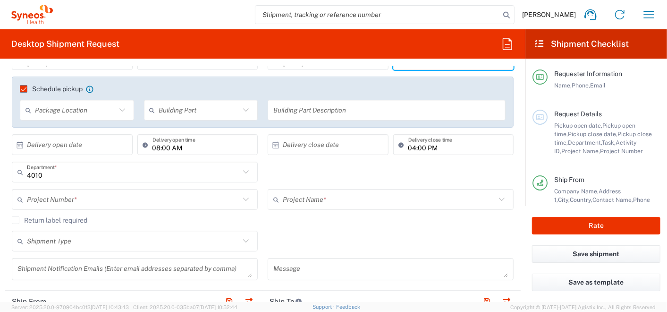
scroll to position [147, 0]
type input "08:00 PM"
click at [263, 165] on div "4010 Department * 4010 3000 3100 3109 3110 3111 3112 3125 3130 3135 3136 3150 3…" at bounding box center [263, 173] width 512 height 27
click at [20, 85] on label "Schedule pickup" at bounding box center [51, 88] width 63 height 8
click at [19, 87] on input "Schedule pickup" at bounding box center [19, 87] width 0 height 0
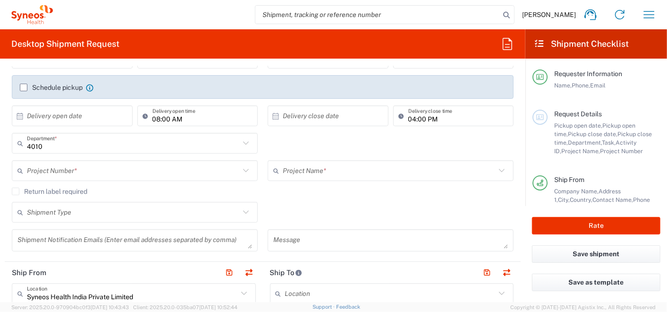
click at [21, 85] on label "Schedule pickup" at bounding box center [51, 88] width 63 height 8
click at [24, 87] on input "Schedule pickup" at bounding box center [24, 87] width 0 height 0
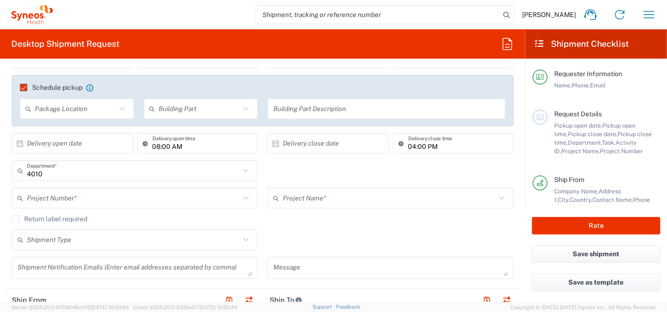
click at [326, 174] on div "4010 Department * 4010 3000 3100 3109 3110 3111 3112 3125 3130 3135 3136 3150 3…" at bounding box center [263, 173] width 512 height 27
click at [202, 142] on input "08:00 AM" at bounding box center [203, 143] width 100 height 17
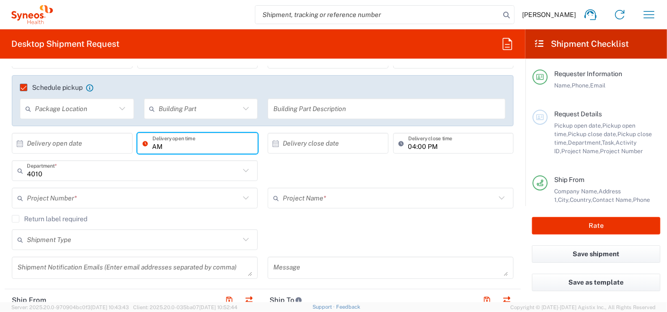
type input "M"
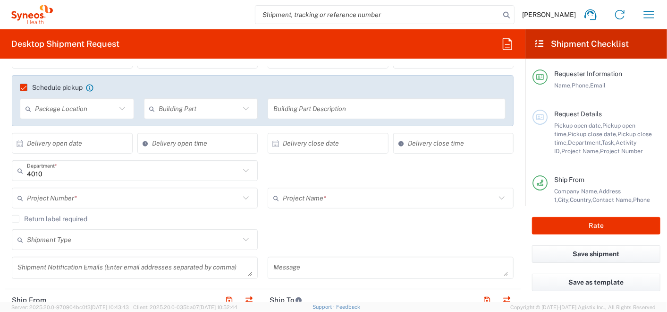
click at [352, 152] on div "× Delivery close date" at bounding box center [328, 143] width 121 height 21
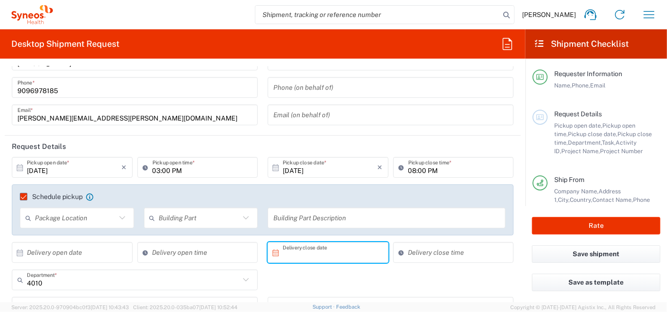
scroll to position [36, 0]
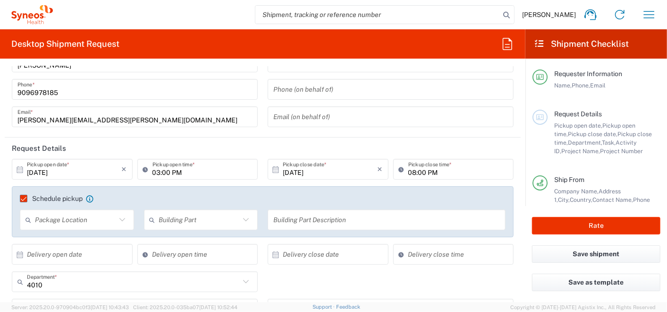
click at [460, 282] on div "4010 Department * 4010 3000 3100 3109 3110 3111 3112 3125 3130 3135 3136 3150 3…" at bounding box center [263, 284] width 512 height 27
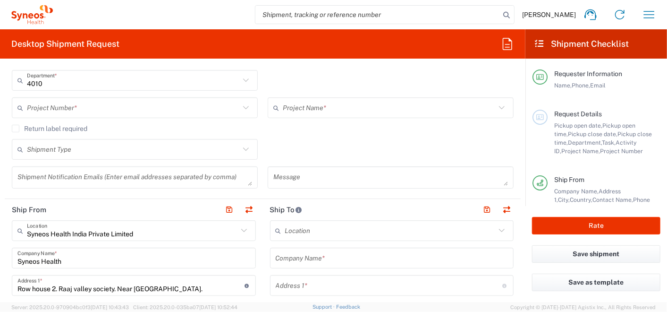
scroll to position [241, 0]
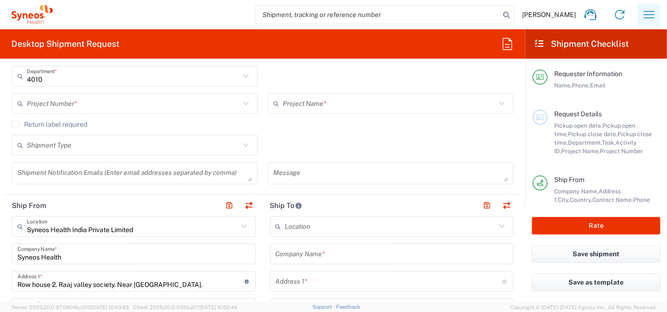
click at [650, 15] on icon "button" at bounding box center [649, 14] width 15 height 15
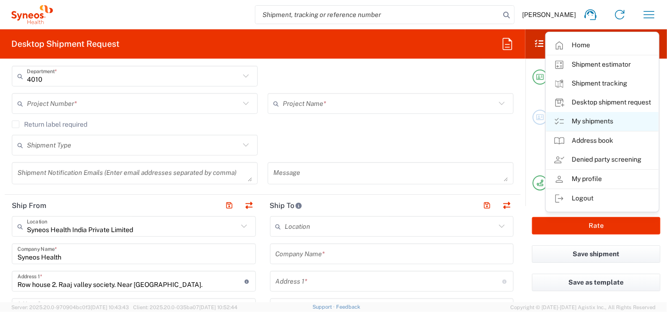
click at [596, 121] on link "My shipments" at bounding box center [603, 121] width 112 height 19
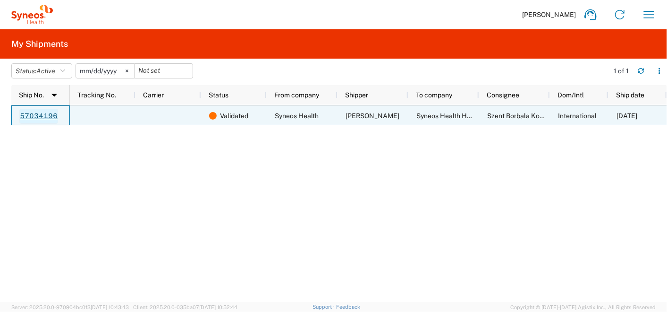
click at [37, 117] on link "57034196" at bounding box center [38, 116] width 39 height 15
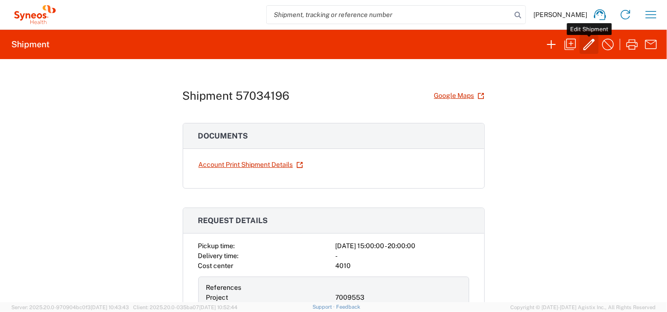
click at [595, 46] on icon "button" at bounding box center [589, 44] width 15 height 15
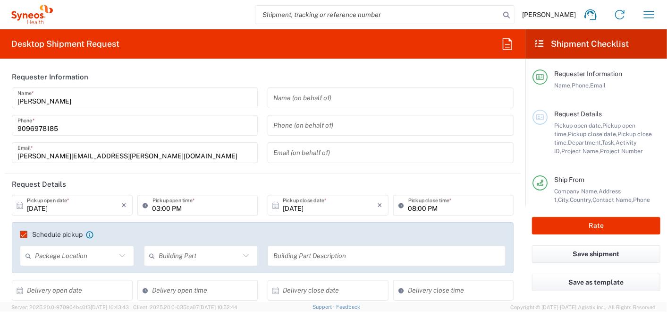
type input "4010"
type input "7009553"
type input "Daiichi 7009553"
type input "Invoice Number"
type input "Mahārāshtra"
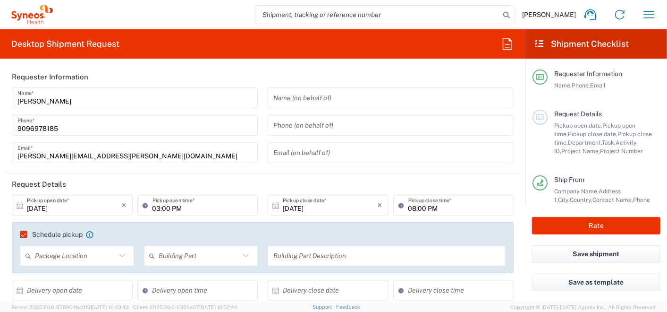
type input "[GEOGRAPHIC_DATA]"
type input "Your Packaging"
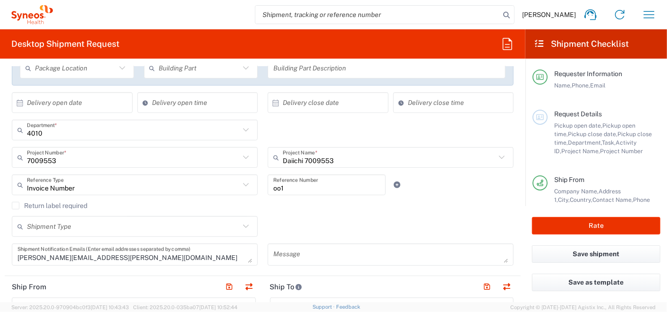
scroll to position [190, 0]
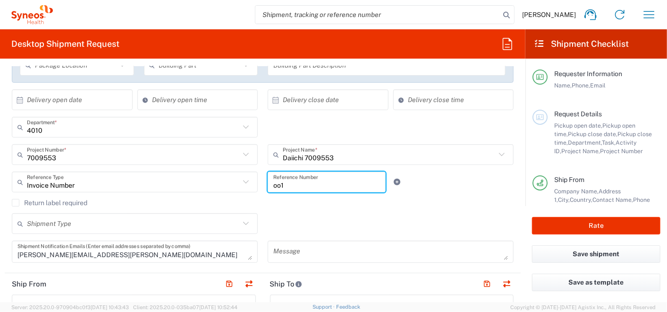
drag, startPoint x: 287, startPoint y: 188, endPoint x: 171, endPoint y: 175, distance: 117.4
click at [171, 175] on div "Invoice Number Reference Type Invoice Number Account Type Activity ID Airline A…" at bounding box center [263, 184] width 512 height 27
type input "001"
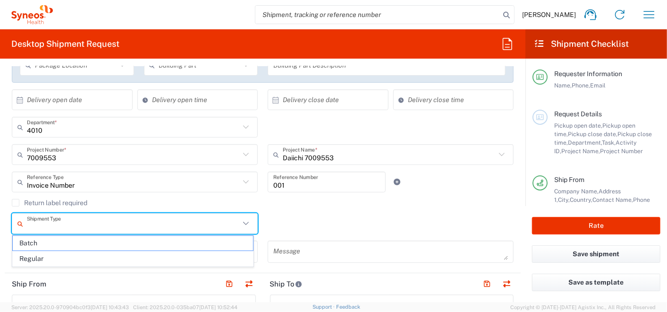
click at [204, 226] on input "text" at bounding box center [133, 223] width 213 height 17
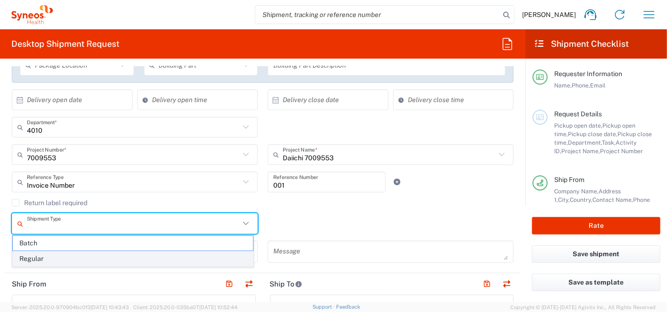
click at [78, 259] on span "Regular" at bounding box center [133, 258] width 240 height 15
type input "Regular"
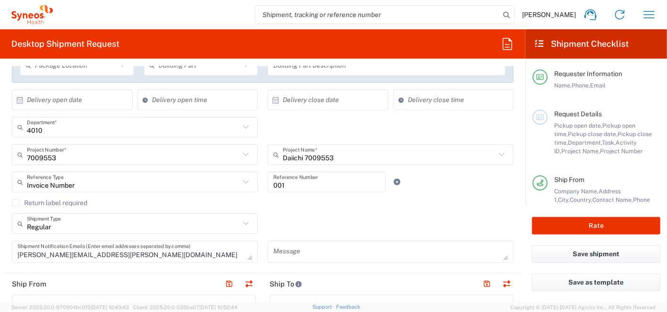
click at [347, 210] on div "Return label required" at bounding box center [263, 206] width 502 height 14
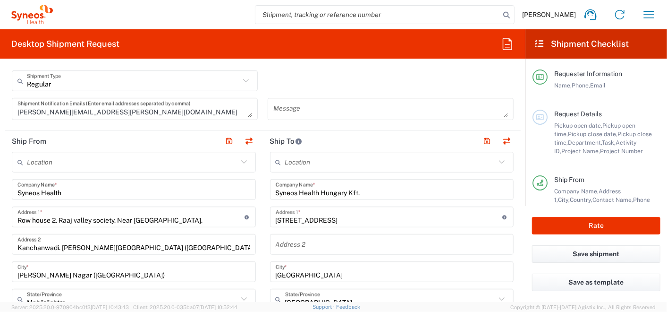
scroll to position [350, 0]
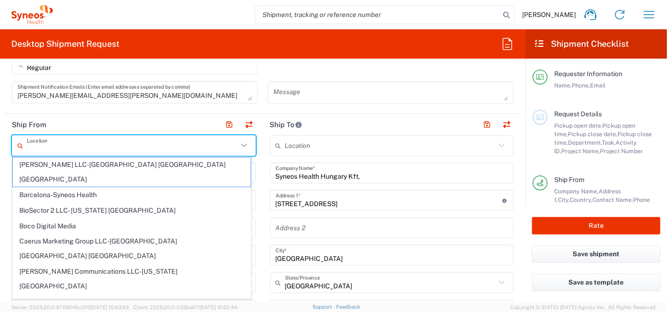
click at [117, 141] on input "text" at bounding box center [132, 145] width 211 height 17
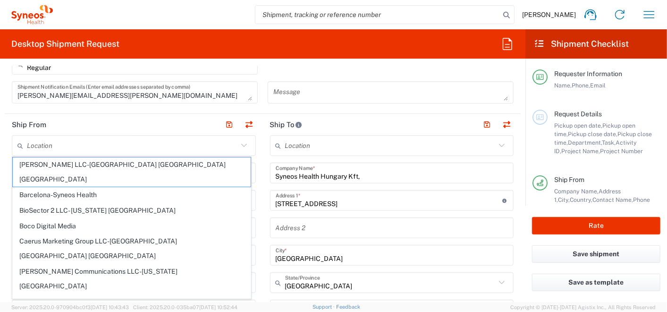
click at [144, 119] on header "Ship From" at bounding box center [134, 124] width 258 height 21
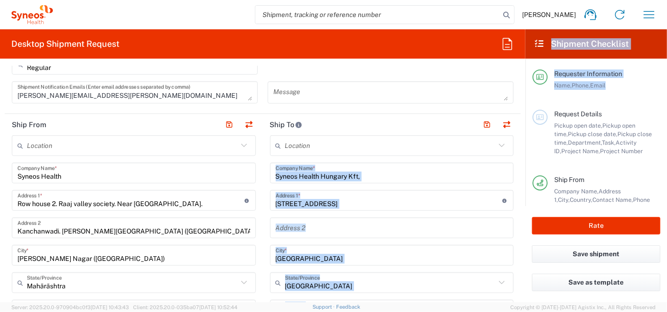
drag, startPoint x: 526, startPoint y: 143, endPoint x: 524, endPoint y: 151, distance: 8.7
click at [524, 151] on div "Desktop Shipment Request Requester Information Vaibhav Sanghai Name * 909697818…" at bounding box center [333, 165] width 667 height 273
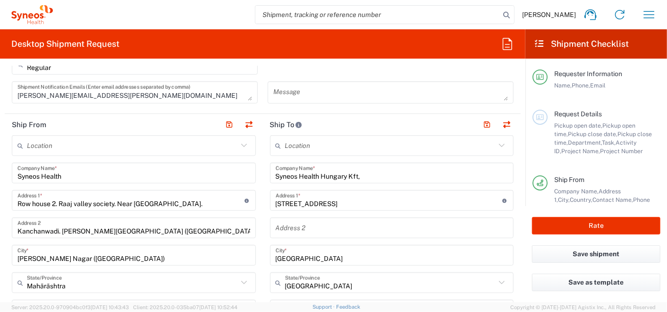
click at [425, 108] on div "Message" at bounding box center [391, 95] width 256 height 29
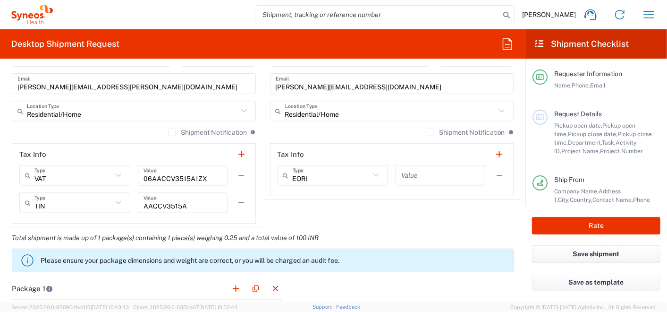
scroll to position [706, 0]
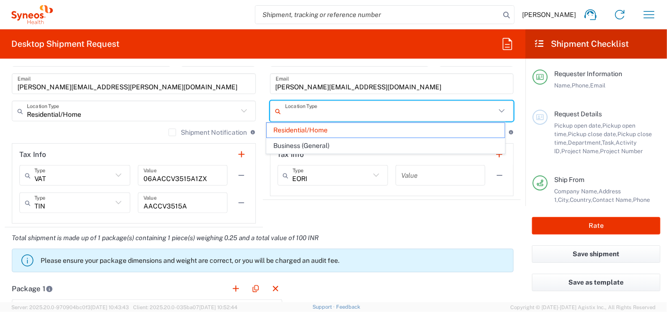
click at [357, 116] on input "text" at bounding box center [390, 111] width 211 height 17
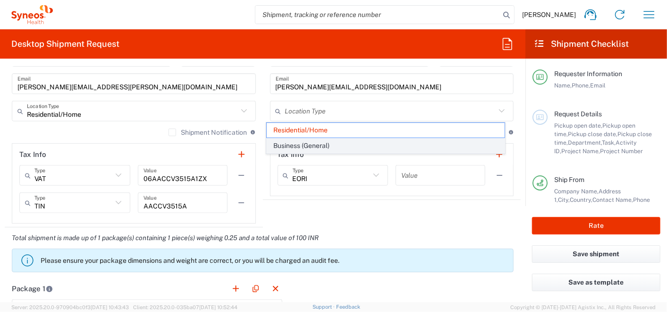
click at [329, 140] on span "Business (General)" at bounding box center [386, 145] width 238 height 15
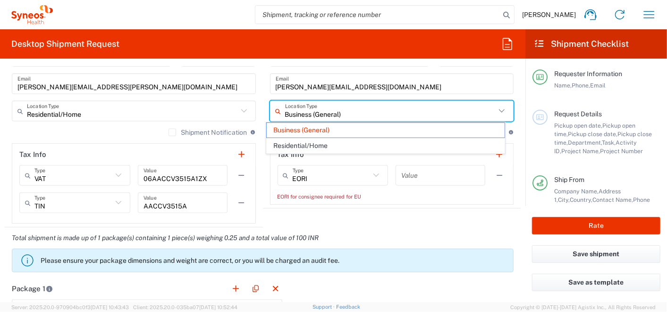
click at [378, 111] on input "Business (General)" at bounding box center [390, 111] width 211 height 17
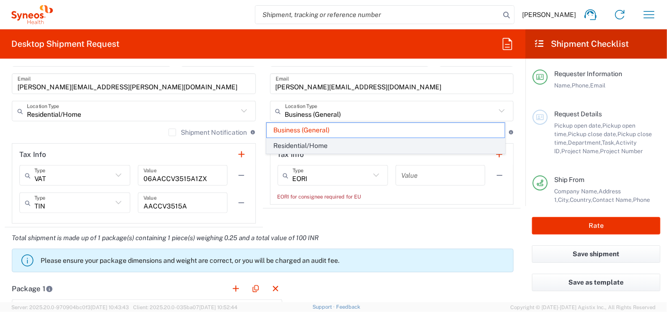
click at [305, 146] on span "Residential/Home" at bounding box center [386, 145] width 238 height 15
type input "Residential/Home"
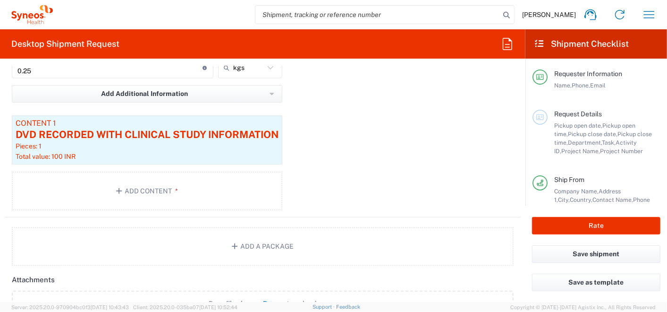
scroll to position [1020, 0]
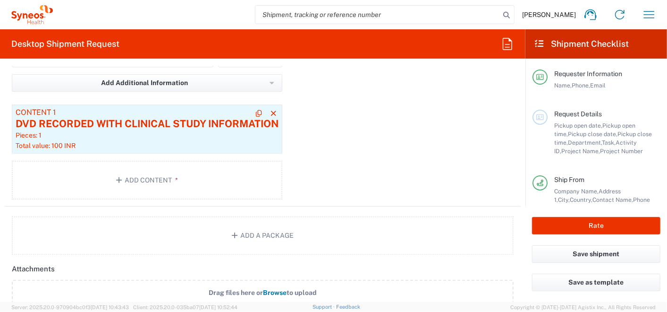
click at [209, 112] on div "Content 1" at bounding box center [147, 113] width 263 height 9
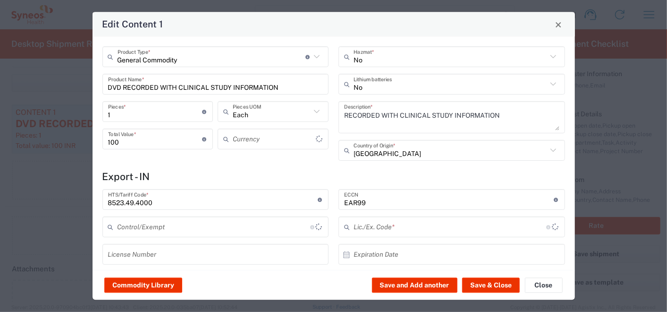
type input "Indian Rupee"
type input "BIS"
type input "NLR - No License Required"
click at [545, 281] on button "Close" at bounding box center [544, 285] width 38 height 15
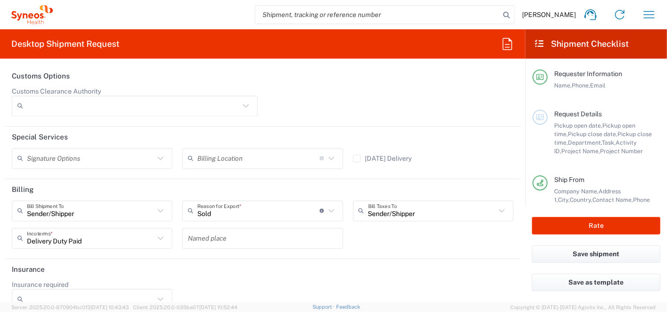
scroll to position [1363, 0]
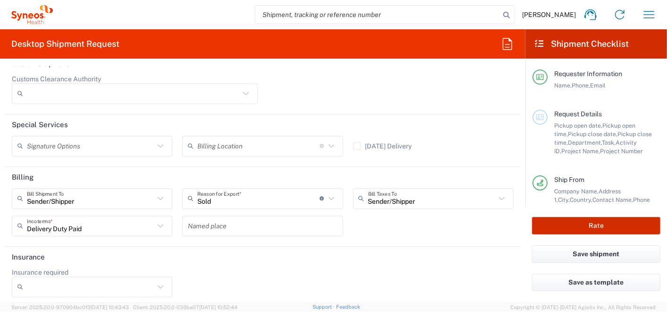
click at [618, 226] on button "Rate" at bounding box center [596, 225] width 128 height 17
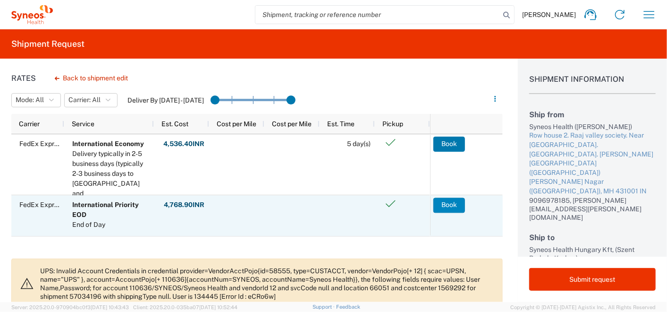
click at [453, 205] on button "Book" at bounding box center [450, 204] width 32 height 15
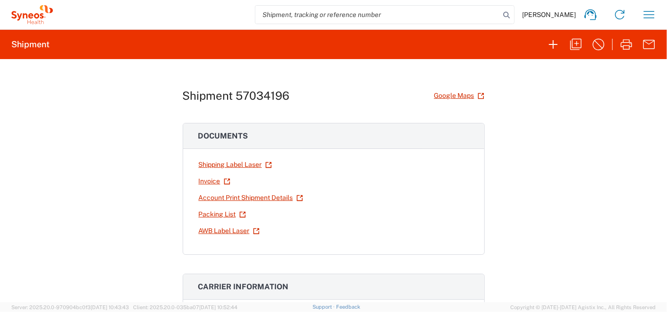
click at [654, 166] on div "Shipment 57034196 Google Maps Documents Shipping Label Laser Invoice Account Pr…" at bounding box center [333, 180] width 667 height 243
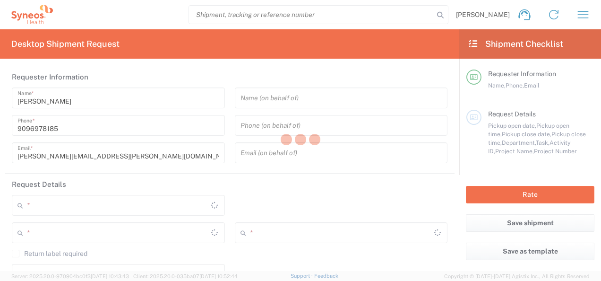
type input "4010"
type input "Mahārāshtra"
type input "[GEOGRAPHIC_DATA]"
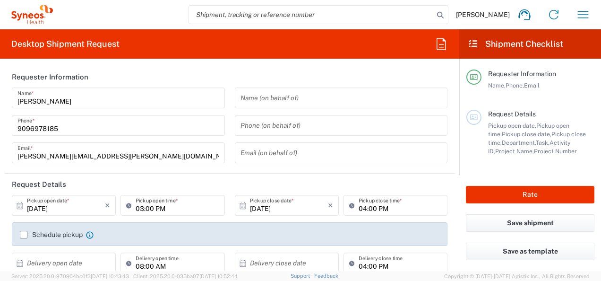
type input "Syneos Health India Private Limited"
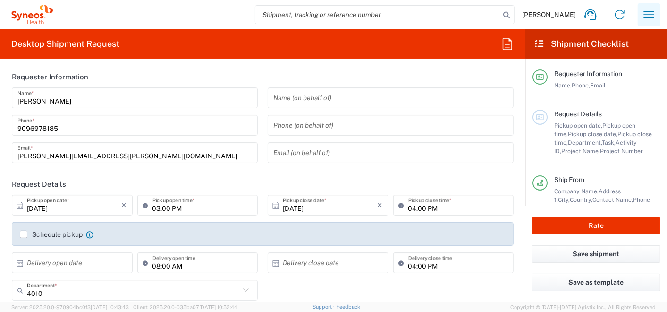
click at [600, 25] on button "button" at bounding box center [649, 14] width 23 height 23
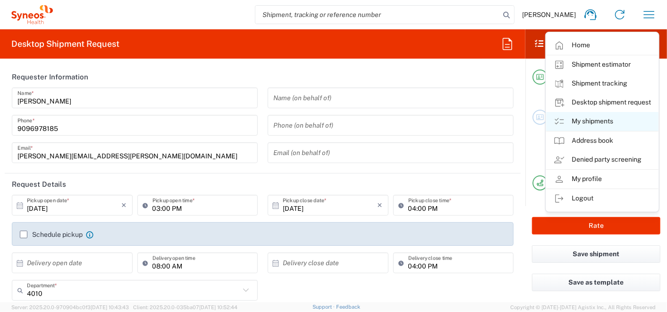
click at [598, 121] on link "My shipments" at bounding box center [603, 121] width 112 height 19
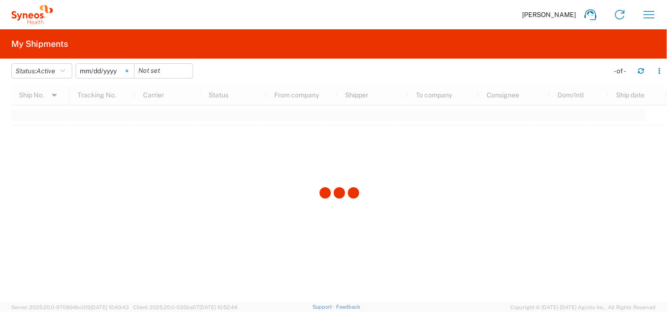
click at [128, 68] on svg-icon at bounding box center [127, 71] width 14 height 14
click at [55, 71] on span "Active" at bounding box center [45, 71] width 19 height 8
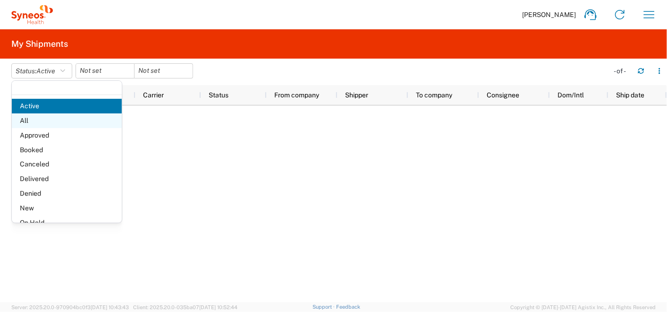
click at [45, 123] on span "All" at bounding box center [67, 120] width 110 height 15
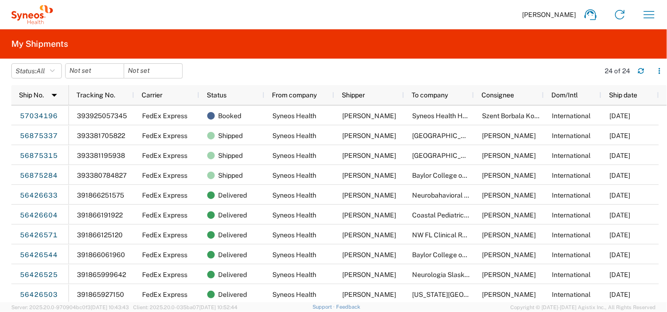
click at [233, 60] on header "Status: All Active All Approved Booked Canceled Delivered Denied New On Hold Pe…" at bounding box center [339, 72] width 656 height 26
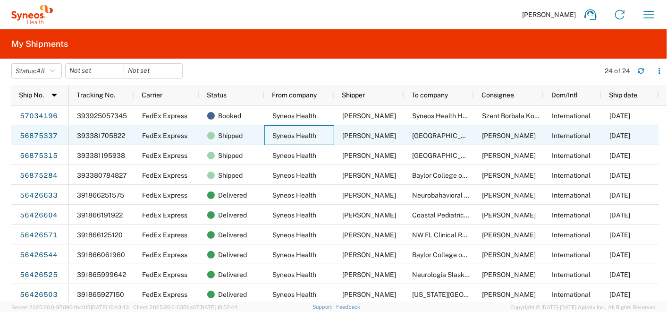
click at [291, 137] on span "Syneos Health" at bounding box center [295, 136] width 44 height 8
click at [38, 134] on link "56875337" at bounding box center [38, 135] width 39 height 15
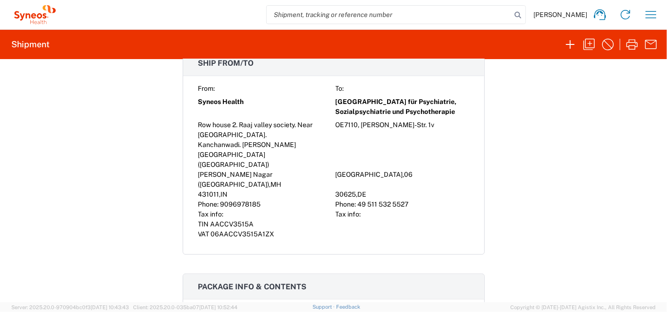
scroll to position [648, 0]
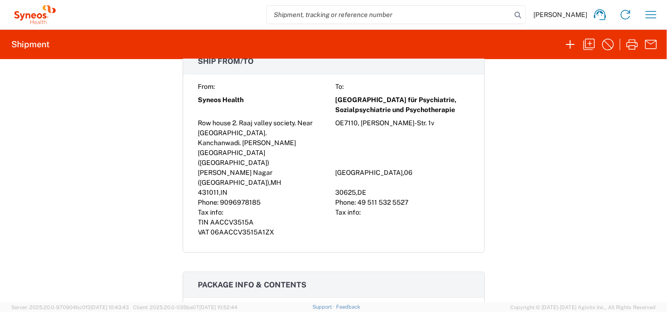
click at [600, 190] on div "Shipment 56875337 Google Maps Documents Shipping Label Laser Packing List AWB L…" at bounding box center [333, 180] width 667 height 243
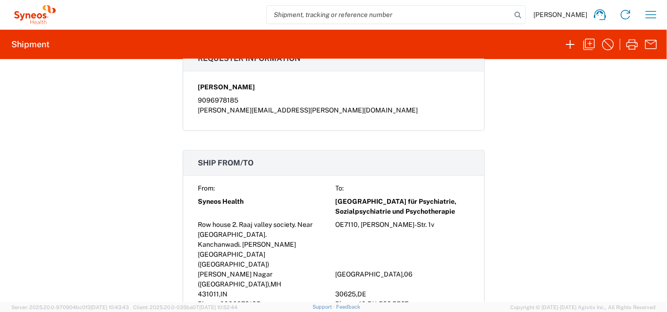
scroll to position [545, 0]
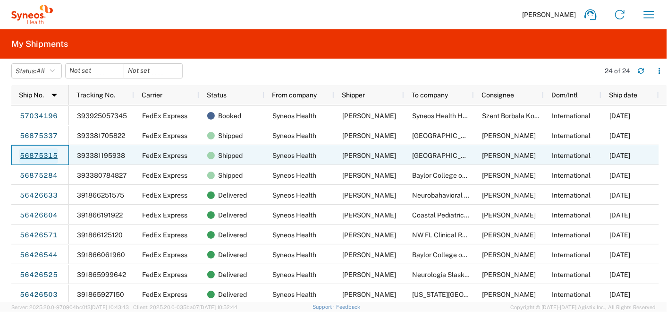
click at [36, 152] on link "56875315" at bounding box center [38, 155] width 39 height 15
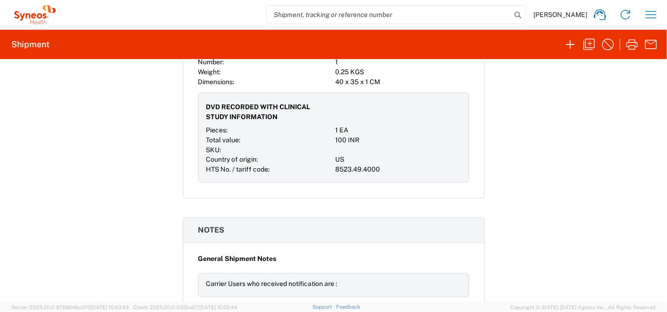
scroll to position [907, 0]
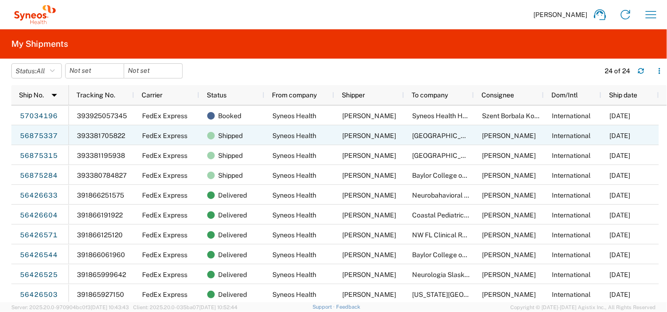
click at [107, 135] on span "393381705822" at bounding box center [101, 136] width 48 height 8
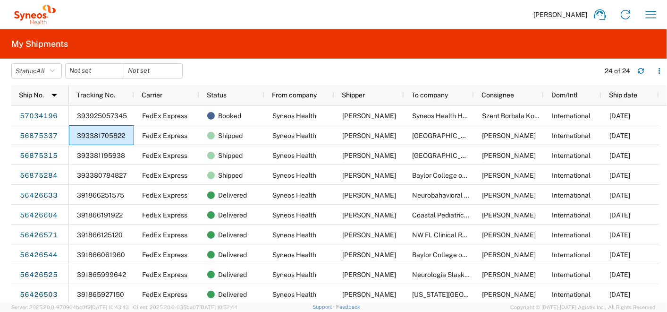
click at [291, 81] on agx-table-filter-chips "Status: All Active All Approved Booked Canceled Delivered Denied New On Hold Pe…" at bounding box center [303, 74] width 584 height 22
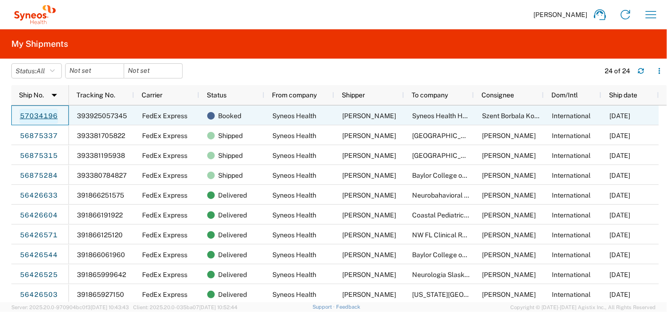
click at [22, 117] on link "57034196" at bounding box center [38, 116] width 39 height 15
